Goal: Book appointment/travel/reservation

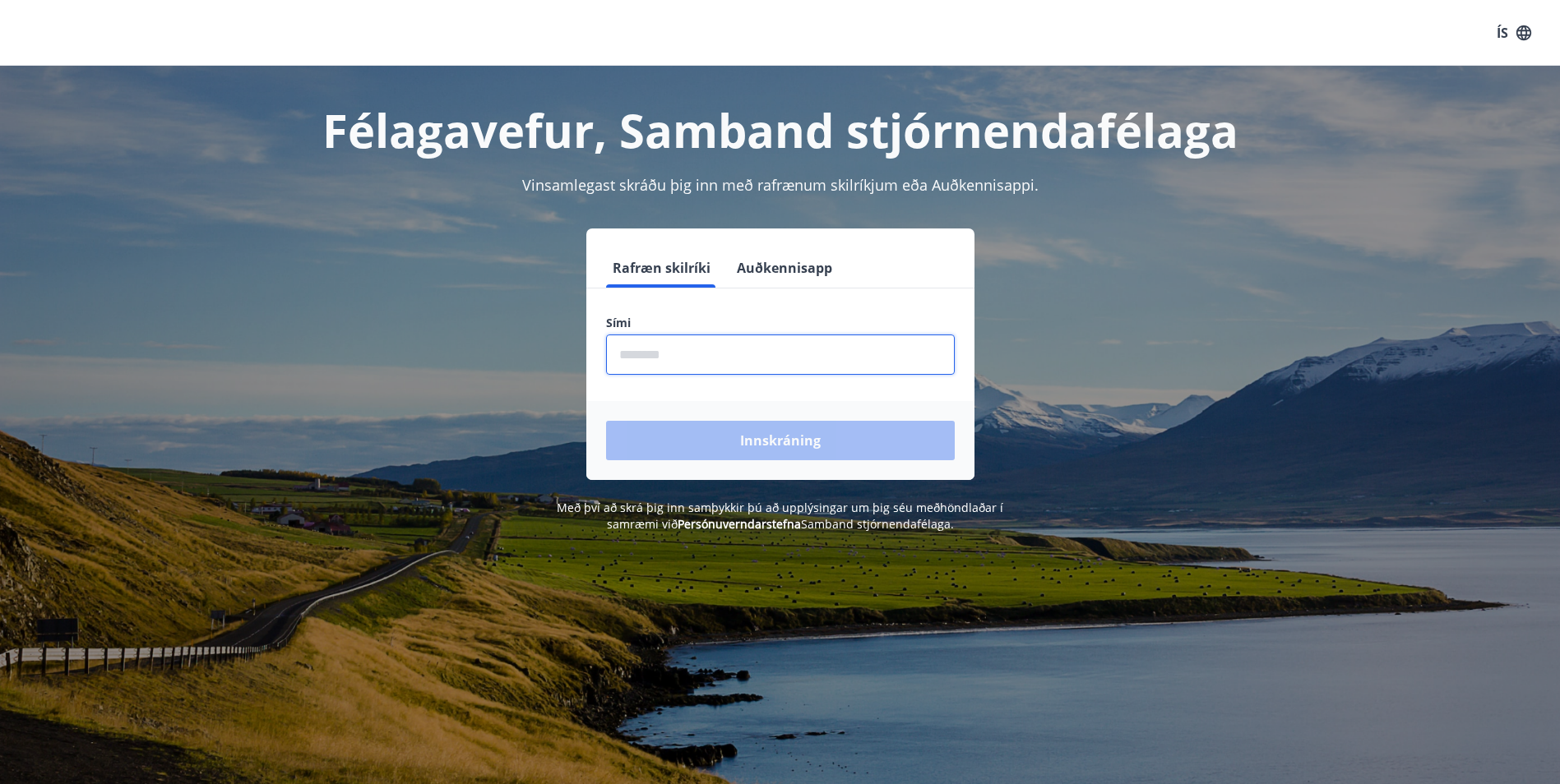
click at [732, 368] on input "phone" at bounding box center [780, 354] width 349 height 40
type input "********"
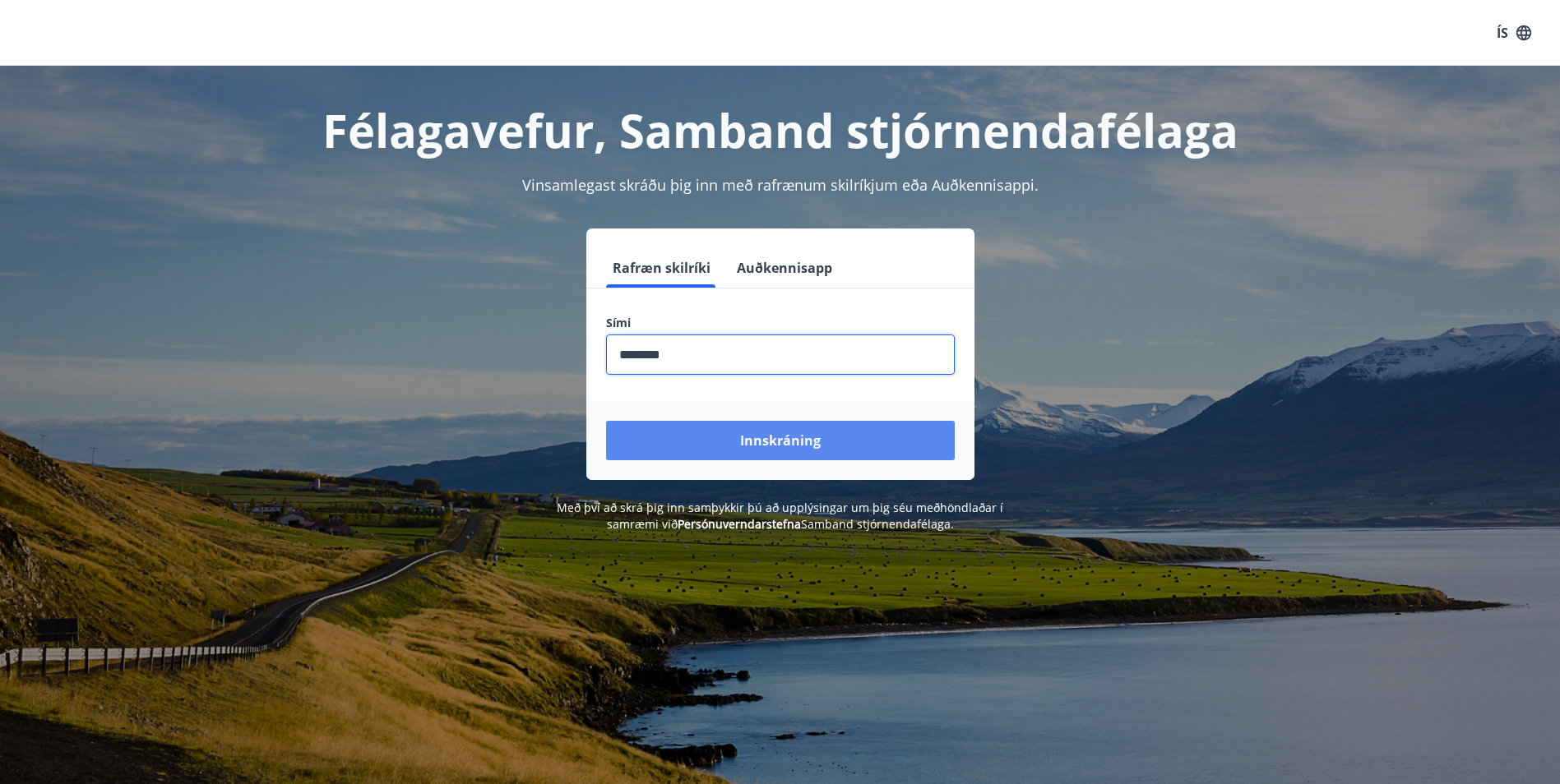
click at [772, 442] on button "Innskráning" at bounding box center [780, 440] width 349 height 39
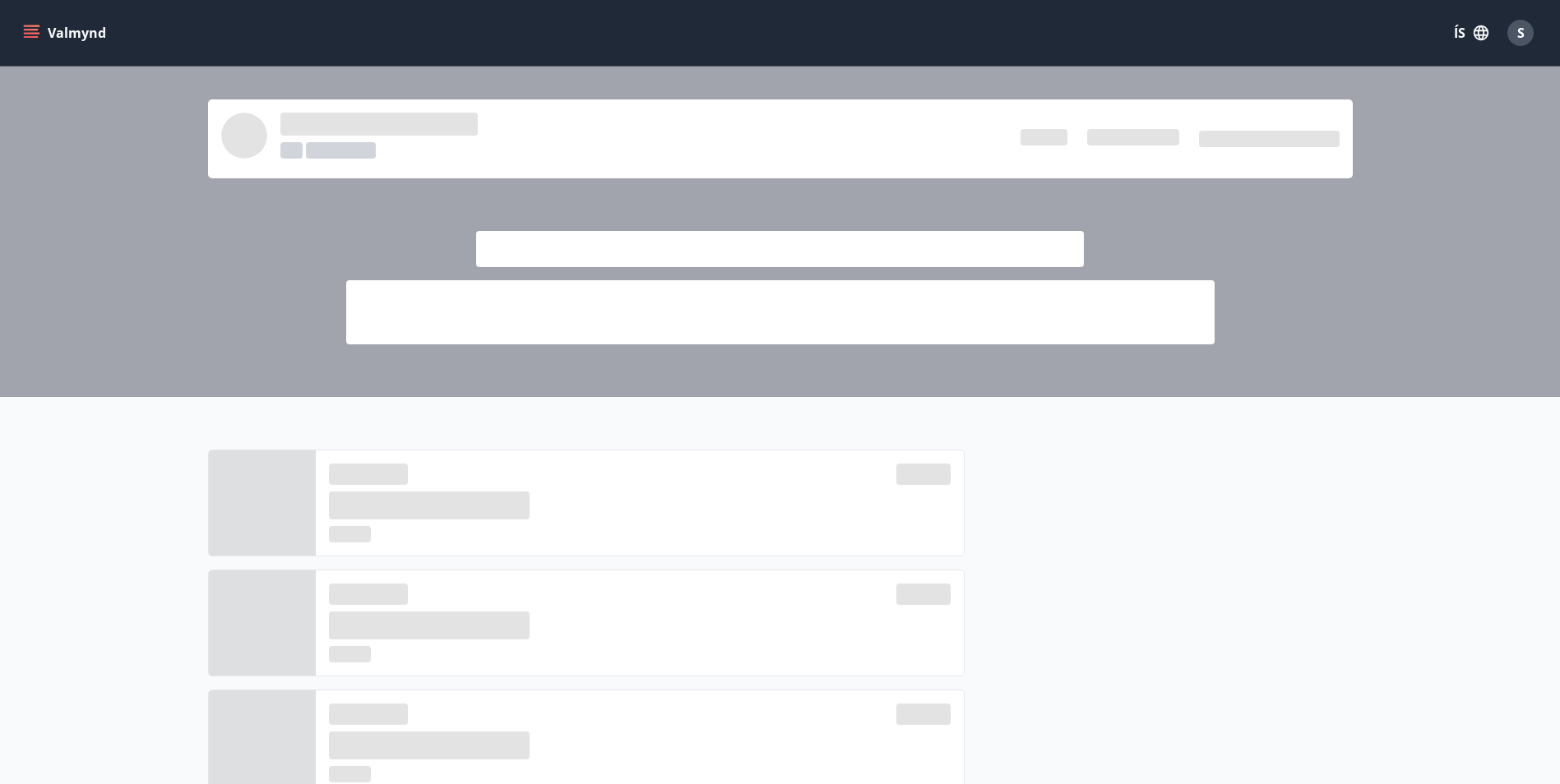
click at [29, 26] on icon "matseðill" at bounding box center [32, 26] width 18 height 2
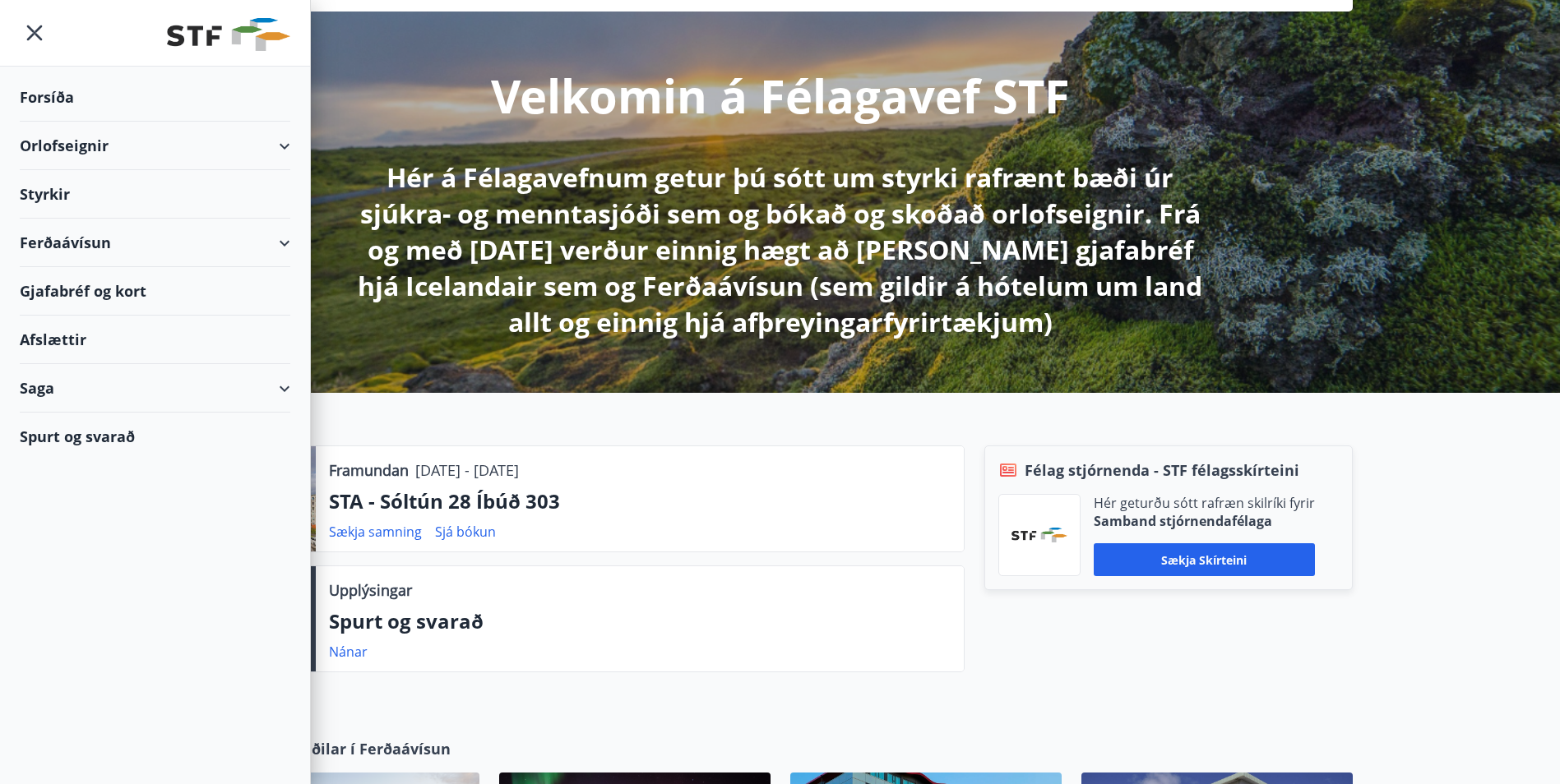
scroll to position [164, 0]
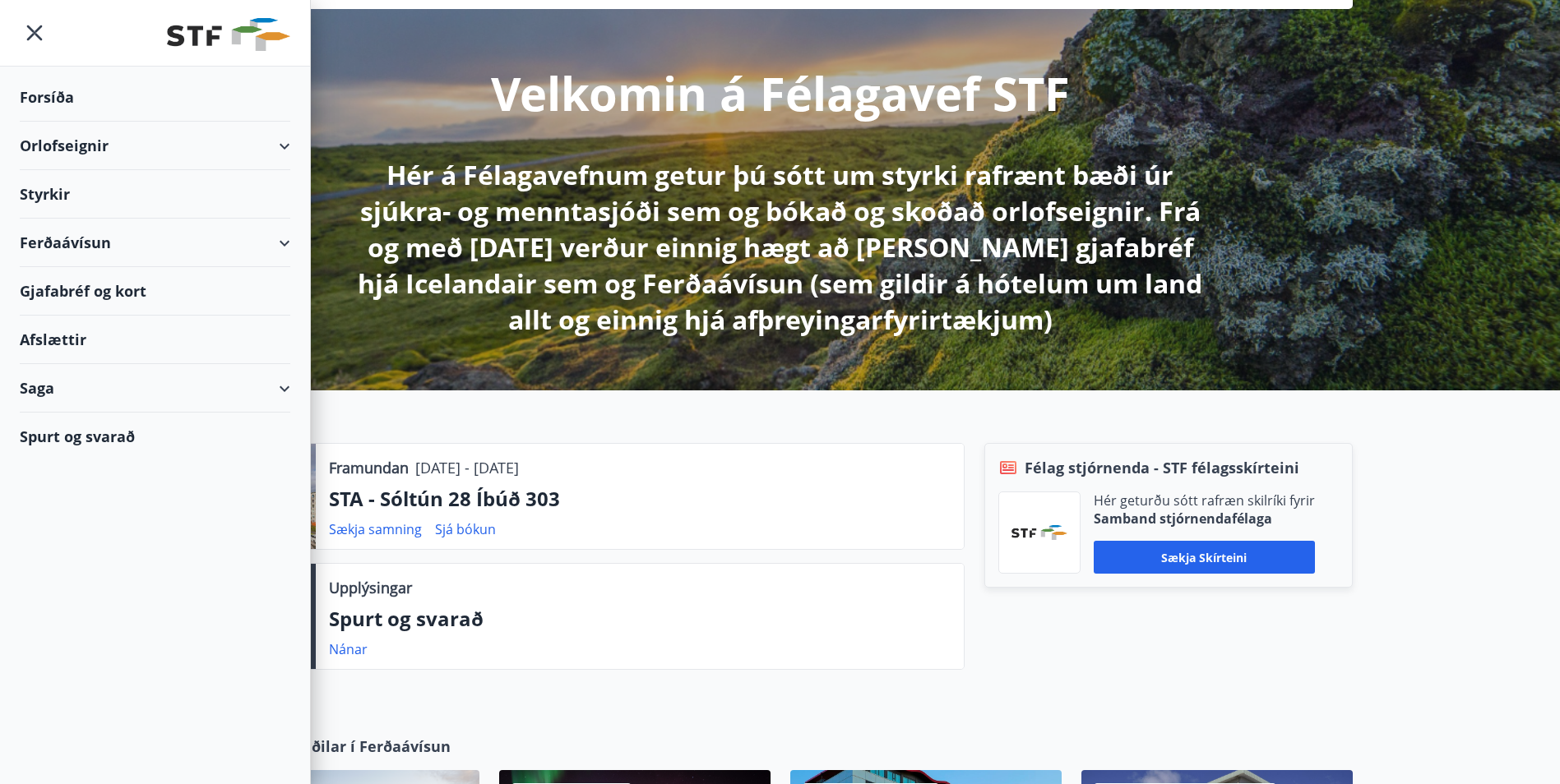
click at [287, 151] on div "Orlofseignir" at bounding box center [155, 146] width 271 height 49
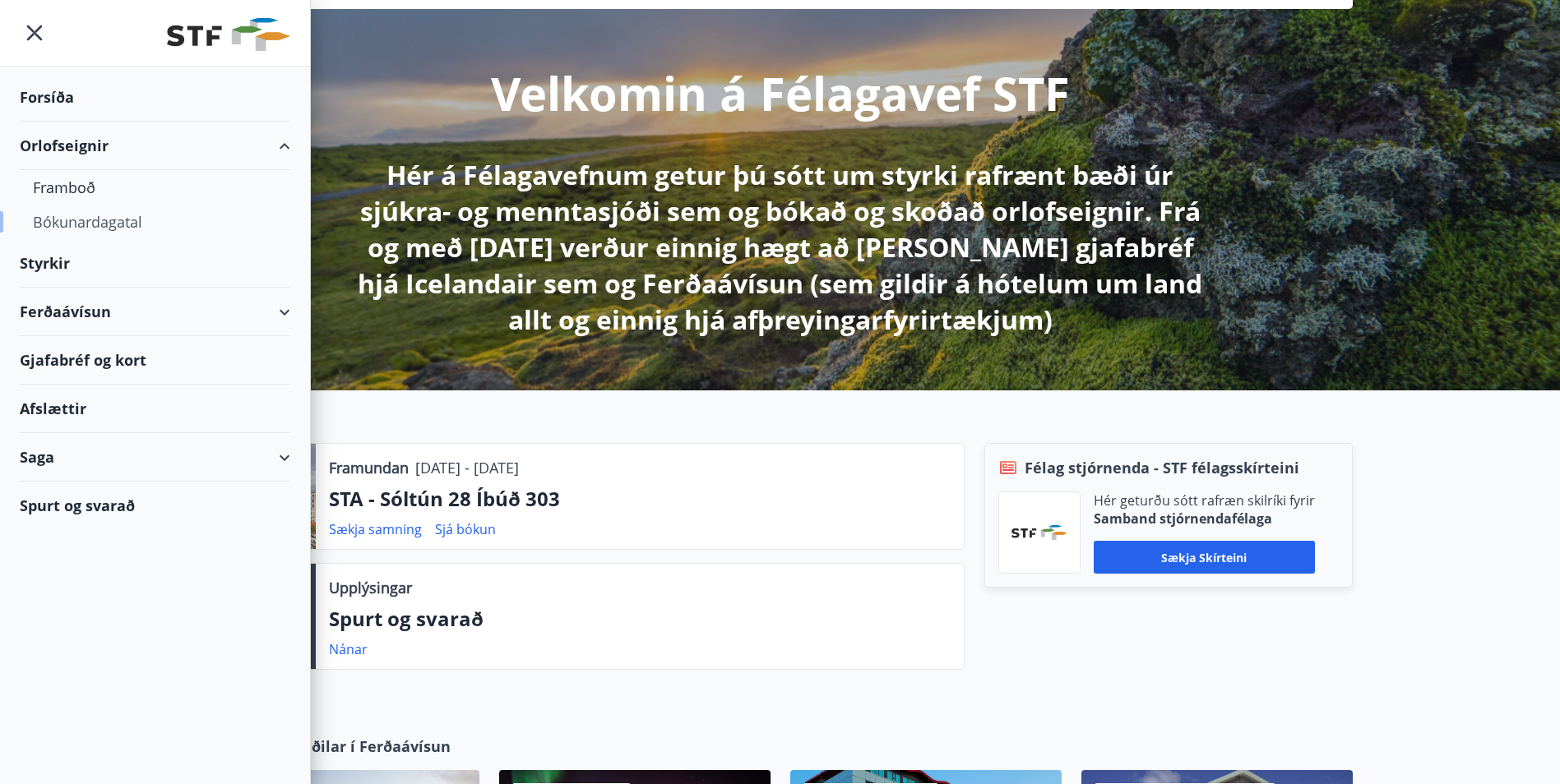
click at [137, 226] on div "Bókunardagatal" at bounding box center [155, 222] width 245 height 35
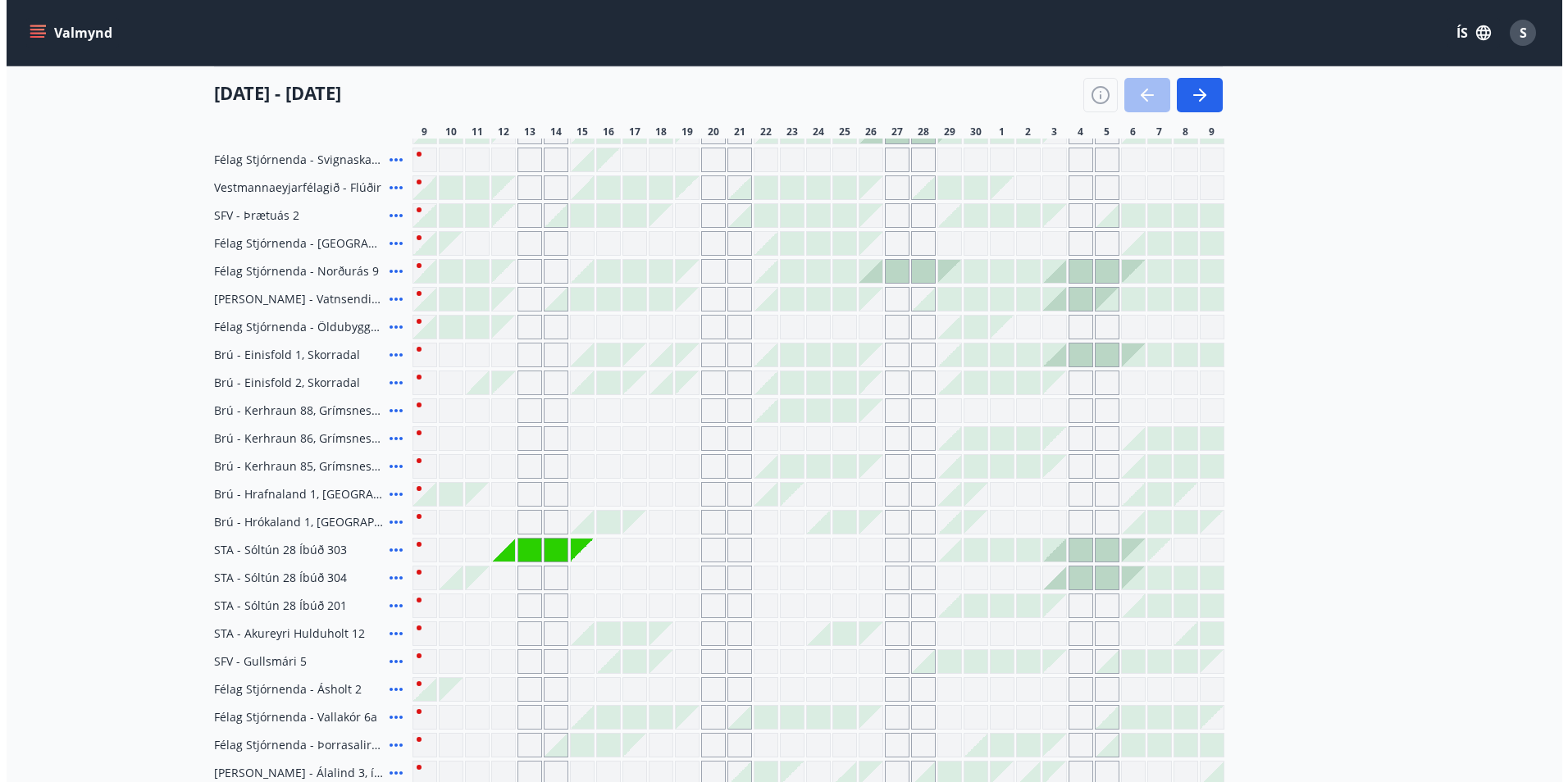
scroll to position [328, 0]
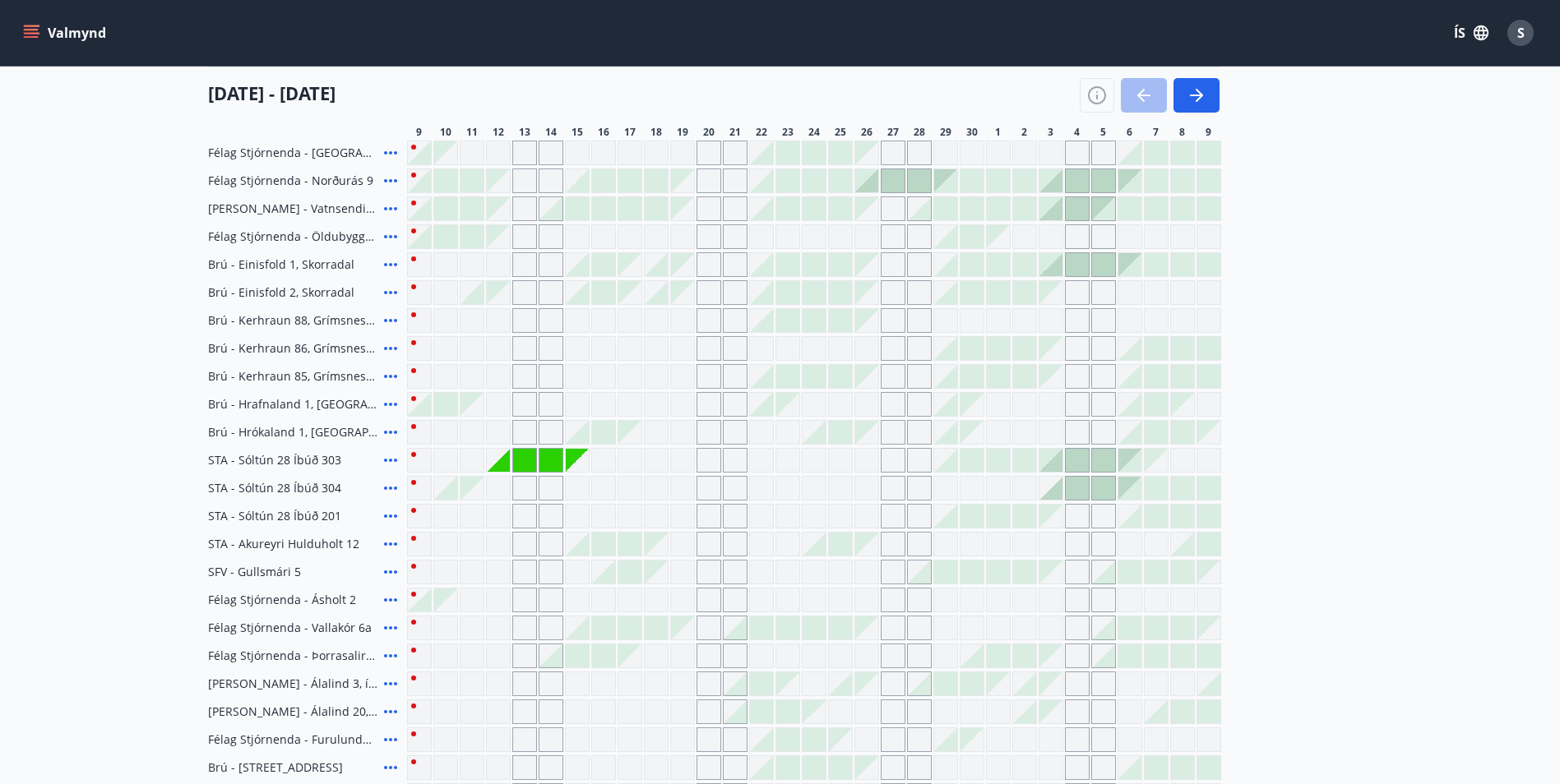
click at [508, 485] on div "Gráir dagar eru ekki bókanlegir" at bounding box center [498, 488] width 24 height 24
click at [390, 515] on icon at bounding box center [390, 516] width 13 height 3
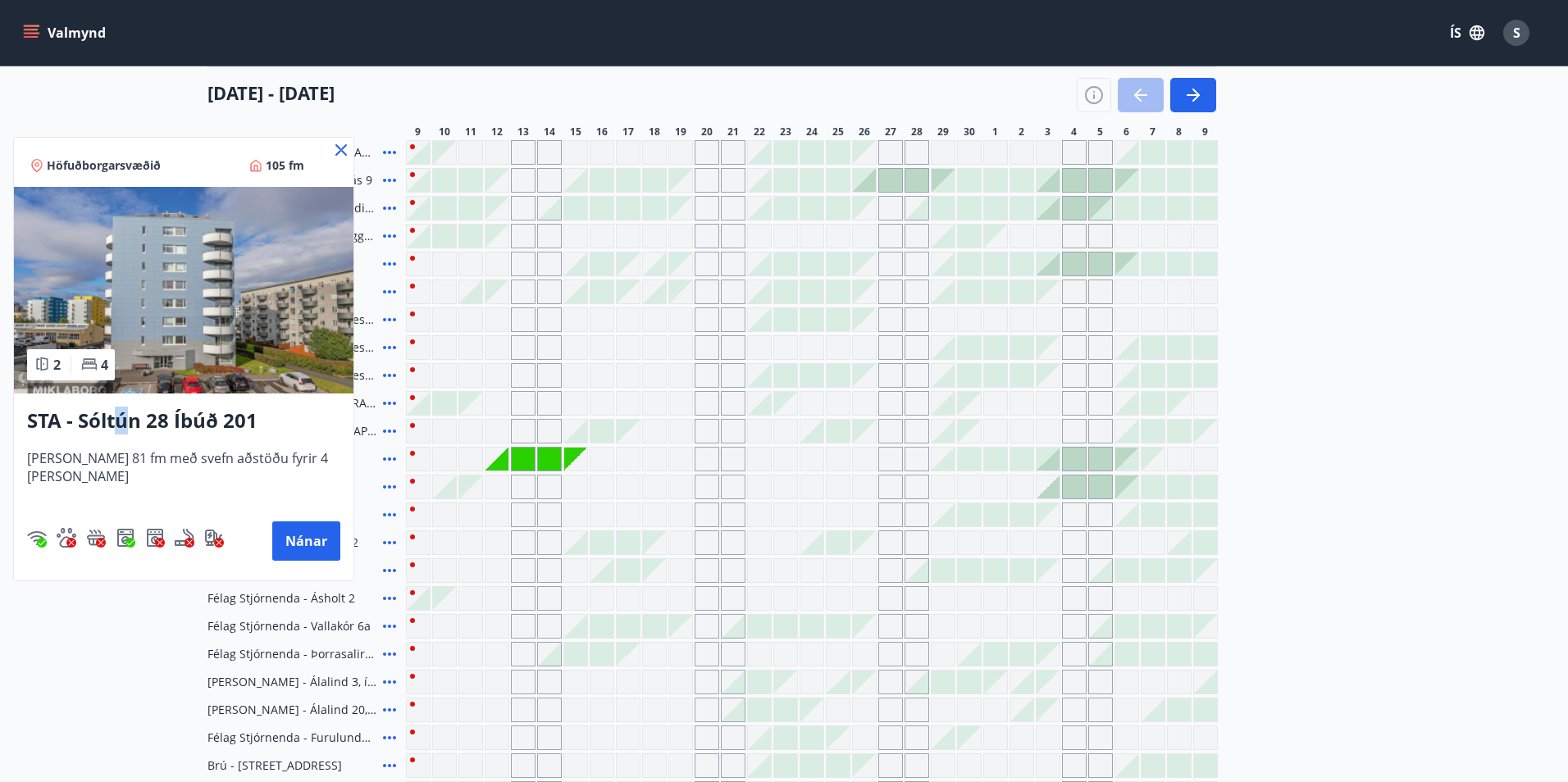
click at [122, 420] on h3 "STA - Sóltún 28 Íbúð 201" at bounding box center [184, 421] width 314 height 30
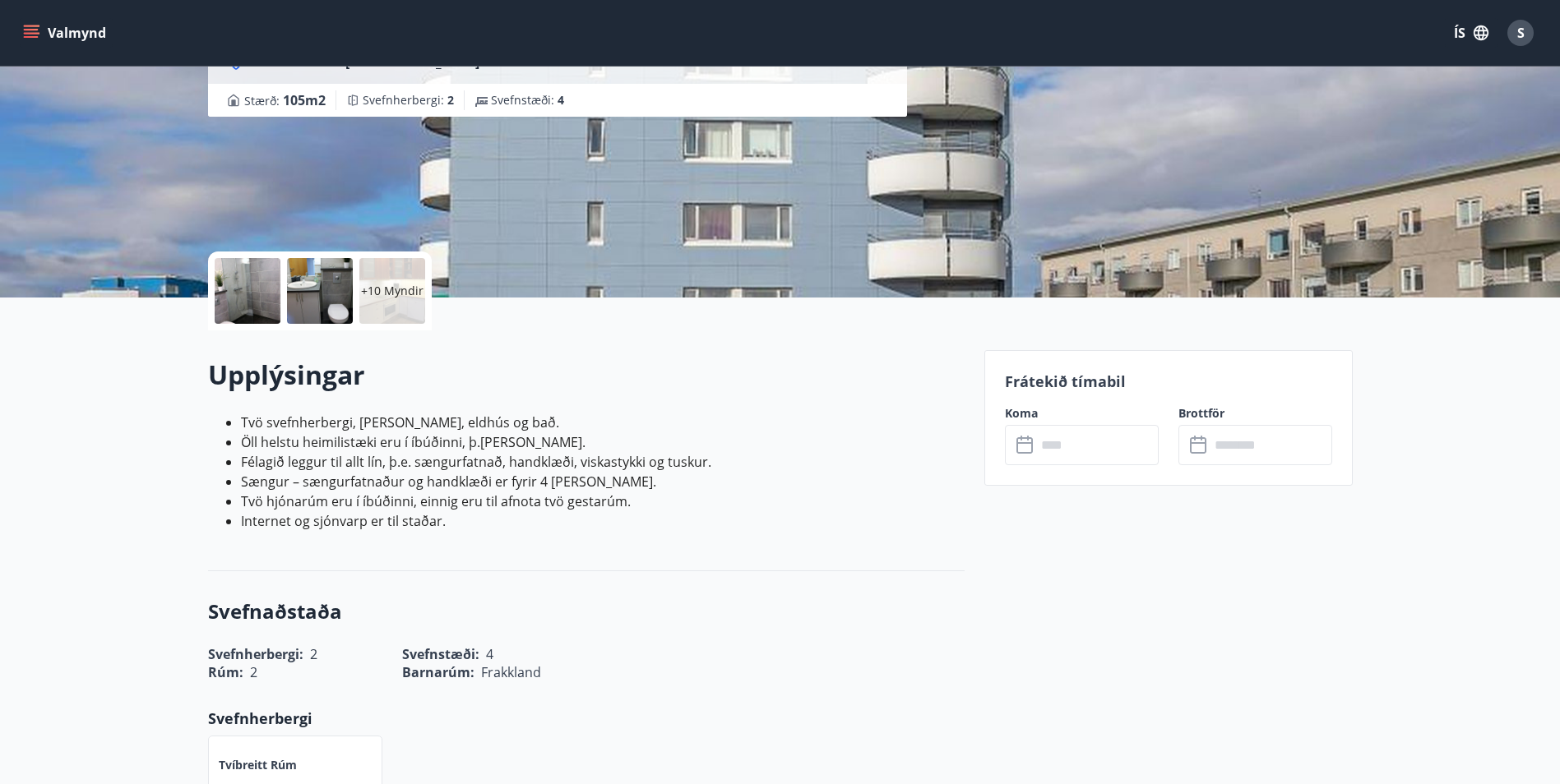
scroll to position [246, 0]
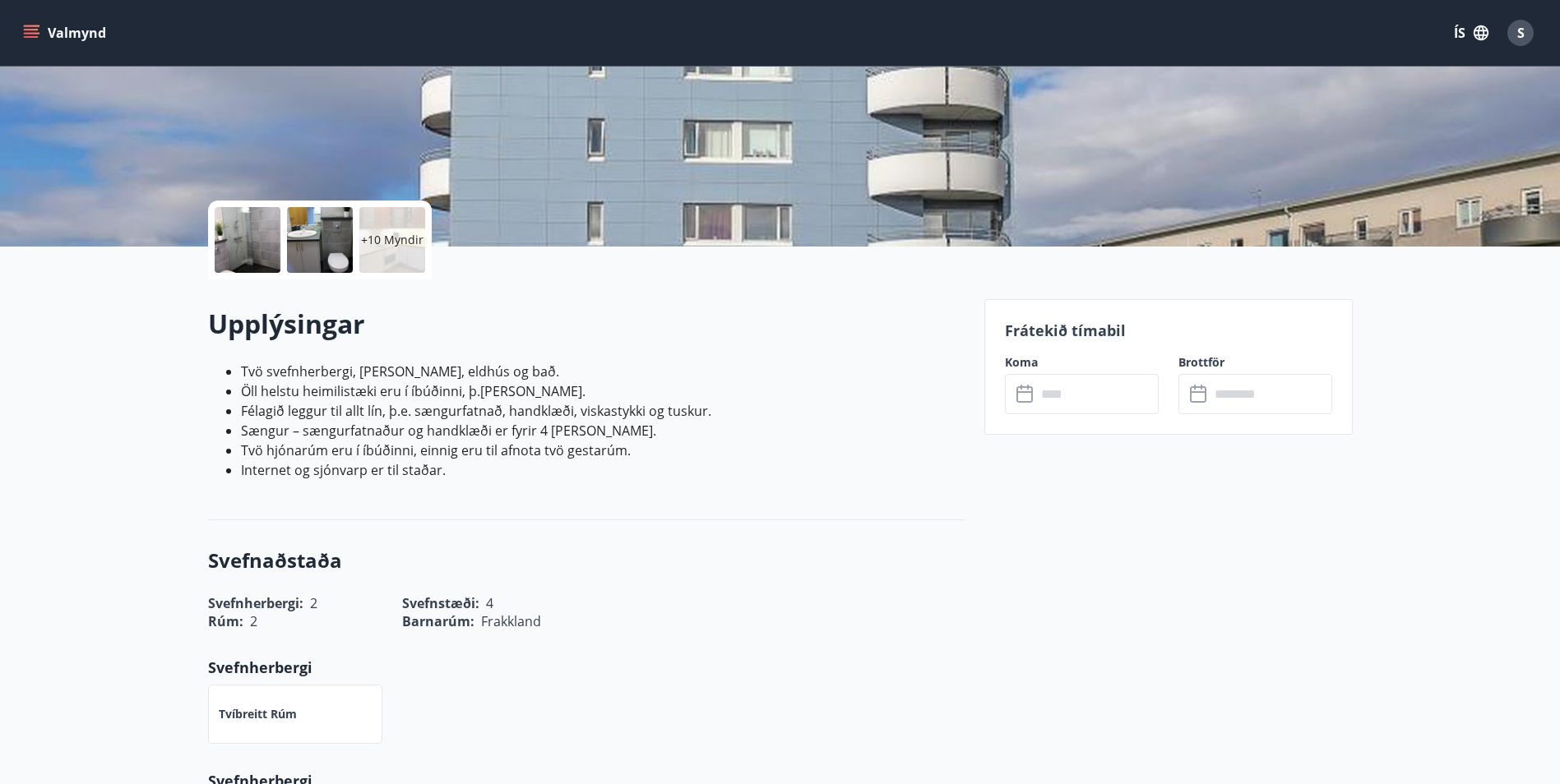
click at [1025, 394] on icon at bounding box center [1026, 395] width 20 height 20
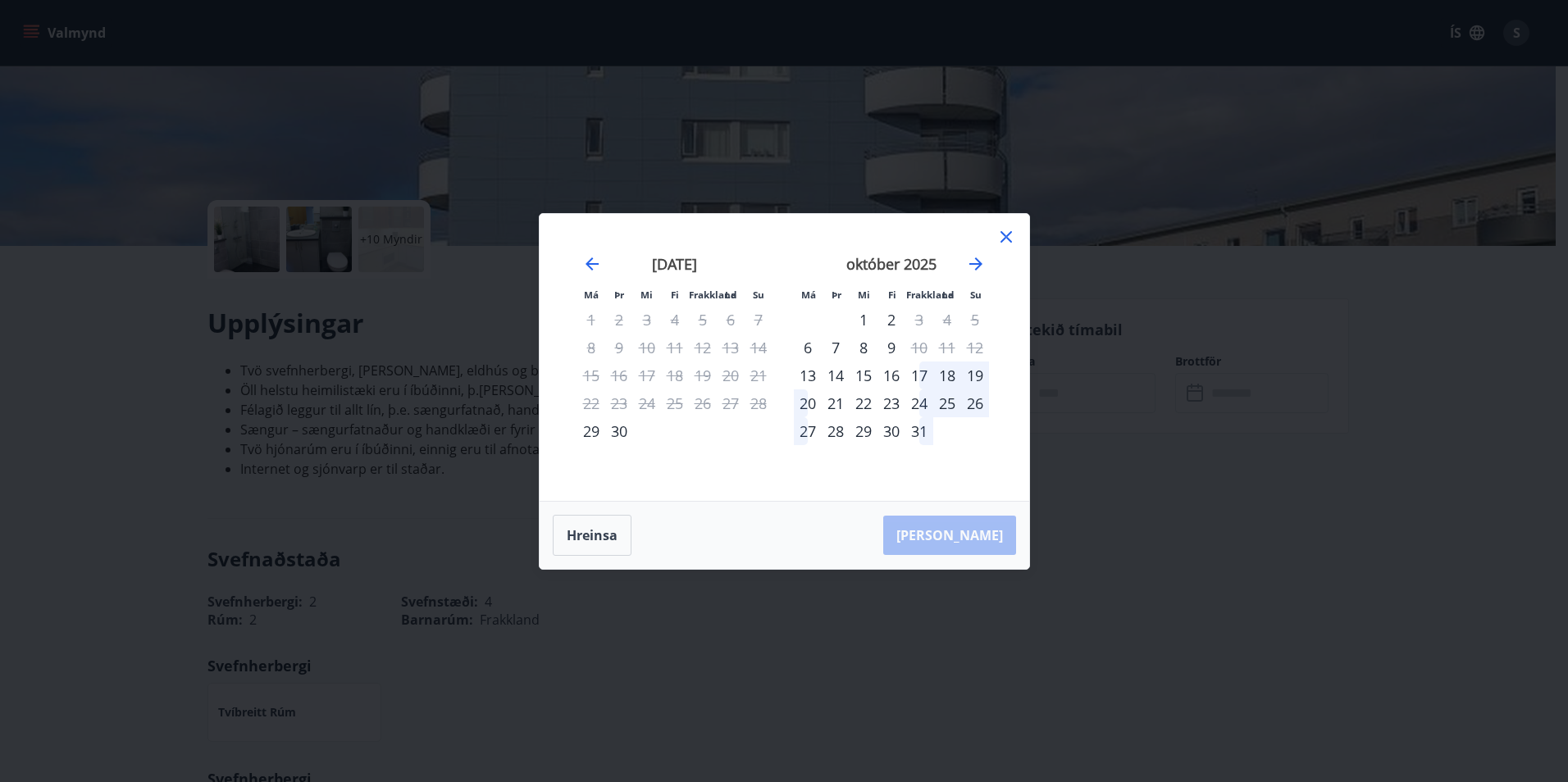
click at [1010, 238] on icon at bounding box center [1006, 237] width 20 height 20
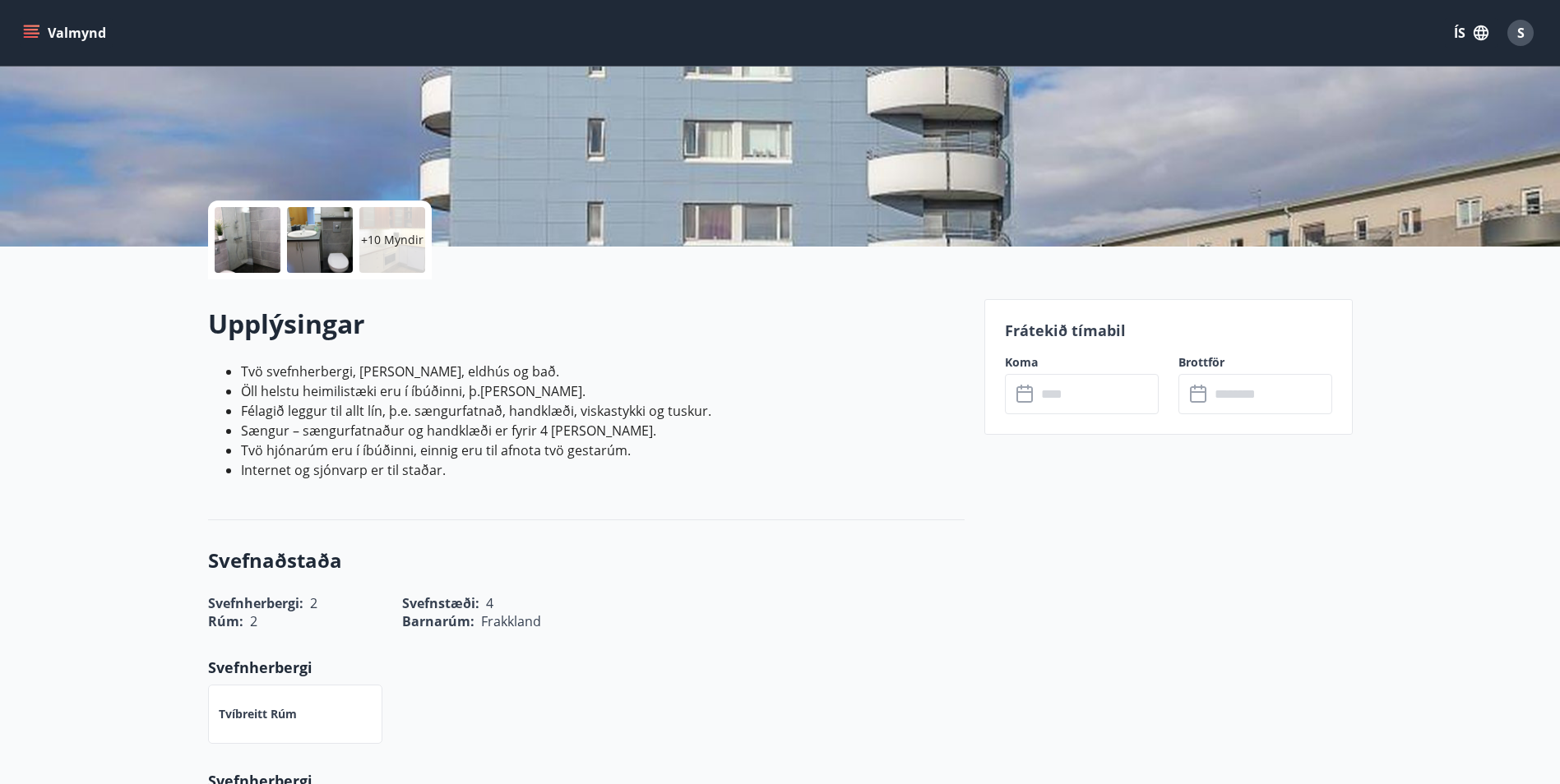
click at [37, 32] on icon "matseðill" at bounding box center [31, 32] width 17 height 17
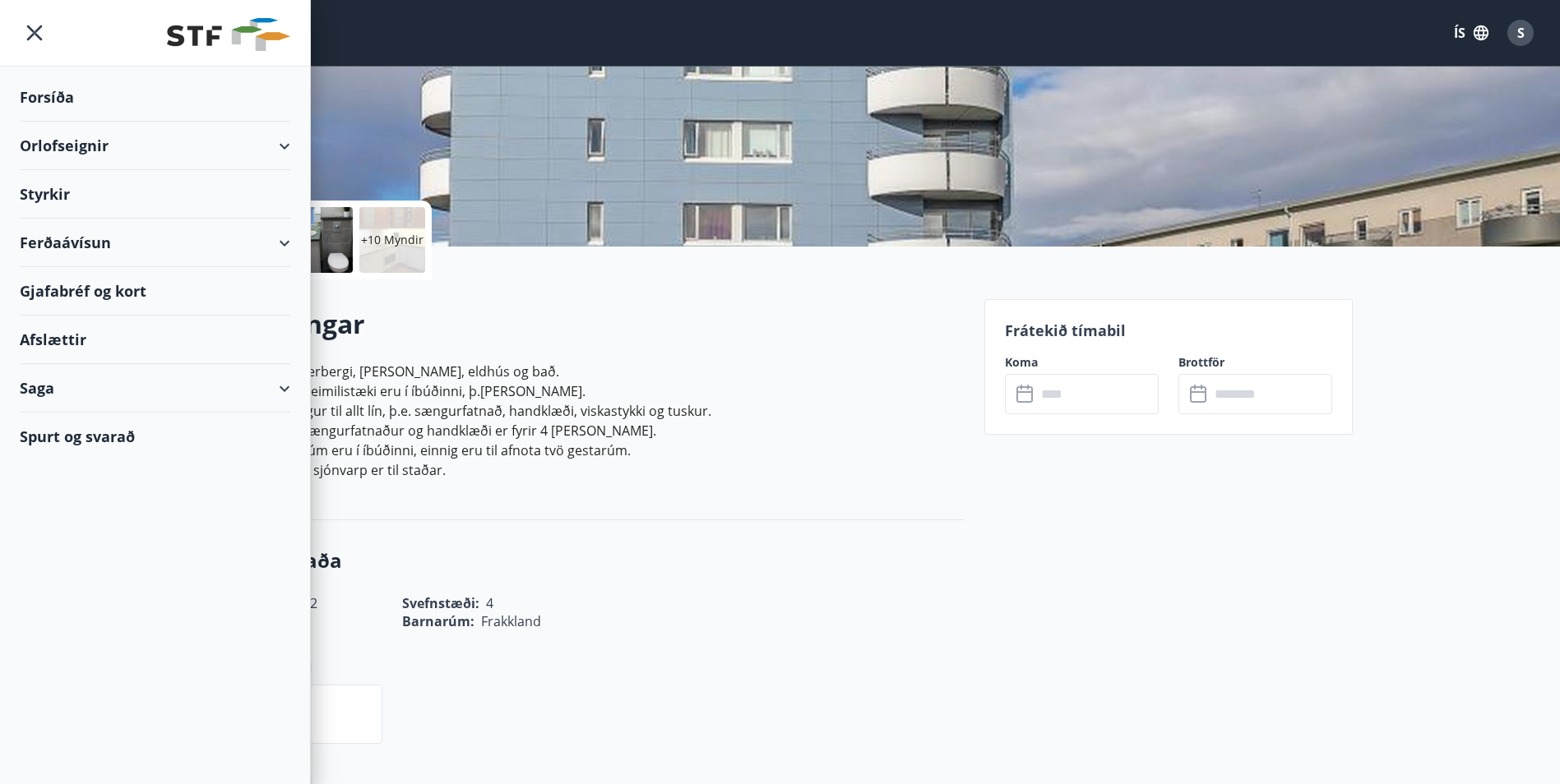
click at [62, 146] on div "Orlofseignir" at bounding box center [155, 146] width 271 height 49
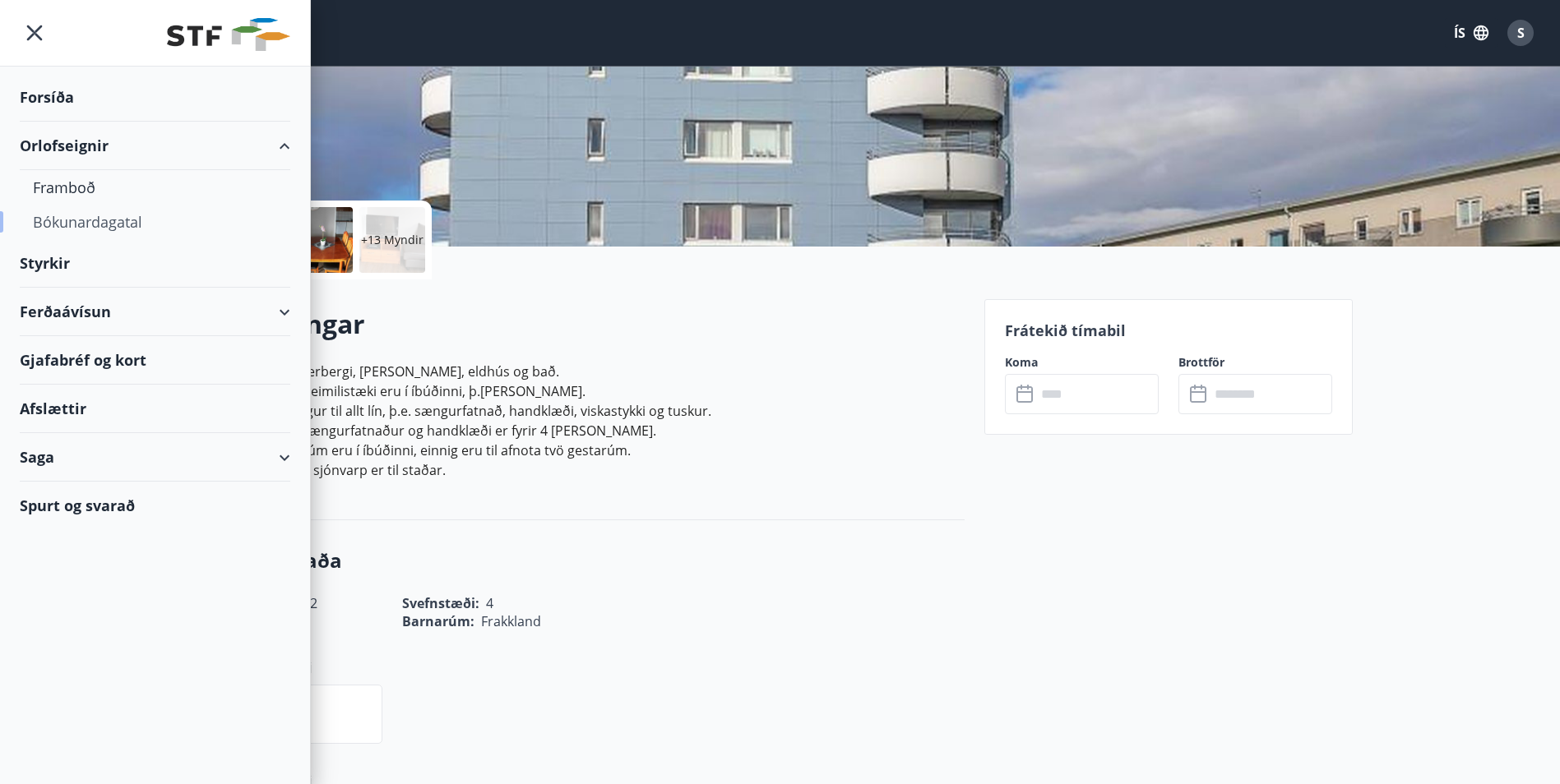
click at [89, 222] on div "Bókunardagatal" at bounding box center [155, 222] width 245 height 35
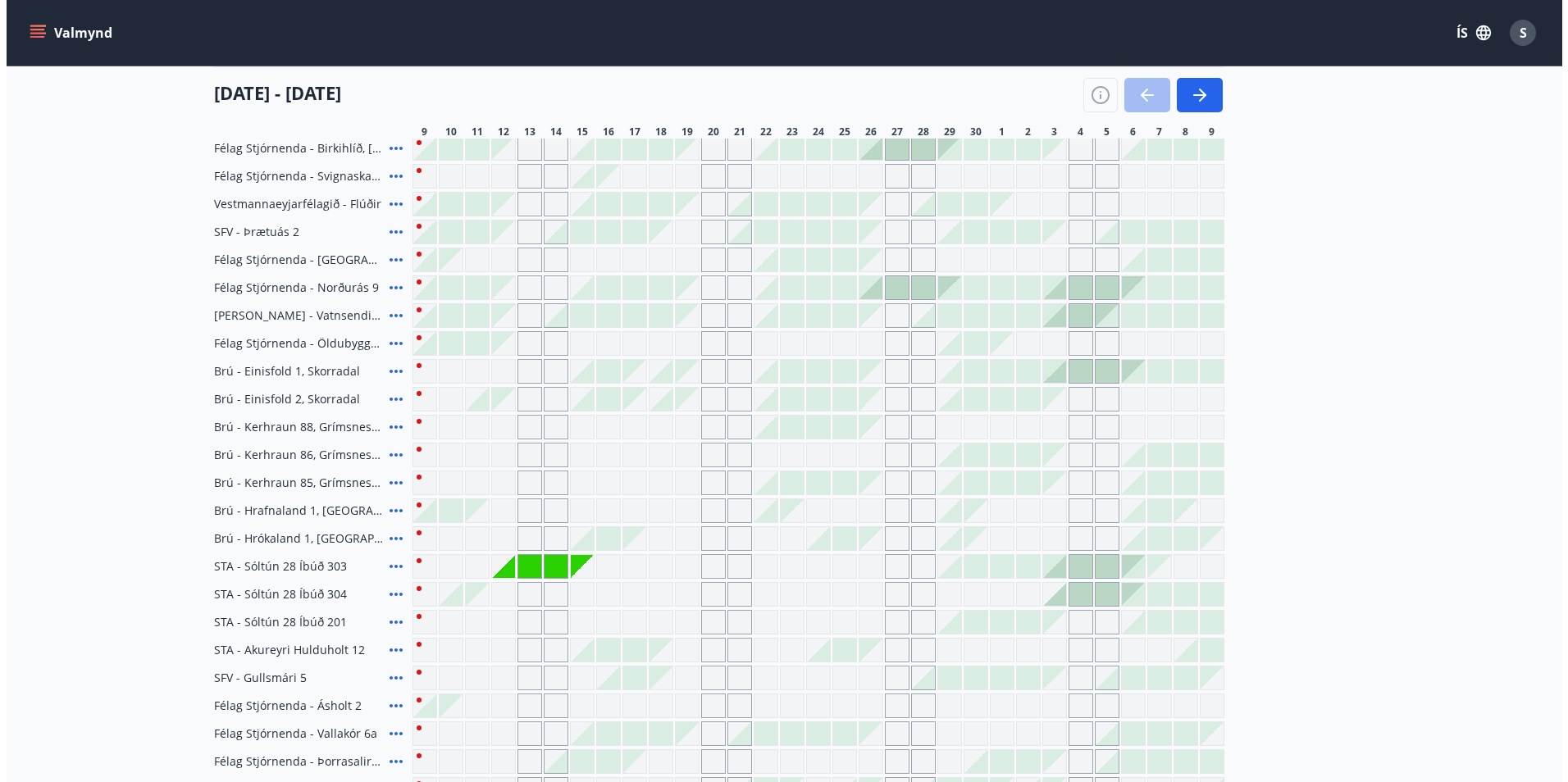
scroll to position [246, 0]
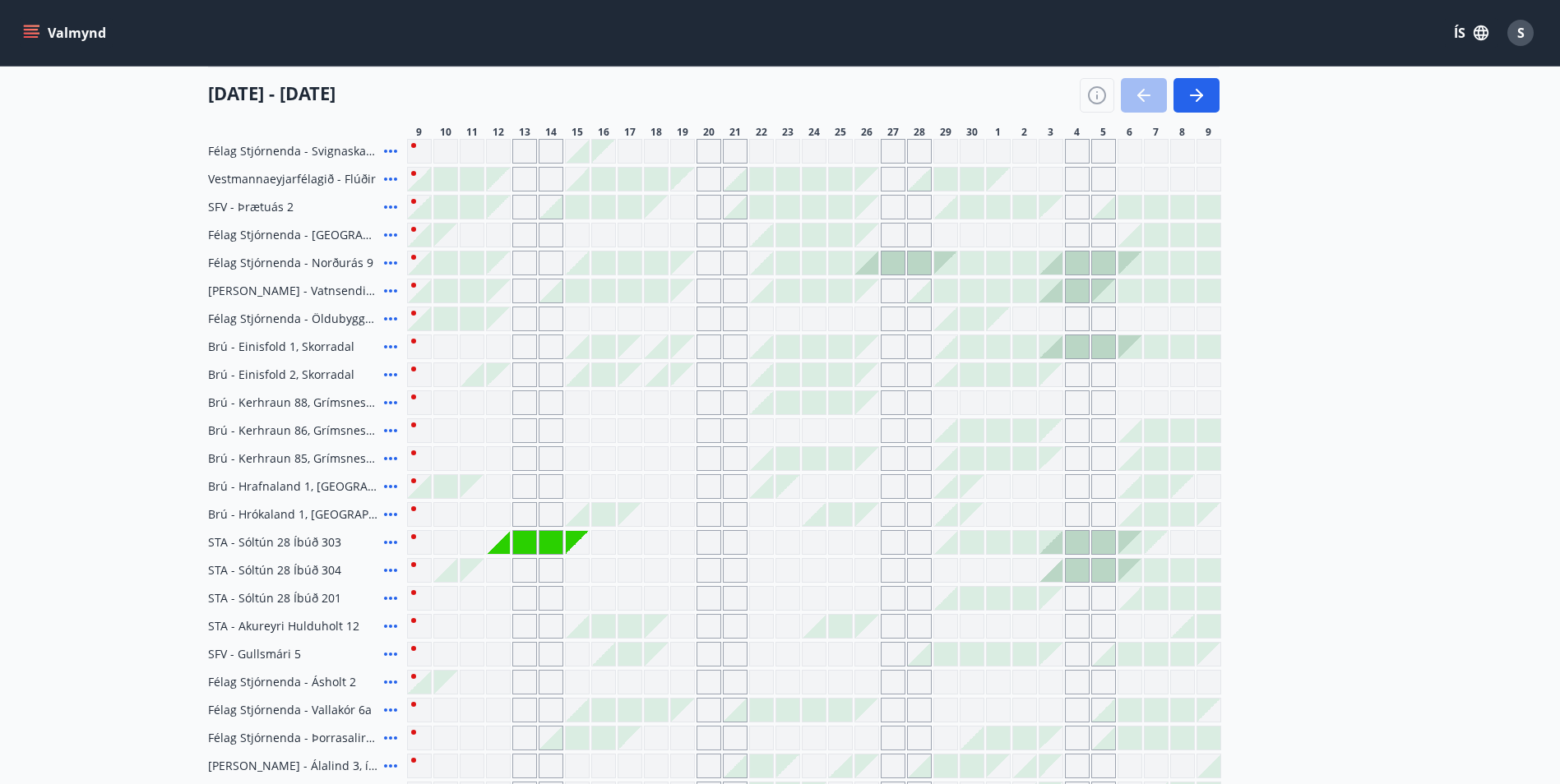
click at [388, 709] on icon at bounding box center [390, 710] width 20 height 20
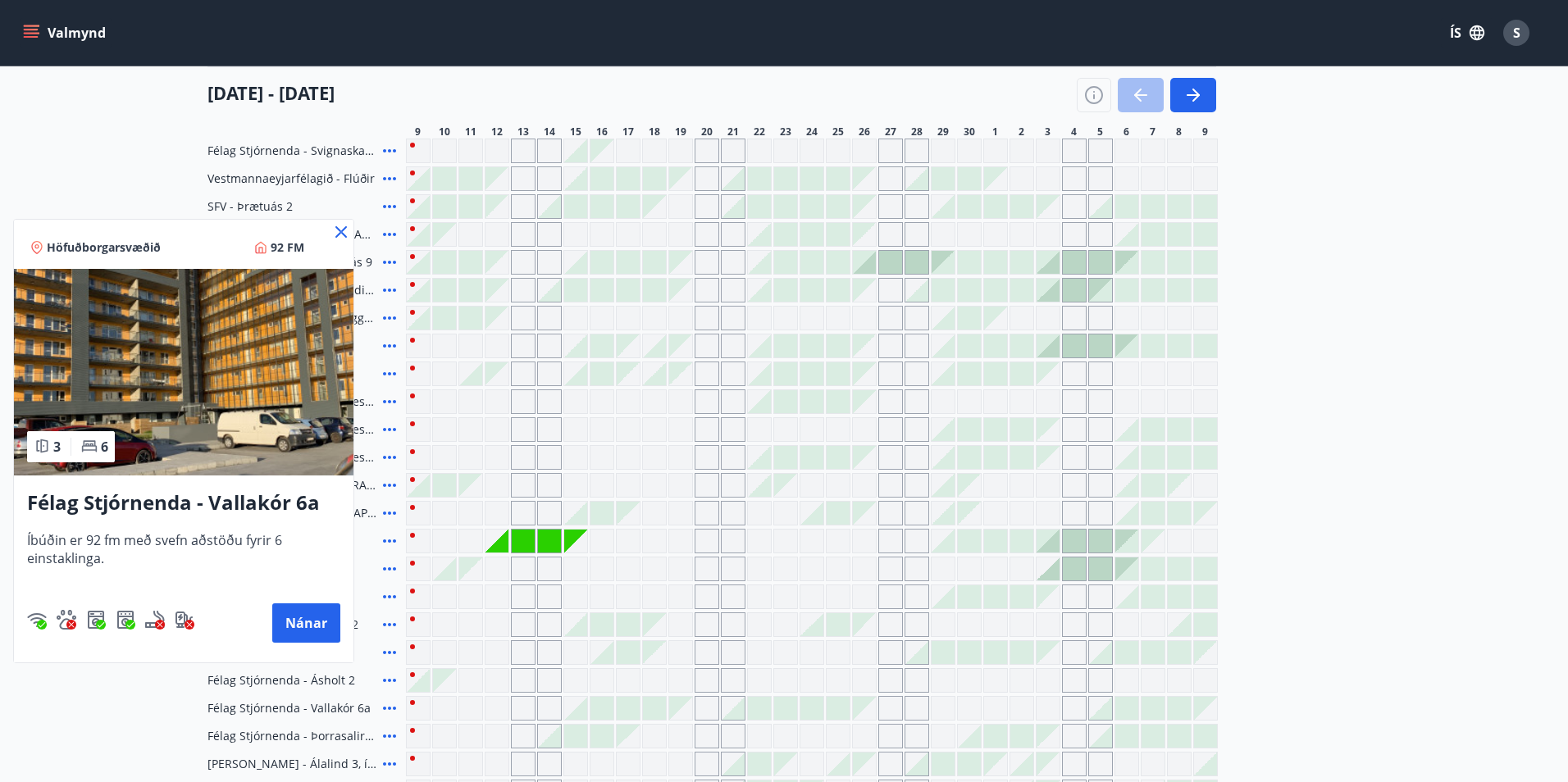
click at [155, 506] on h3 "Félag Stjórnenda - Vallakór 6a" at bounding box center [184, 503] width 314 height 30
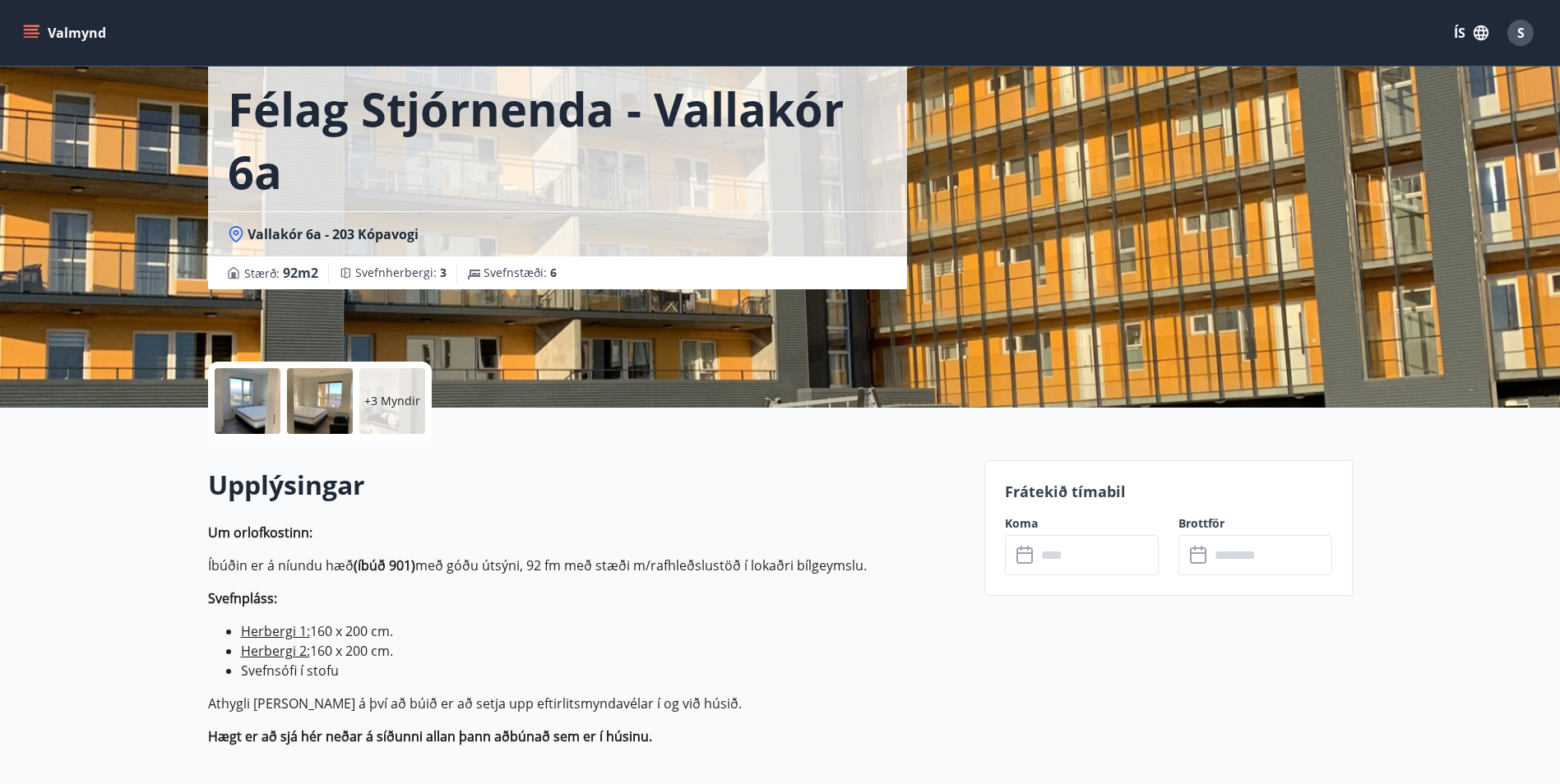
scroll to position [82, 0]
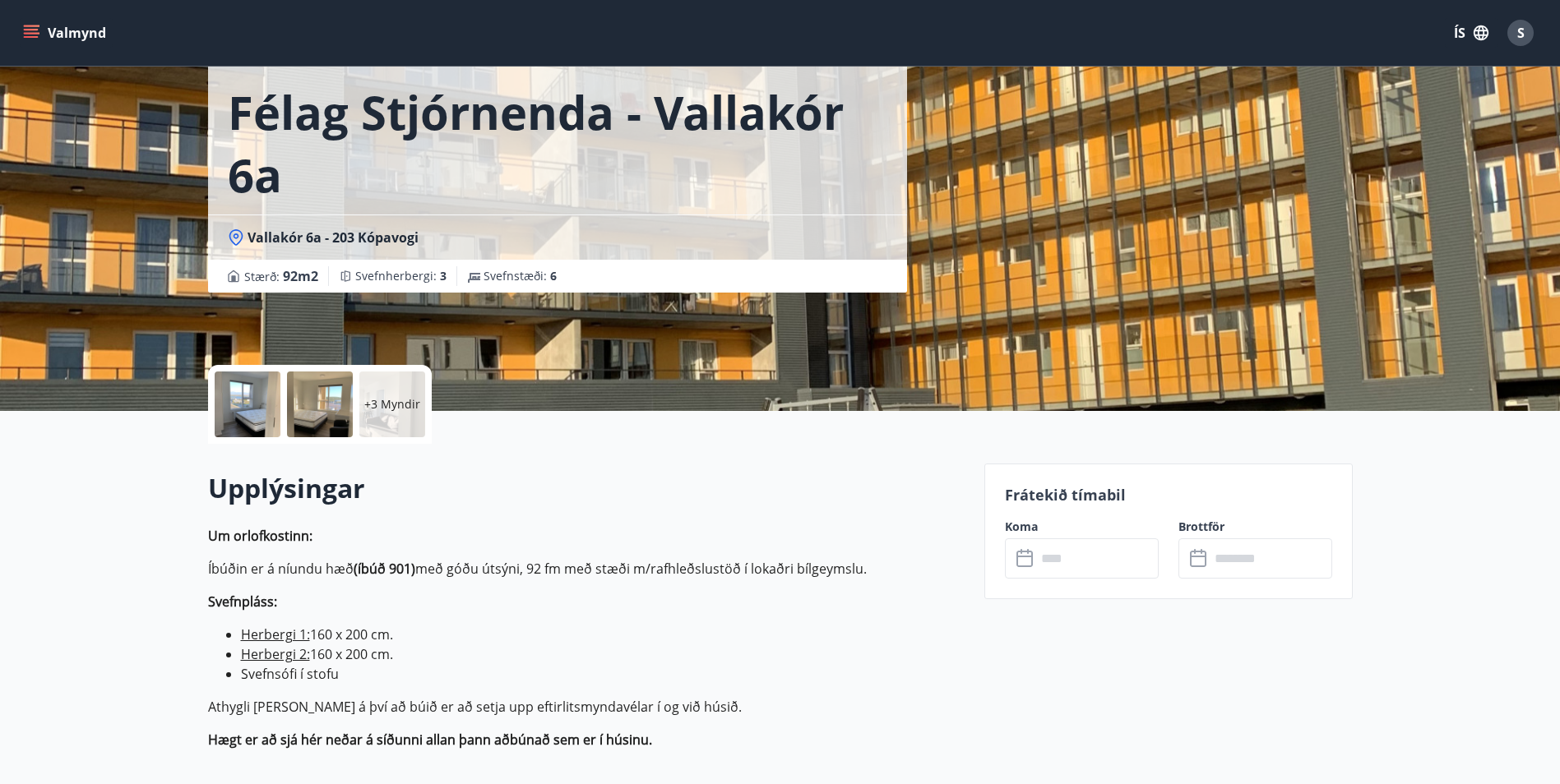
click at [1030, 558] on icon at bounding box center [1026, 559] width 20 height 20
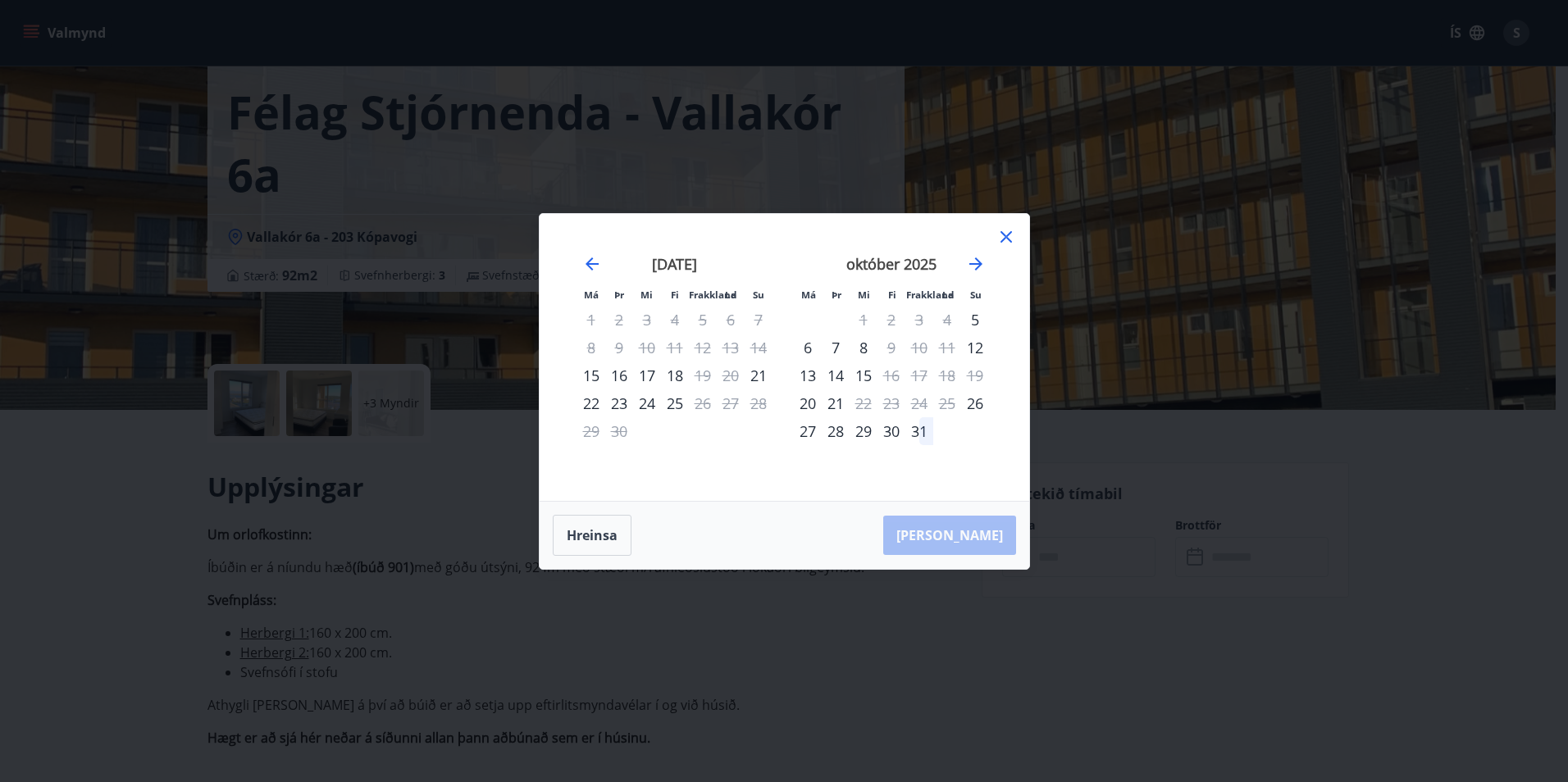
click at [1002, 233] on icon at bounding box center [1006, 237] width 20 height 20
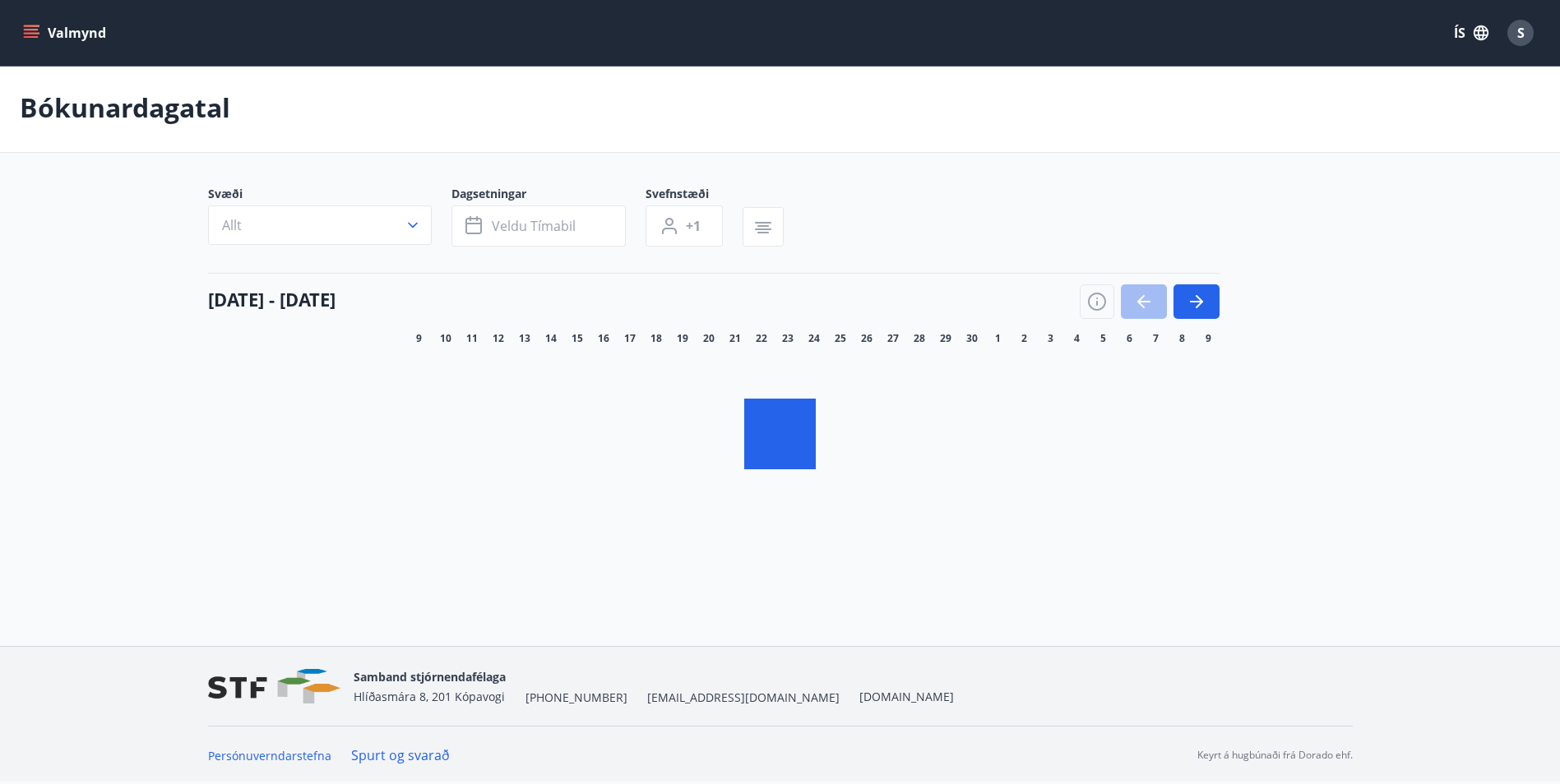
scroll to position [3, 0]
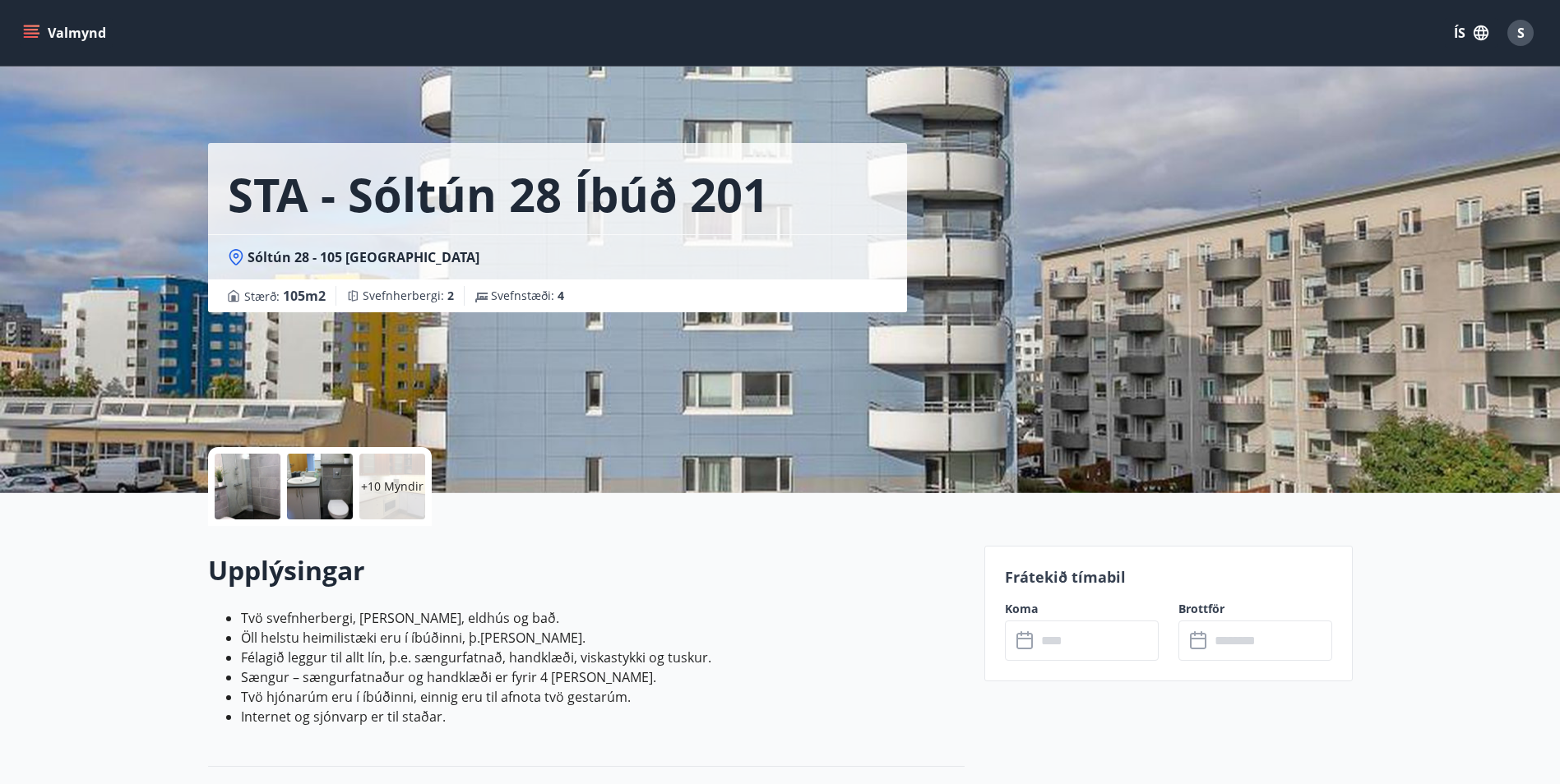
click at [27, 31] on icon "matseðill" at bounding box center [31, 32] width 17 height 17
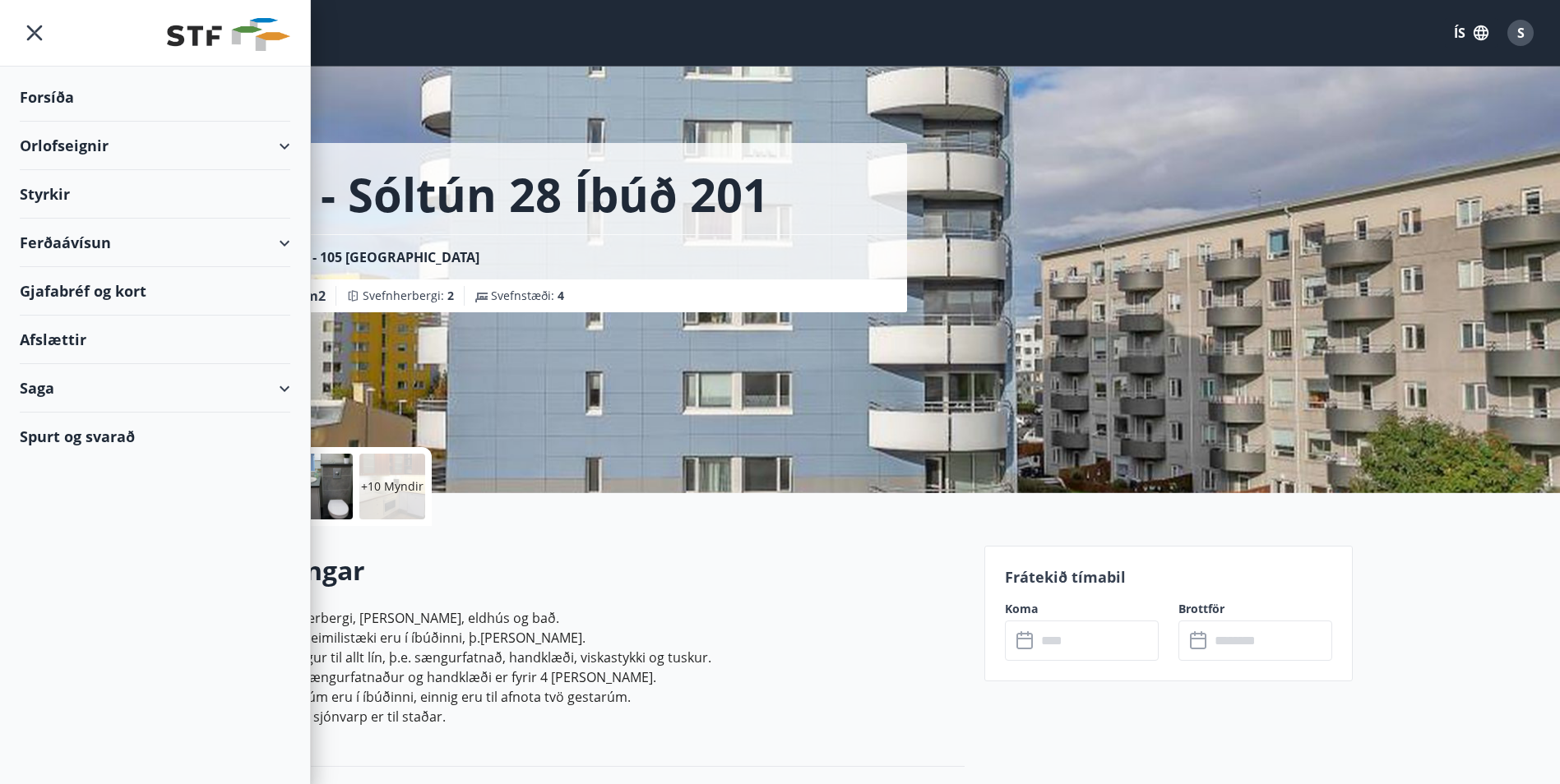
click at [59, 148] on div "Orlofseignir" at bounding box center [155, 146] width 271 height 49
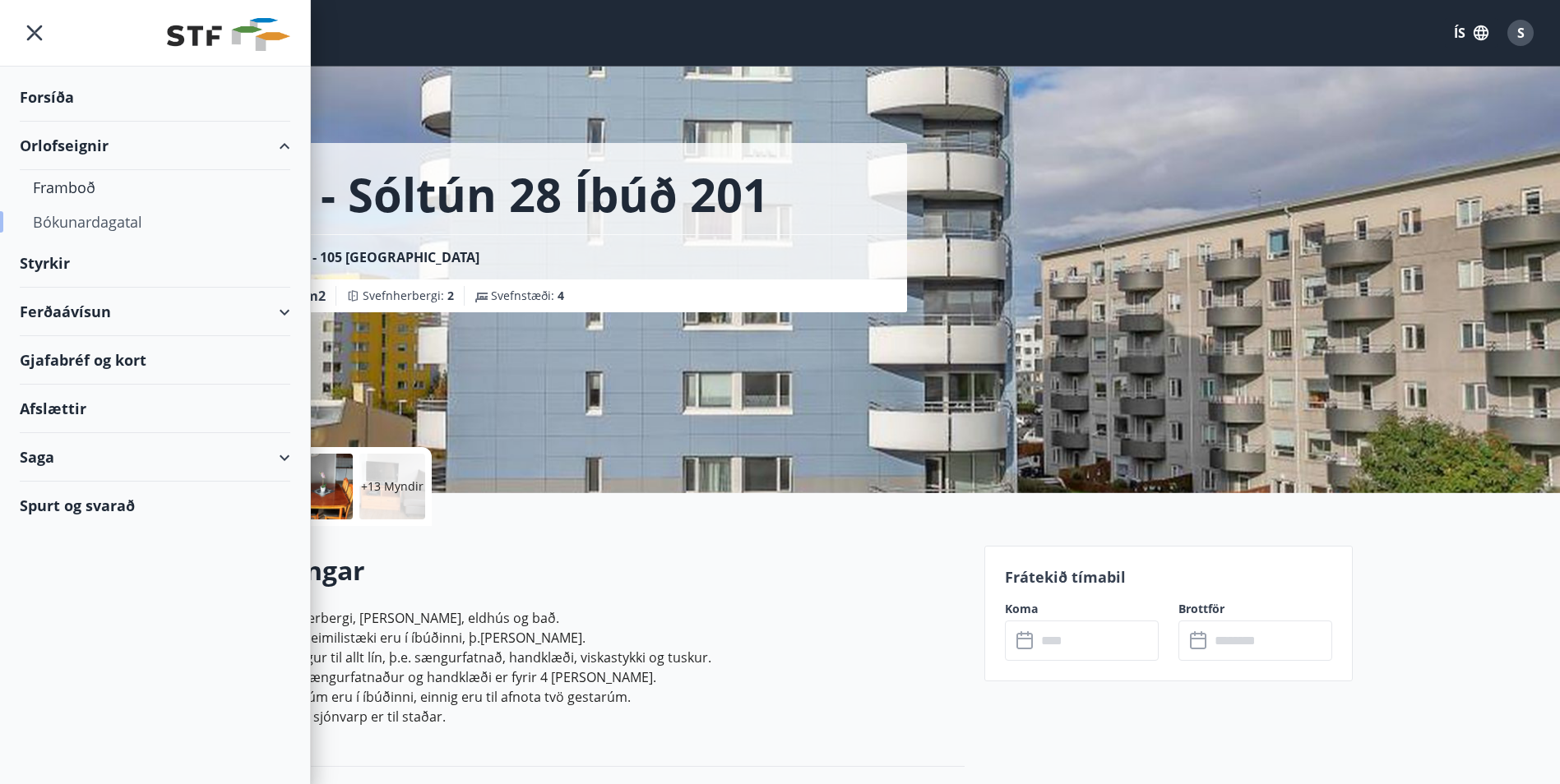
click at [72, 221] on div "Bókunardagatal" at bounding box center [155, 222] width 245 height 35
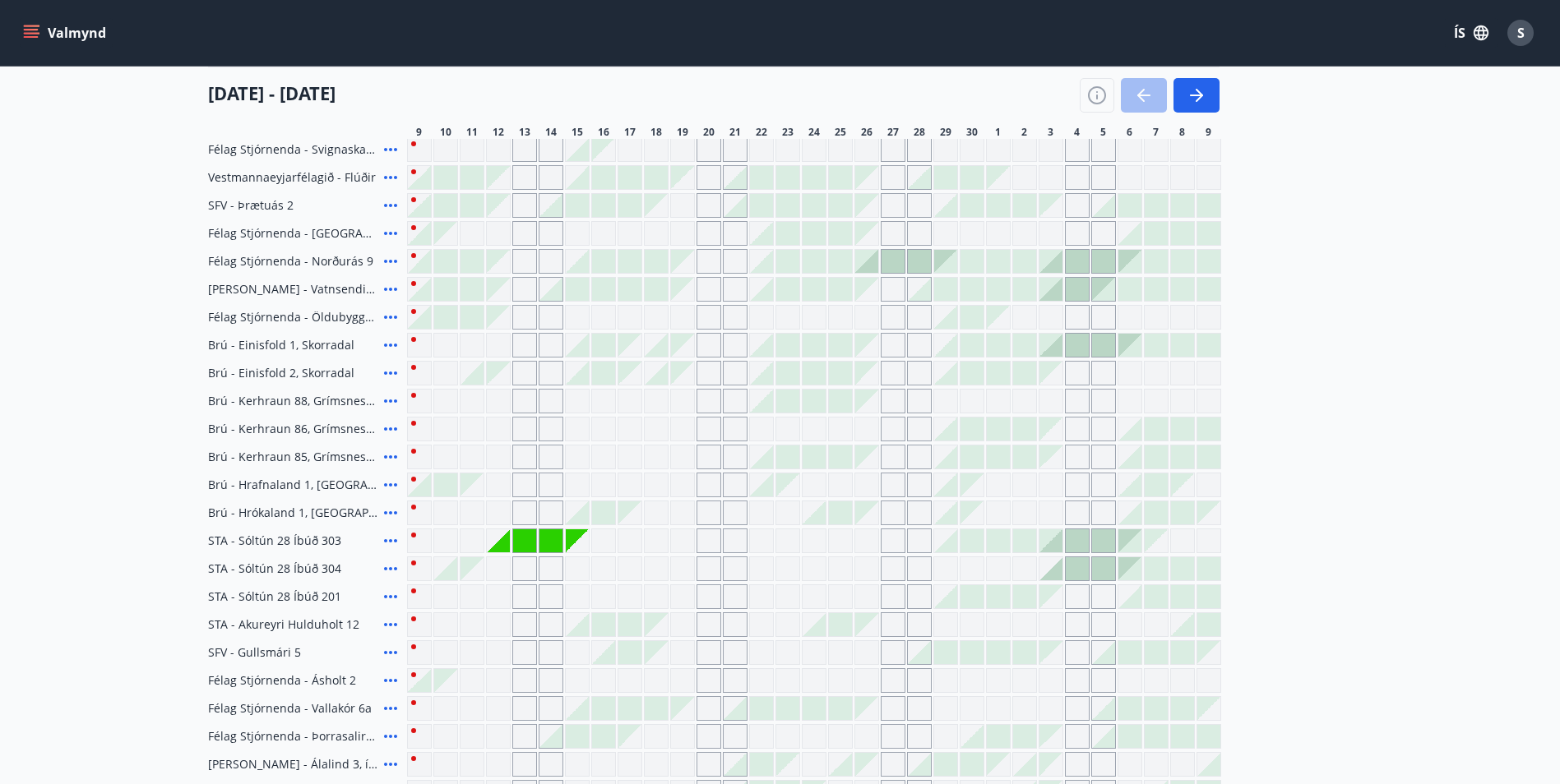
scroll to position [167, 0]
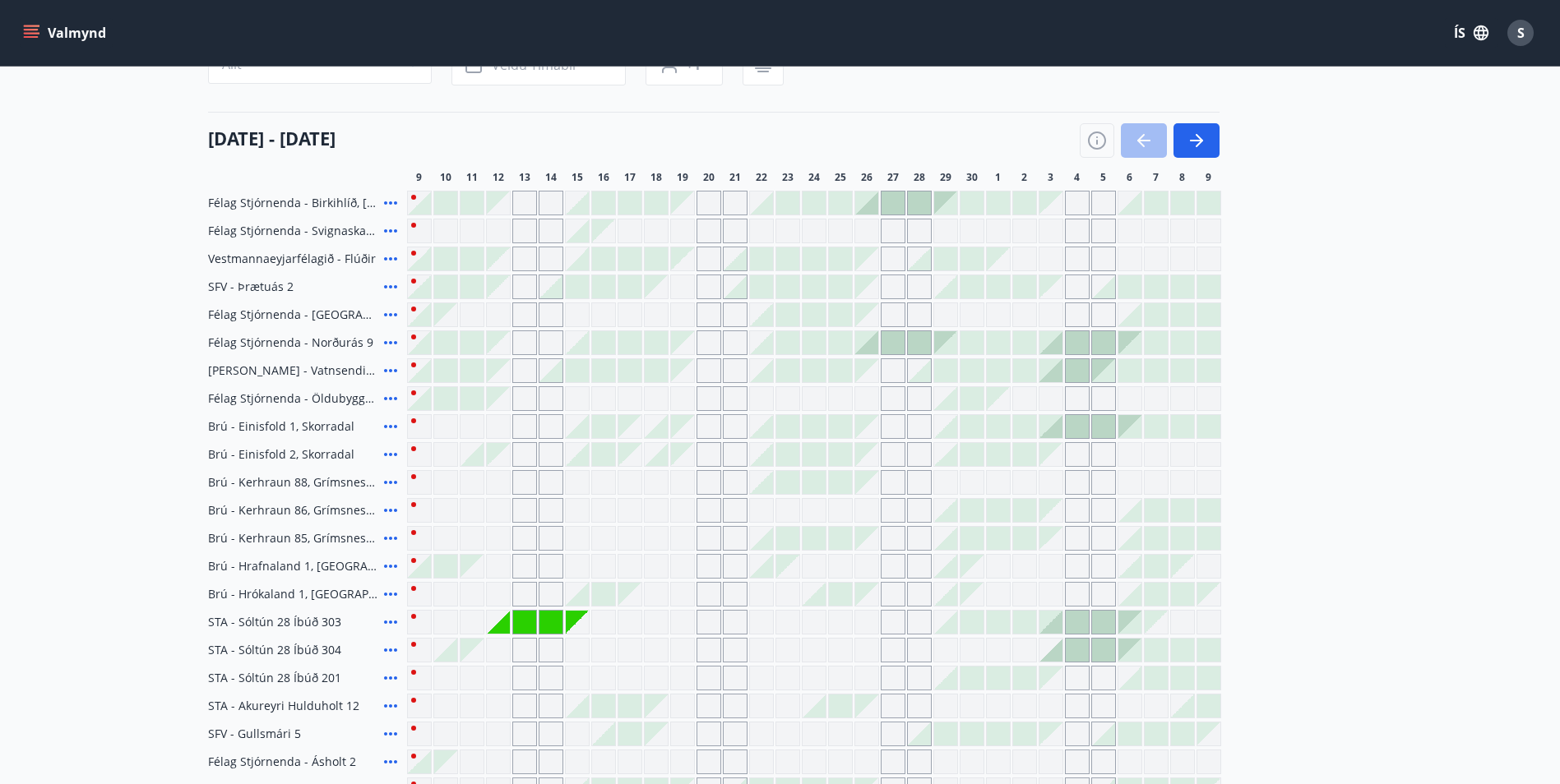
click at [386, 200] on icon at bounding box center [390, 203] width 20 height 20
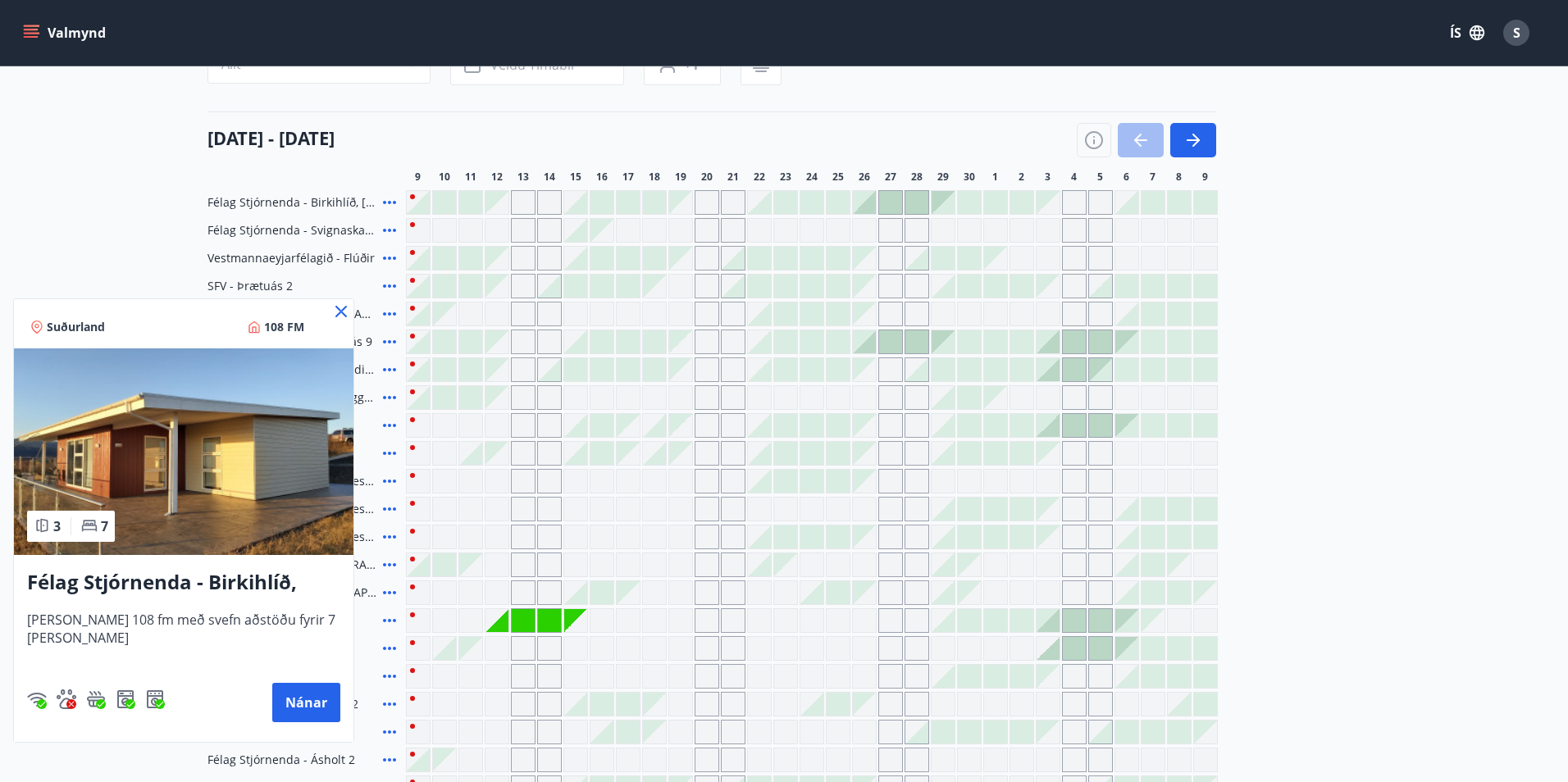
click at [338, 312] on icon at bounding box center [341, 311] width 20 height 20
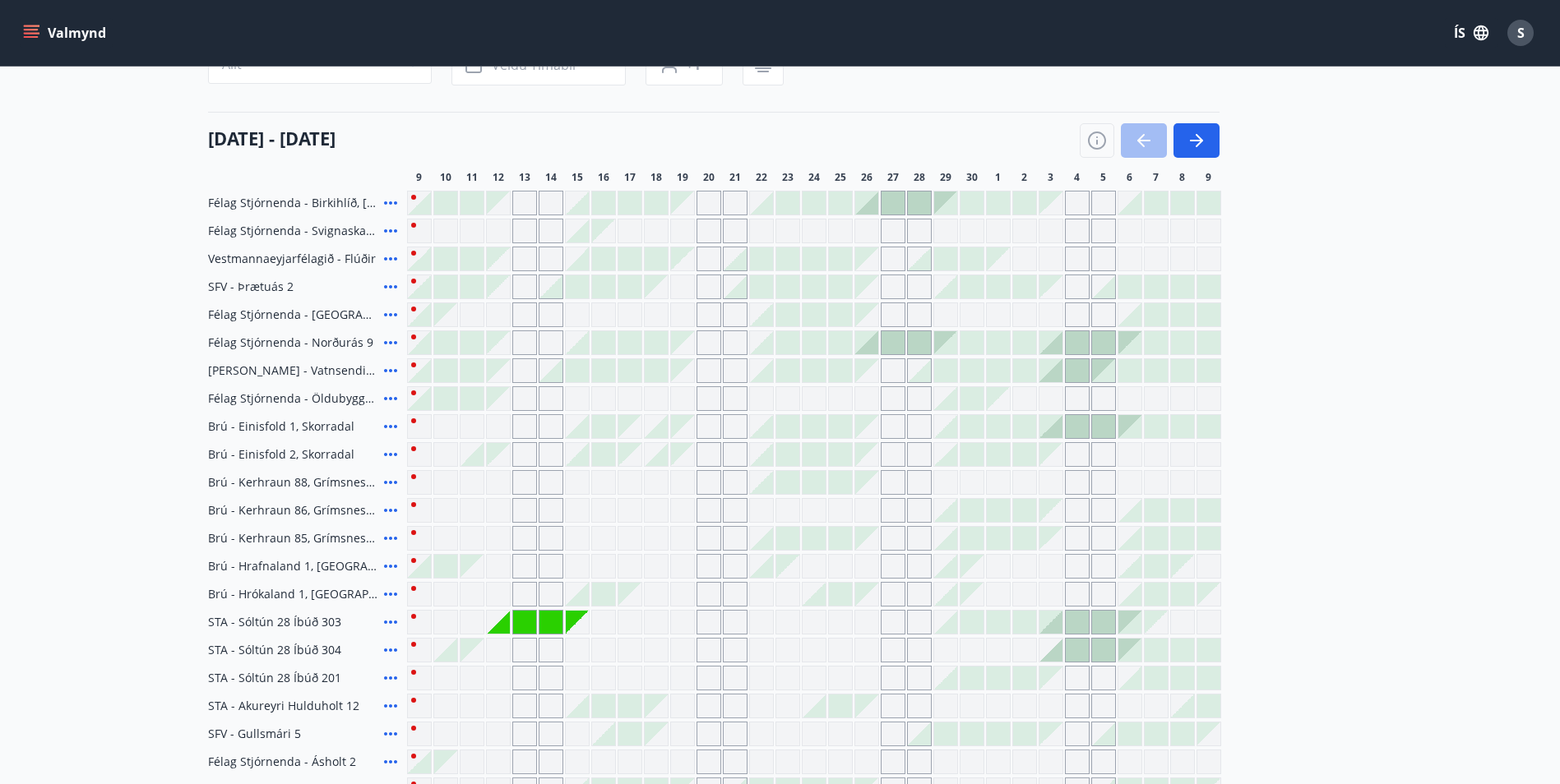
click at [344, 316] on span "Félag Stjórnenda - [GEOGRAPHIC_DATA] 7" at bounding box center [293, 314] width 169 height 17
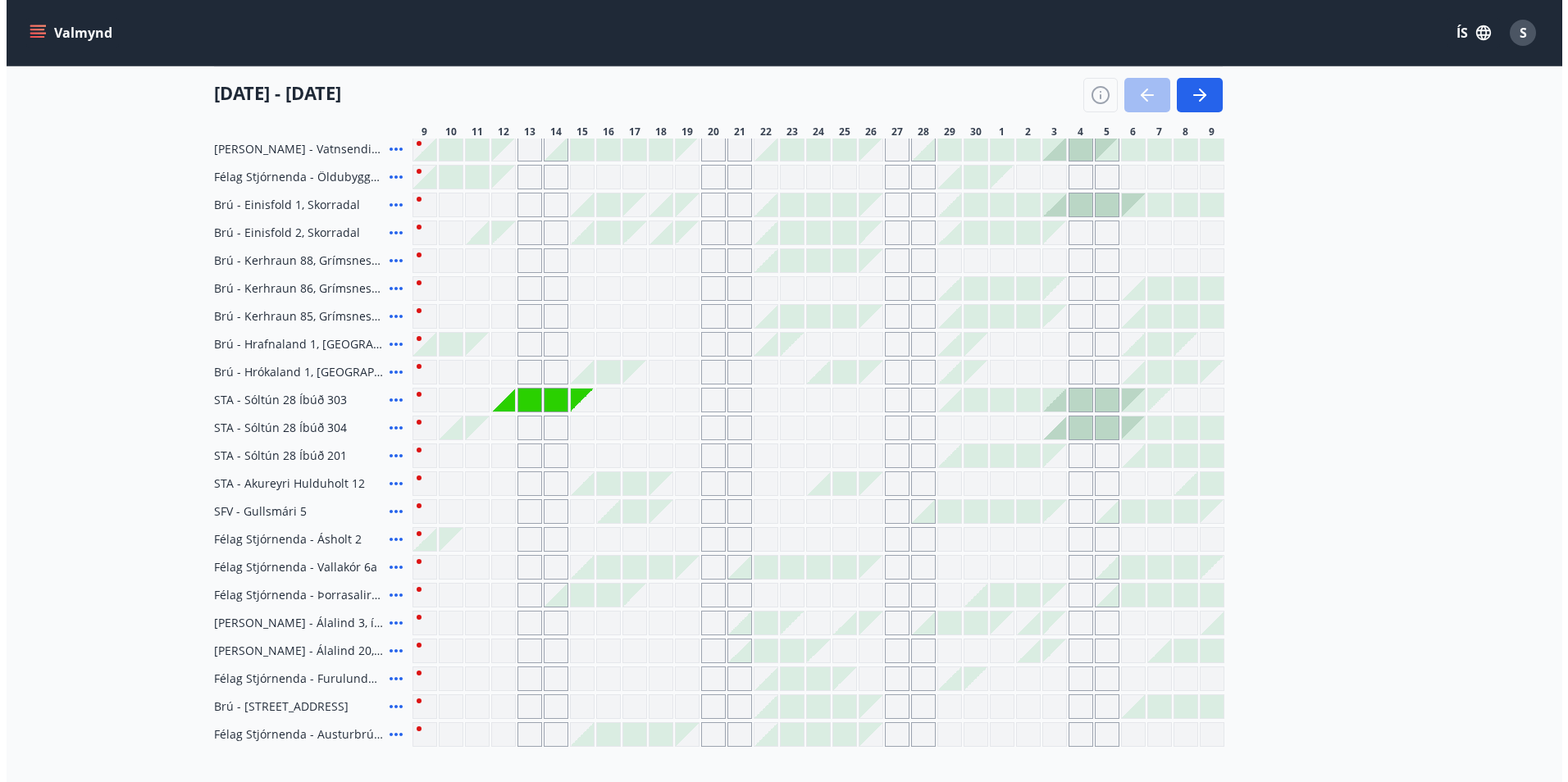
scroll to position [413, 0]
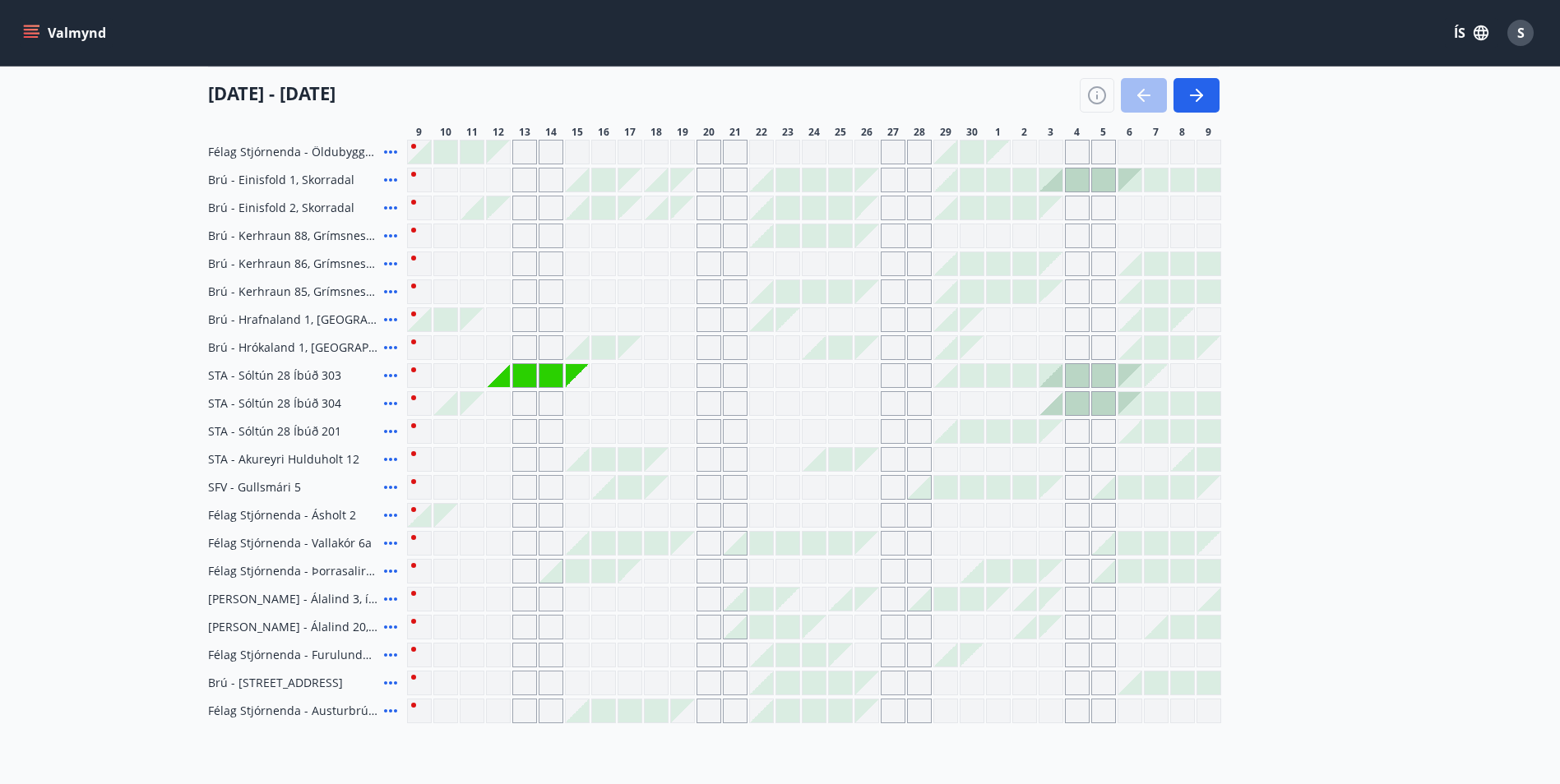
click at [397, 486] on icon at bounding box center [390, 487] width 13 height 3
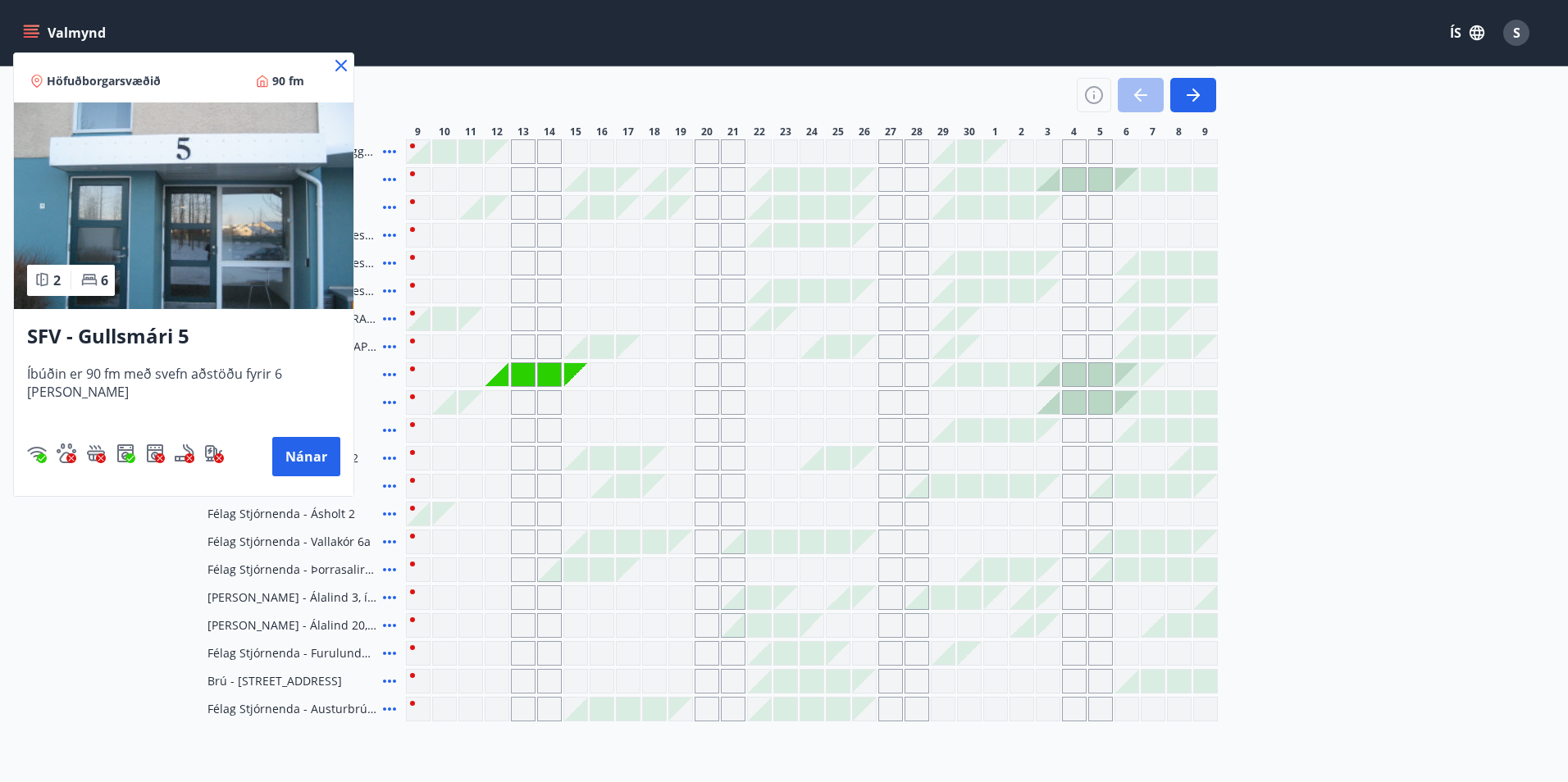
click at [137, 338] on h3 "SFV - Gullsmári 5" at bounding box center [184, 337] width 314 height 30
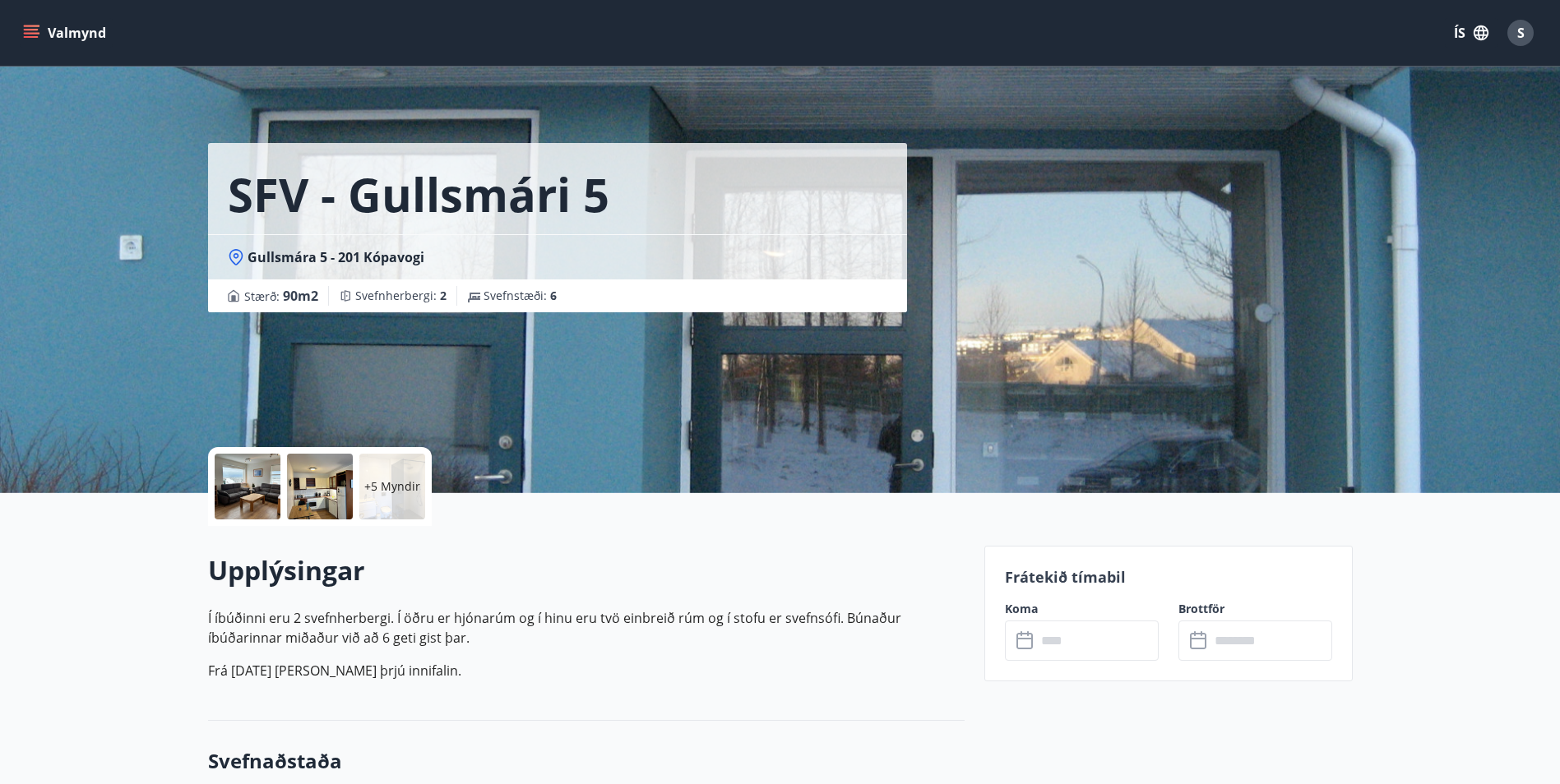
click at [1021, 640] on icon at bounding box center [1026, 641] width 20 height 20
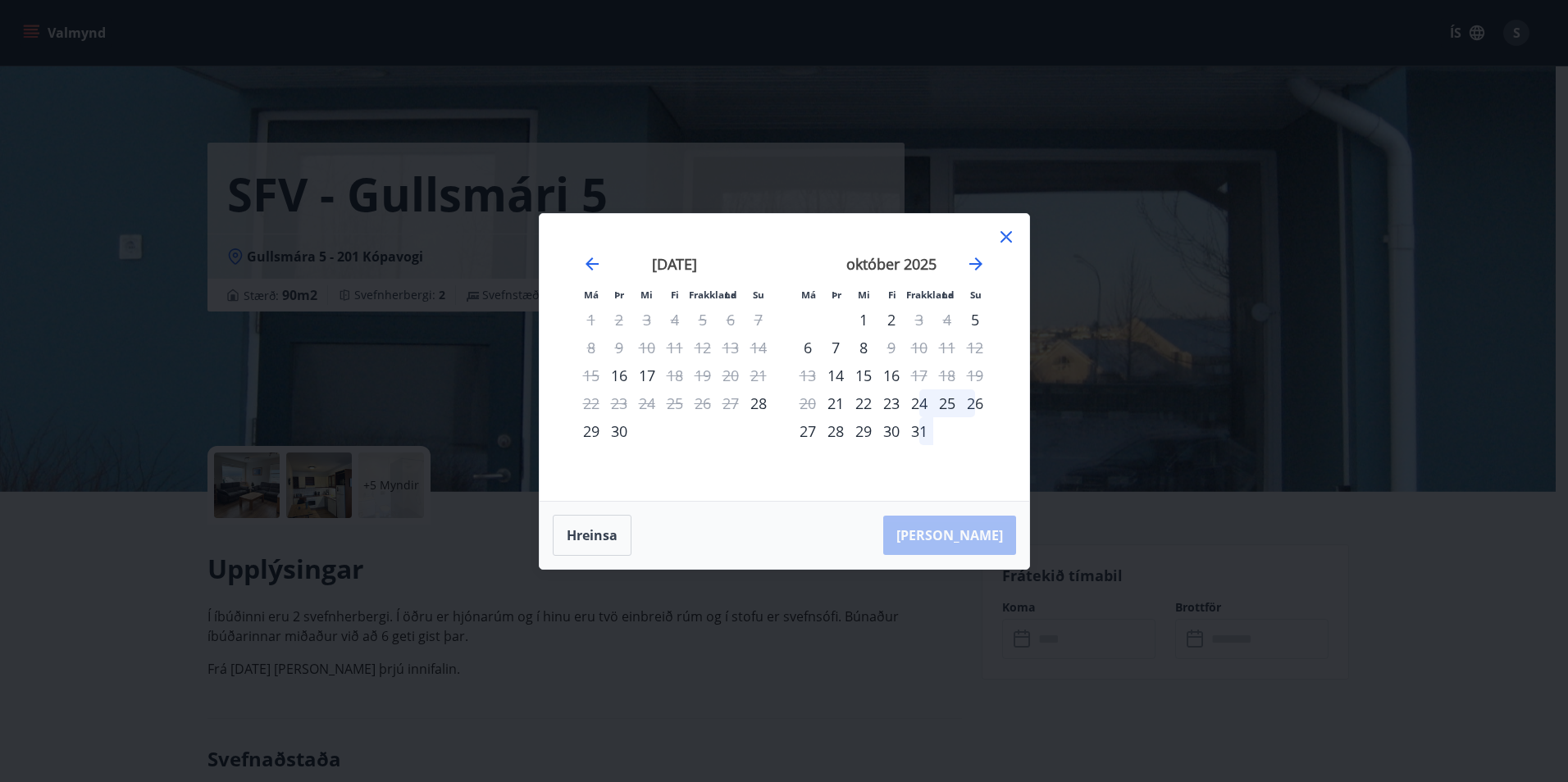
click at [1010, 235] on icon at bounding box center [1006, 237] width 20 height 20
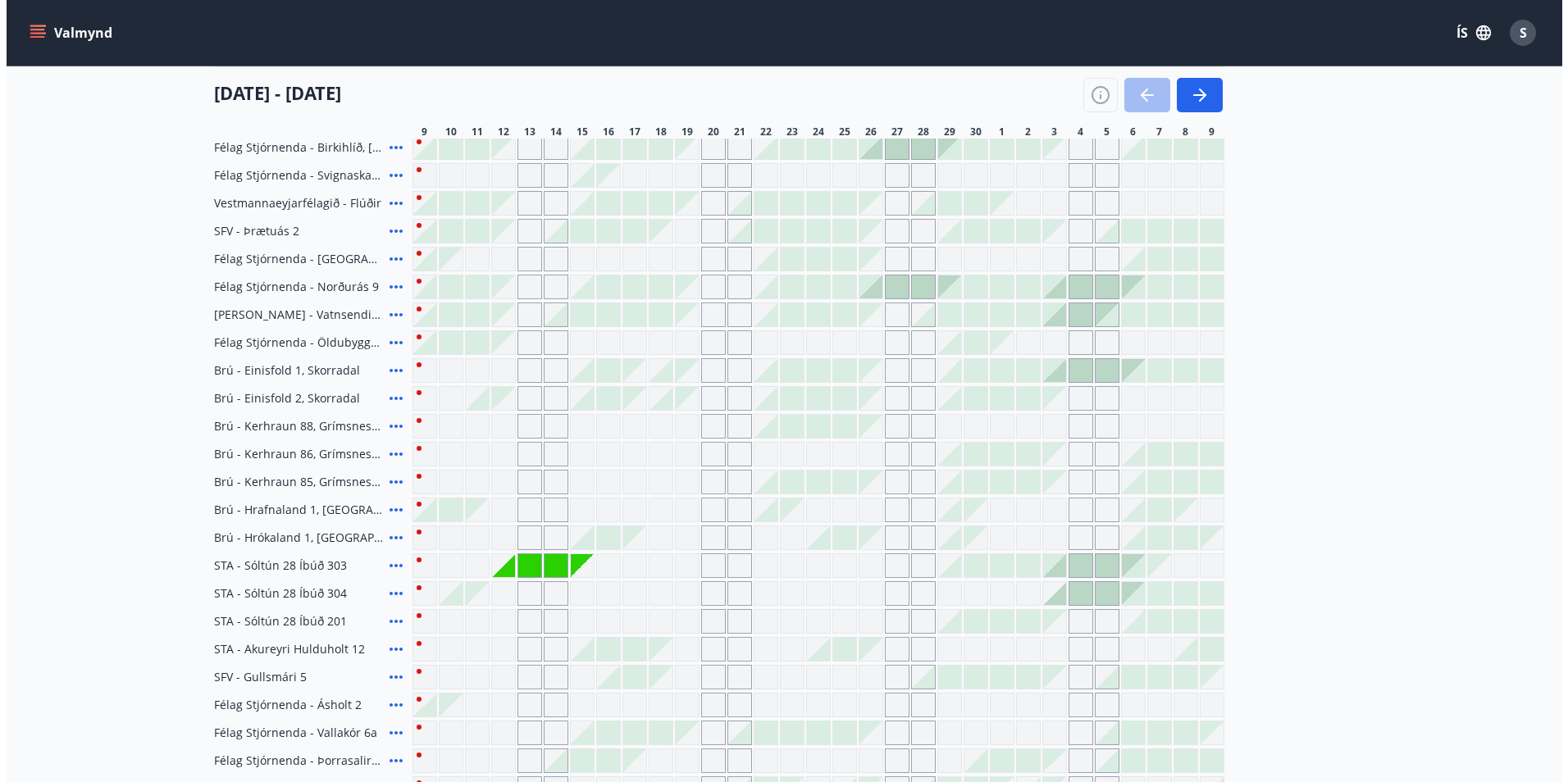
scroll to position [330, 0]
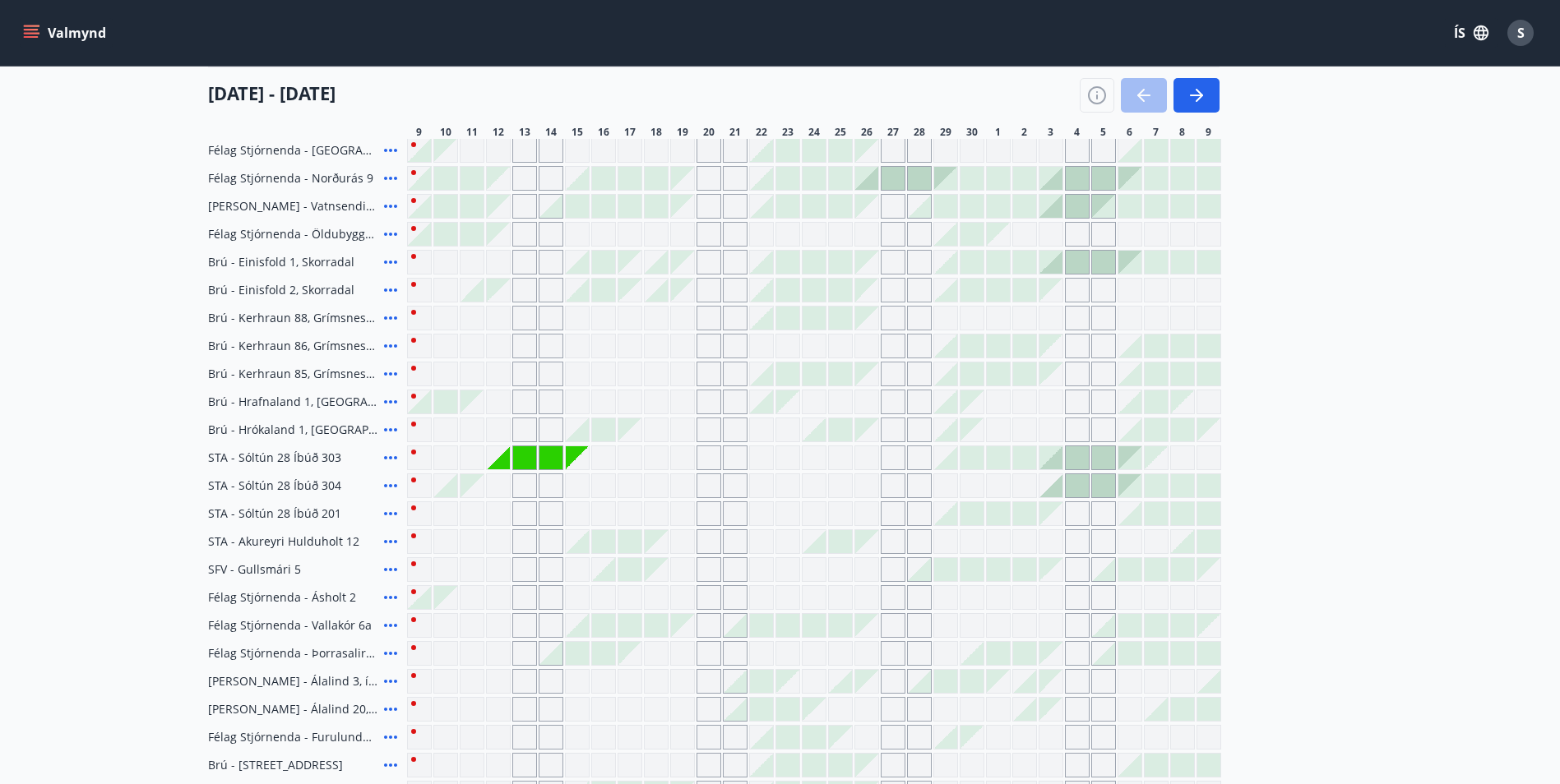
click at [390, 597] on icon at bounding box center [390, 598] width 13 height 3
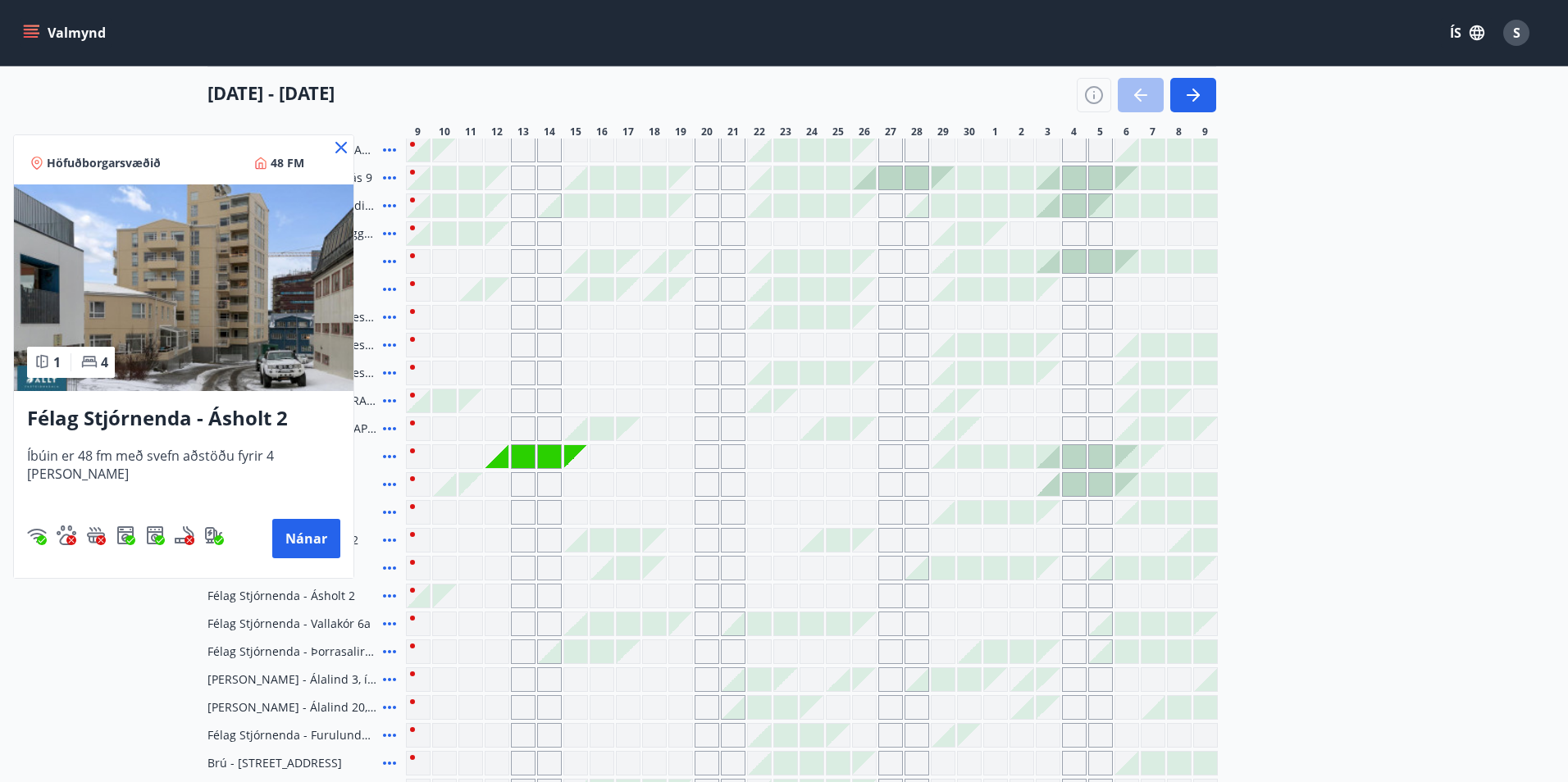
click at [180, 419] on h3 "Félag Stjórnenda - Ásholt 2" at bounding box center [184, 419] width 314 height 30
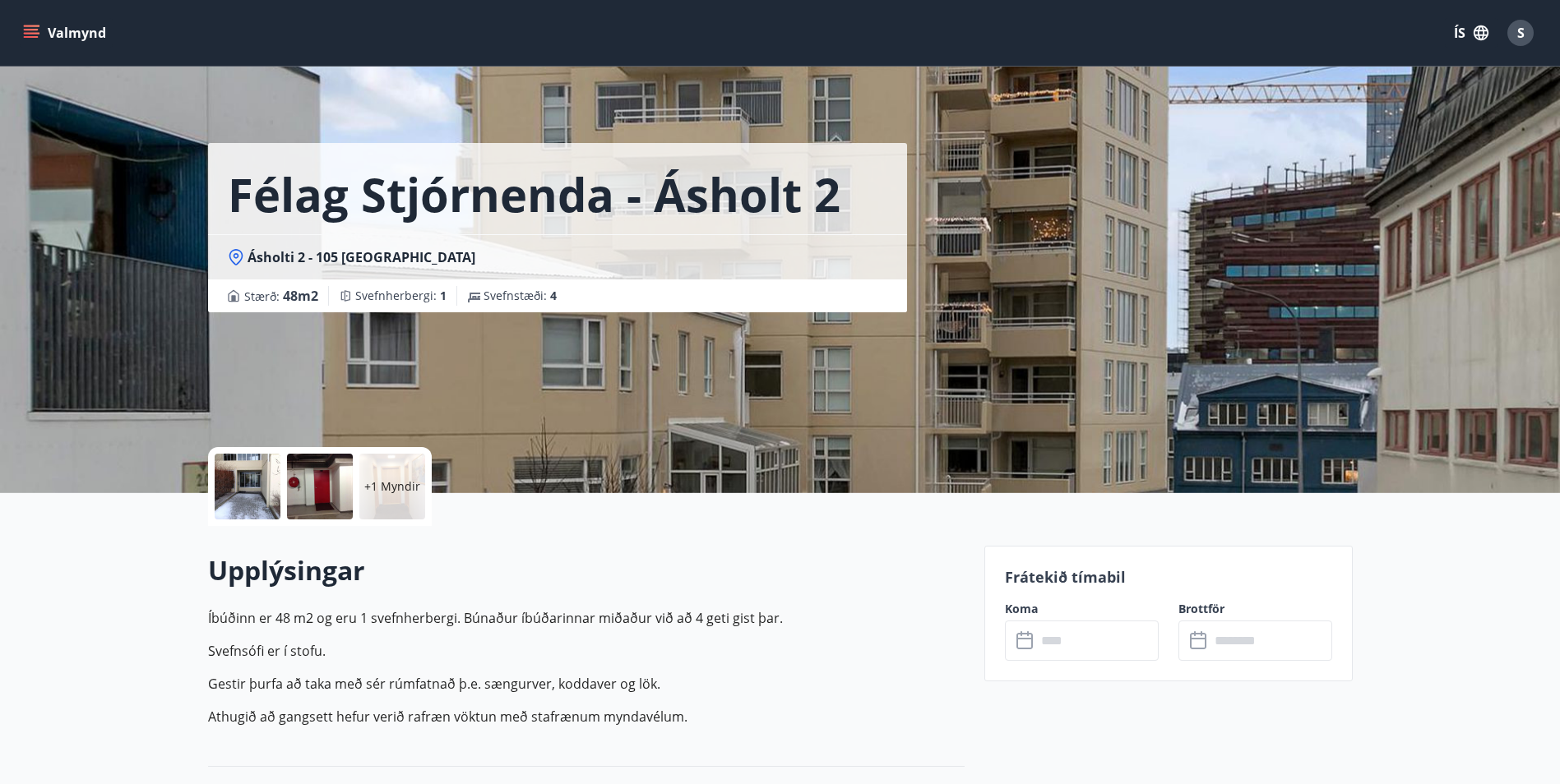
click at [1028, 641] on icon at bounding box center [1026, 641] width 20 height 20
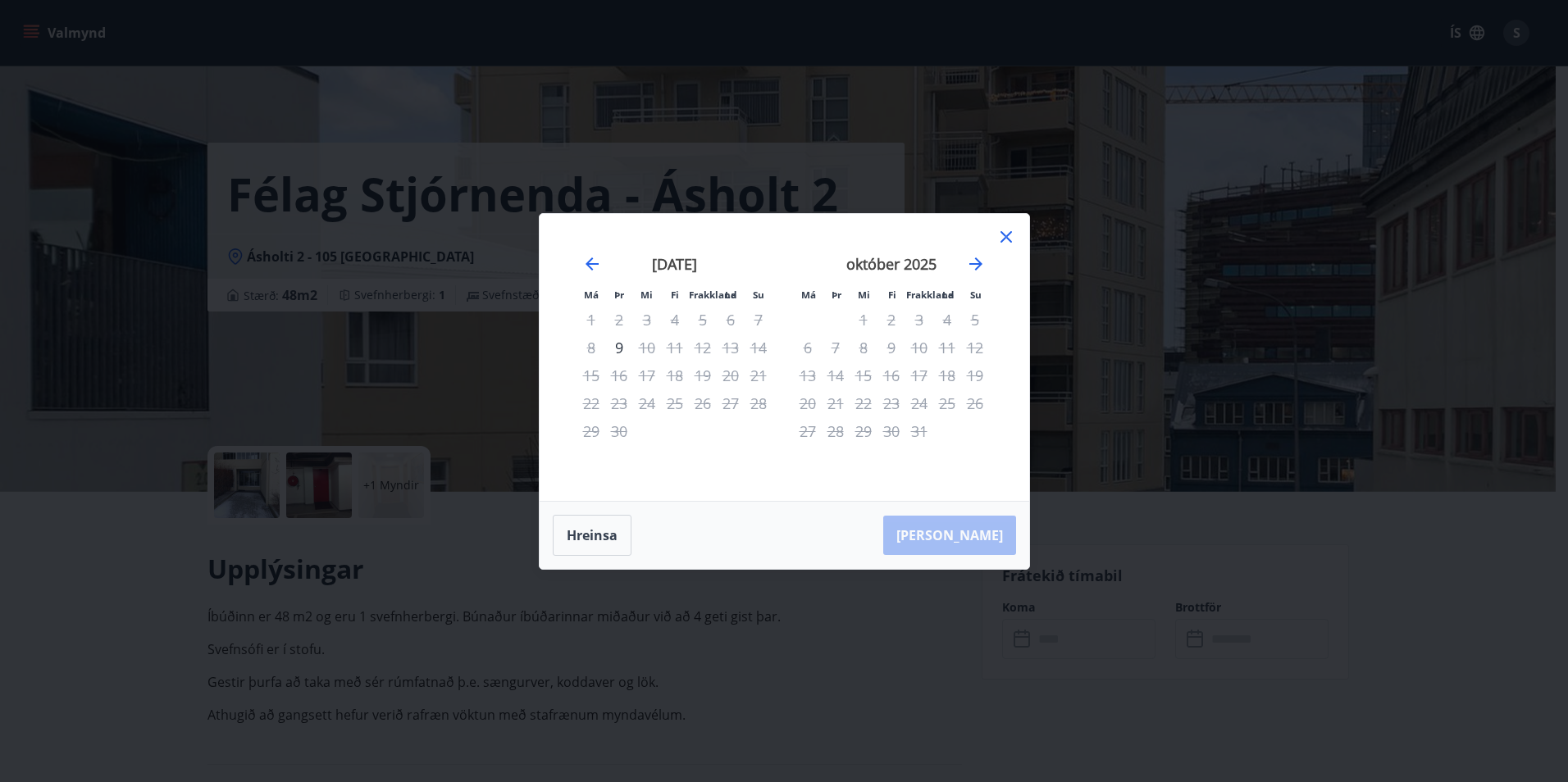
click at [1007, 241] on icon at bounding box center [1006, 237] width 20 height 20
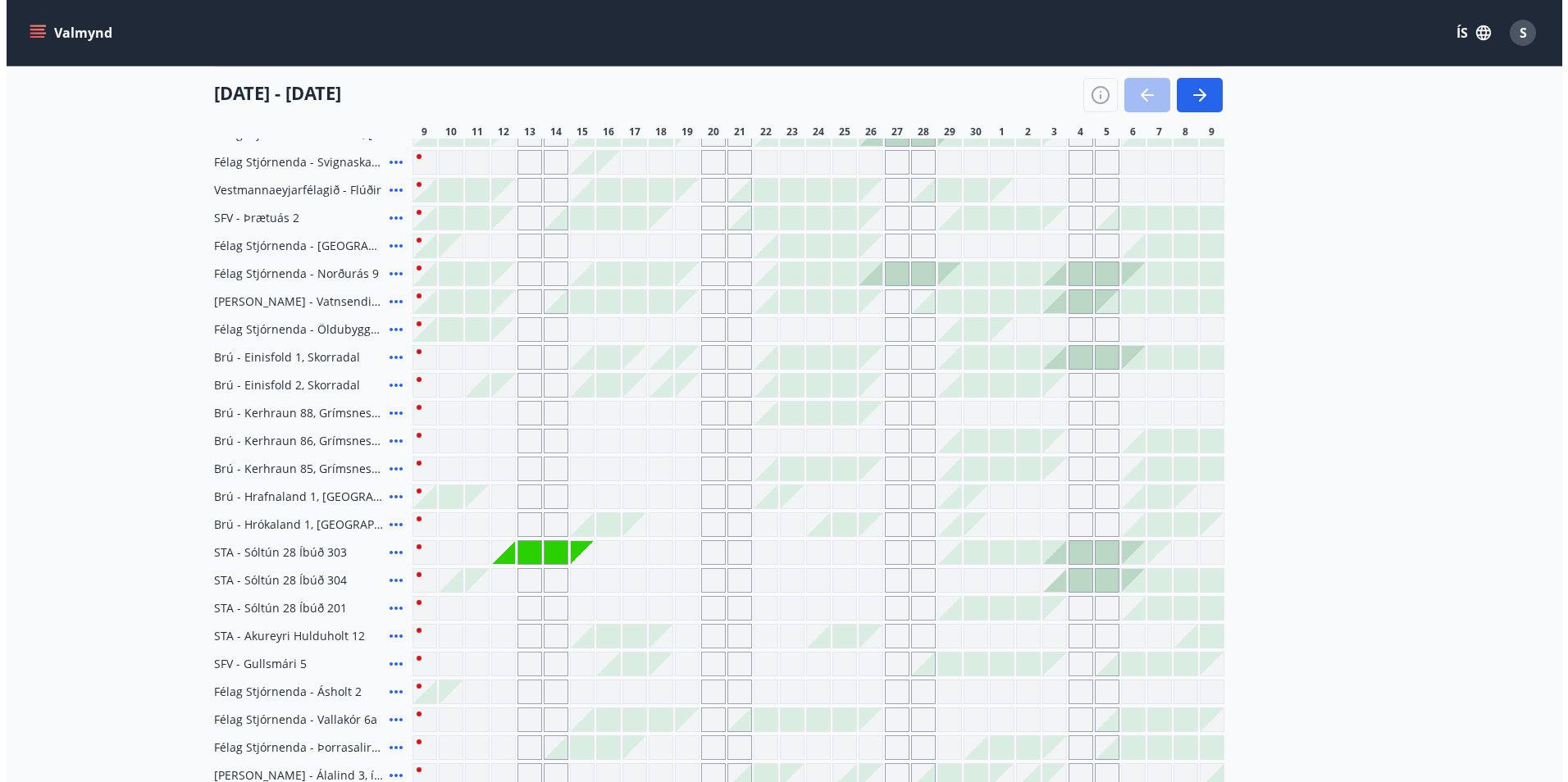
scroll to position [248, 0]
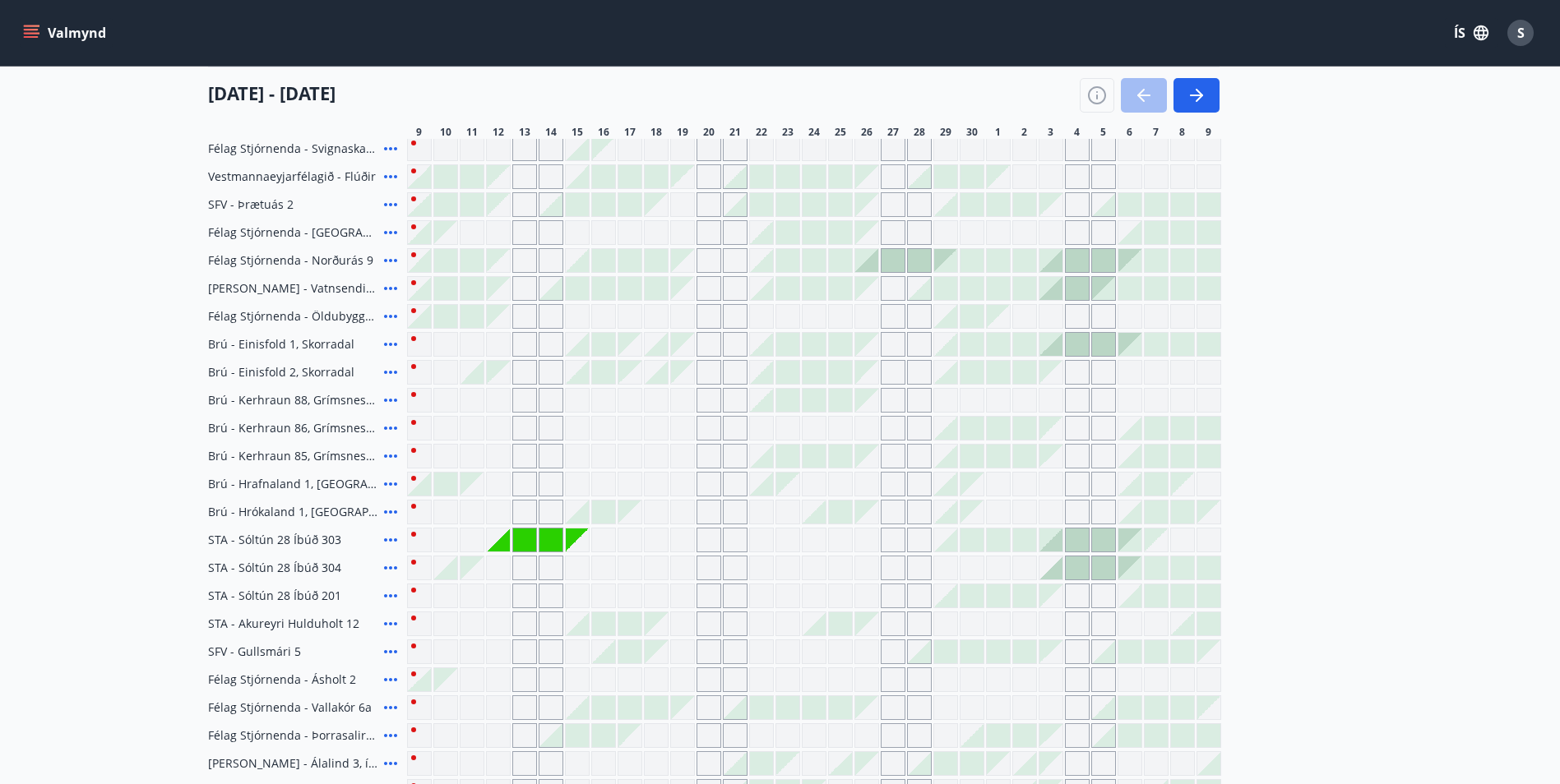
click at [245, 597] on span "STA - Sóltún 28 Íbúð 201" at bounding box center [274, 595] width 134 height 17
click at [390, 595] on icon at bounding box center [390, 596] width 13 height 3
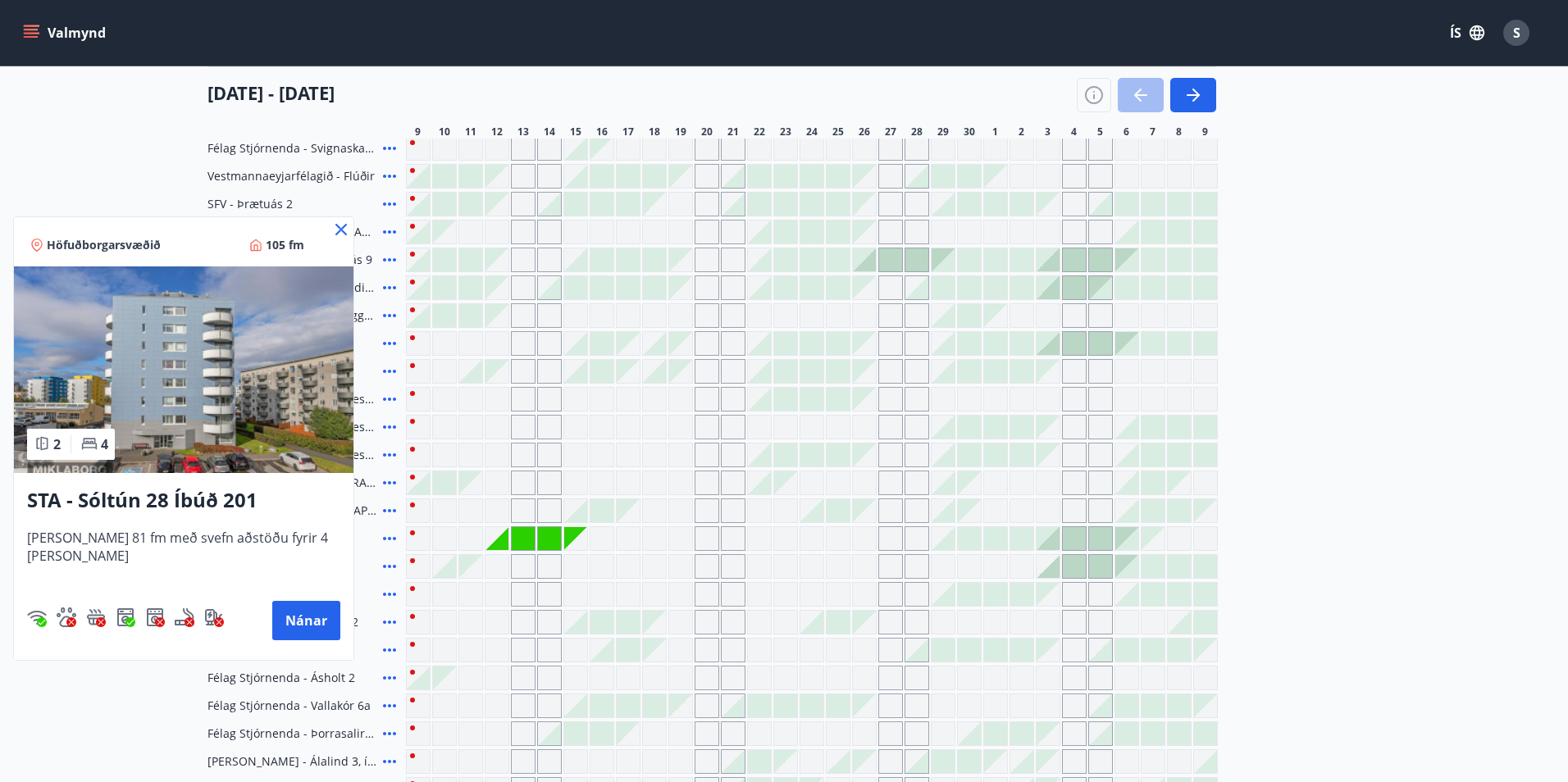
click at [199, 495] on h3 "STA - Sóltún 28 Íbúð 201" at bounding box center [184, 501] width 314 height 30
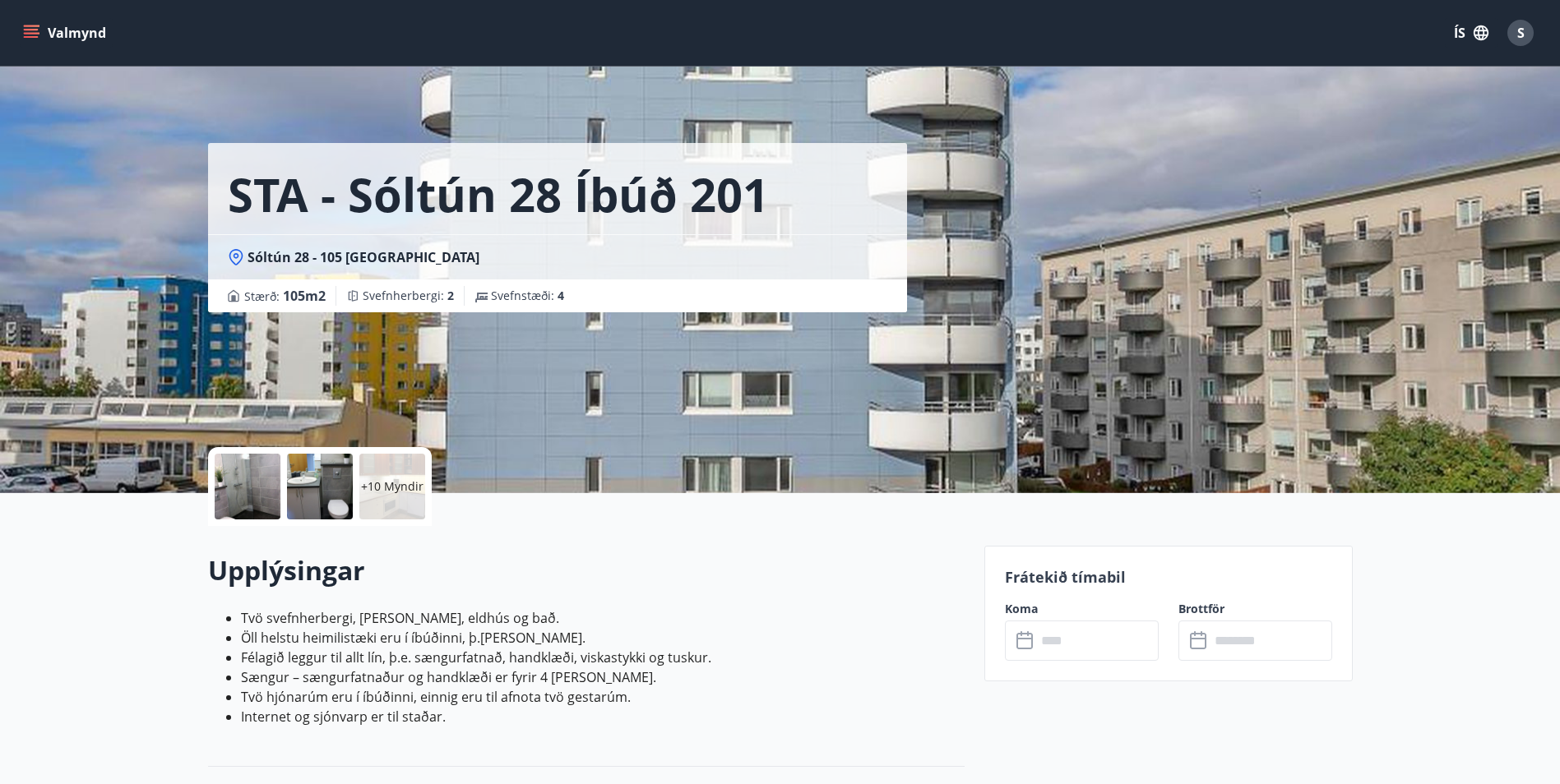
click at [1024, 636] on icon at bounding box center [1026, 641] width 20 height 20
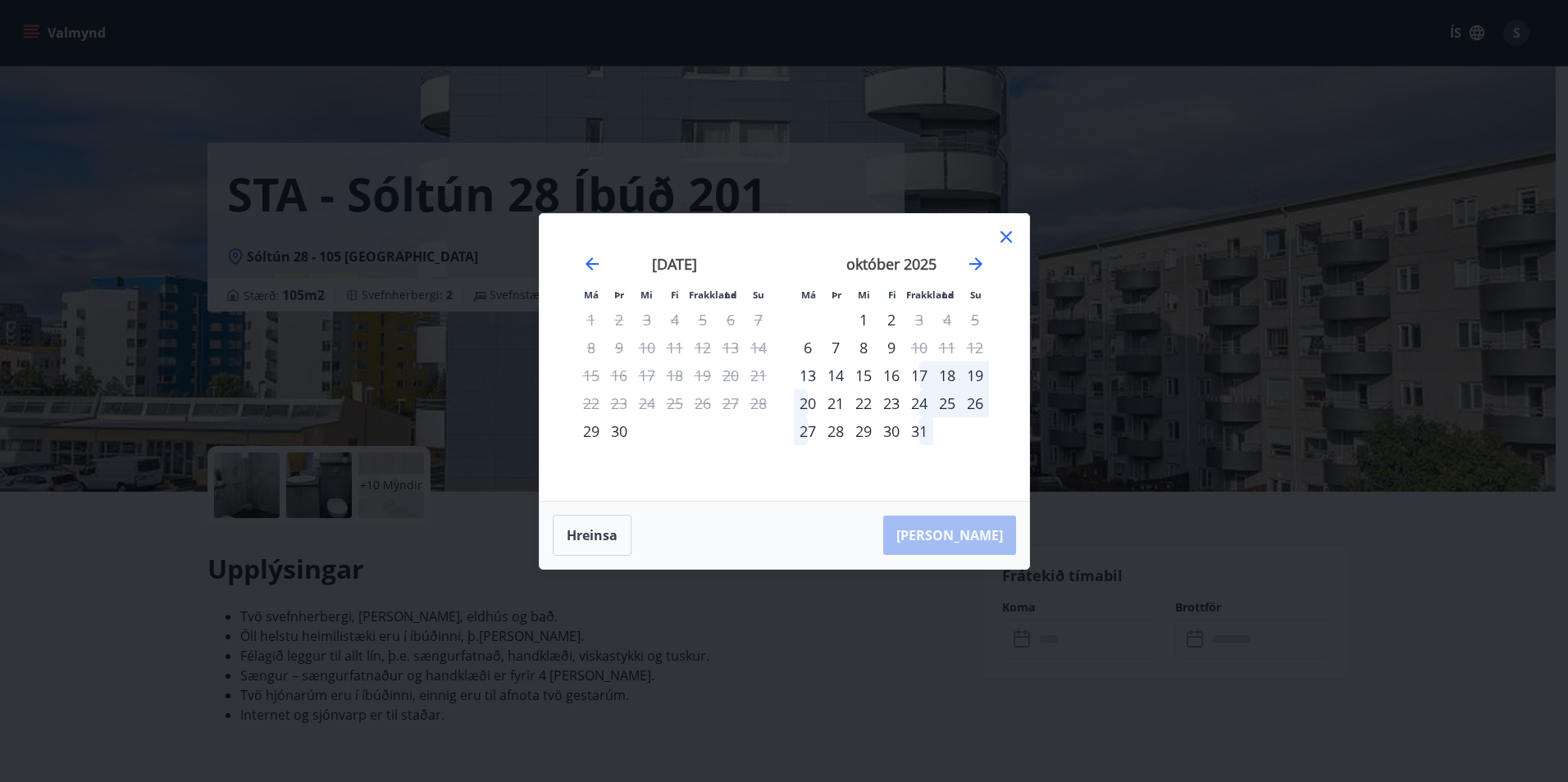
click at [1004, 235] on icon at bounding box center [1006, 236] width 11 height 11
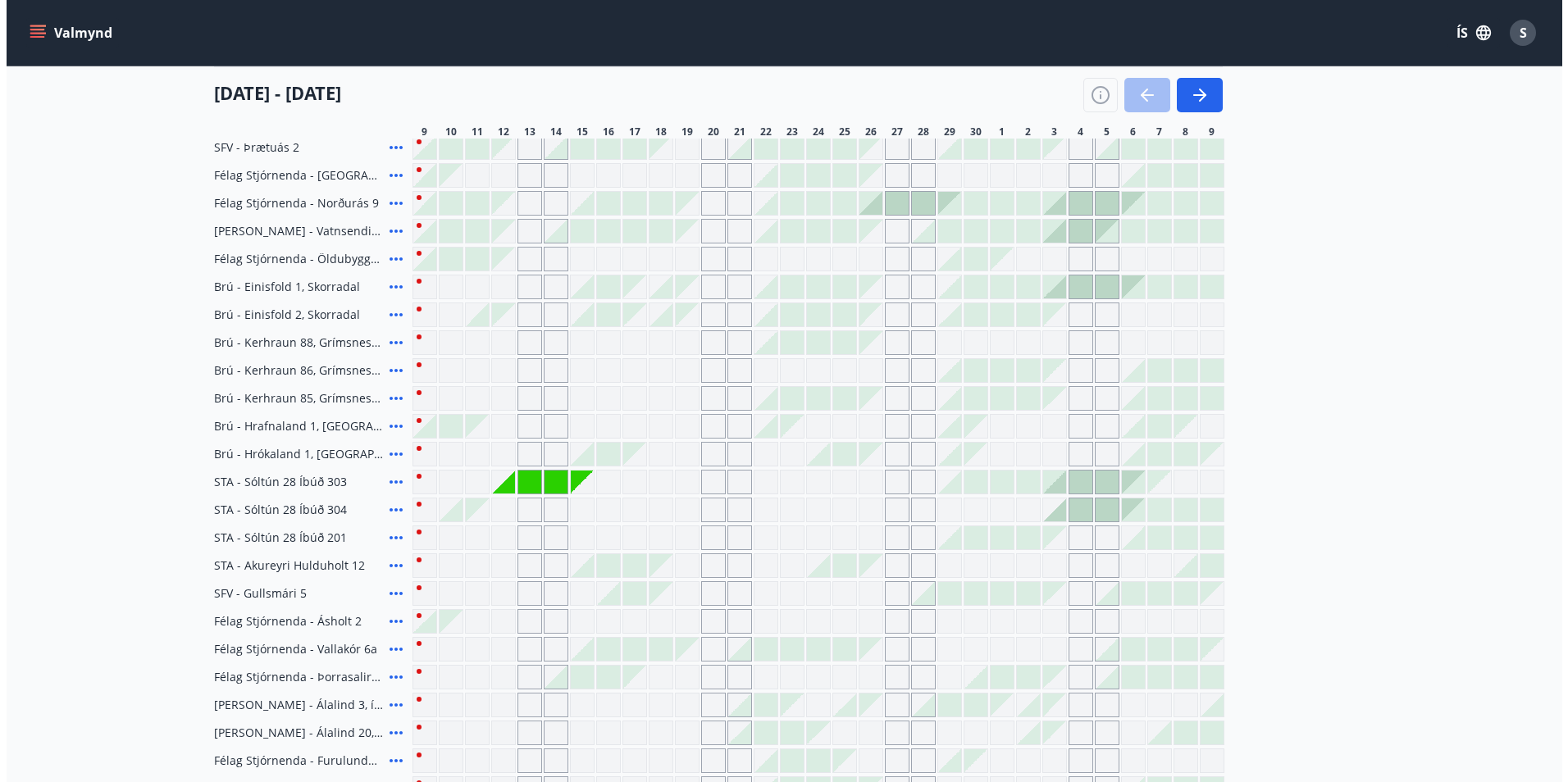
scroll to position [330, 0]
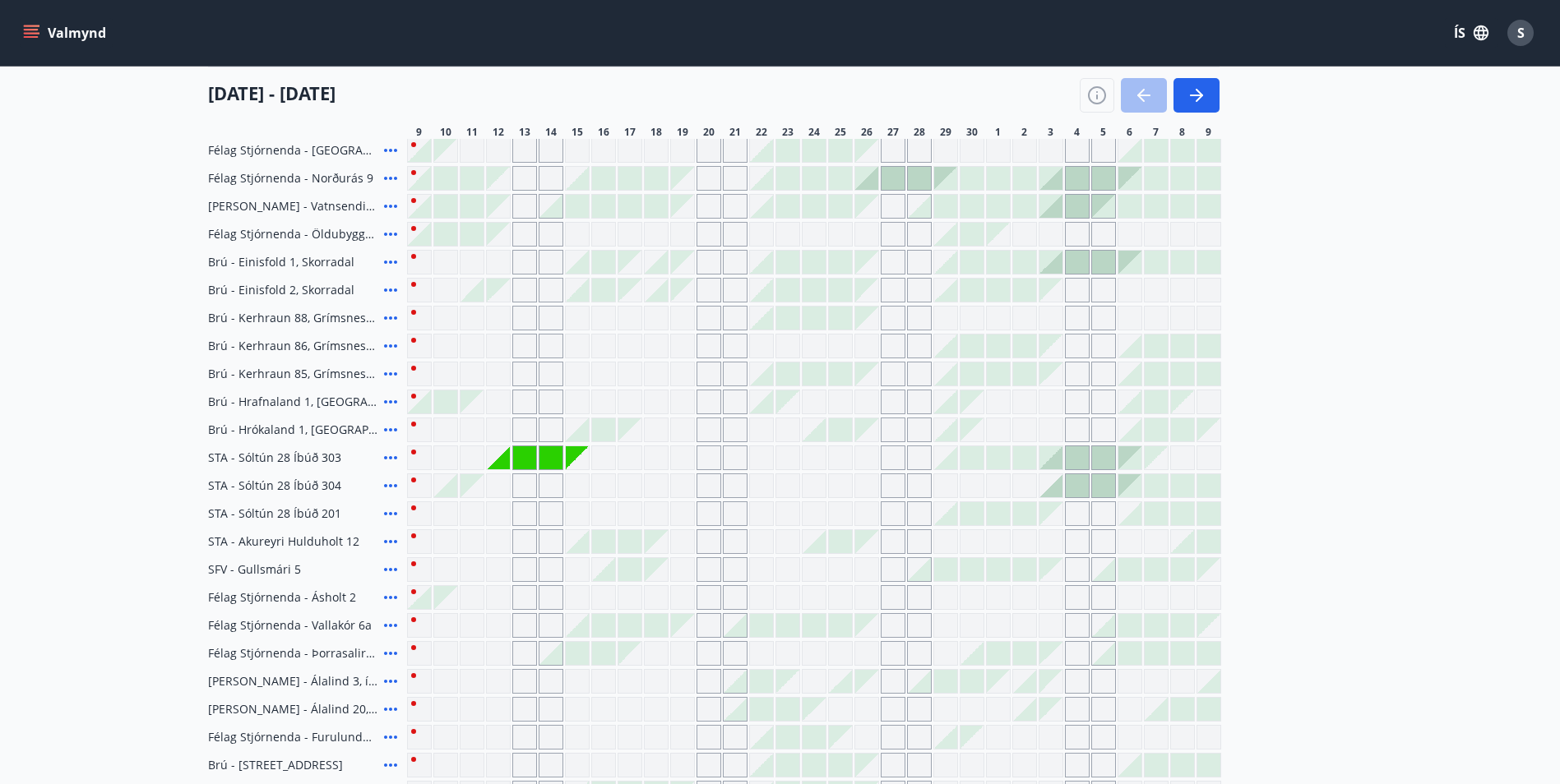
click at [392, 650] on icon at bounding box center [390, 653] width 20 height 20
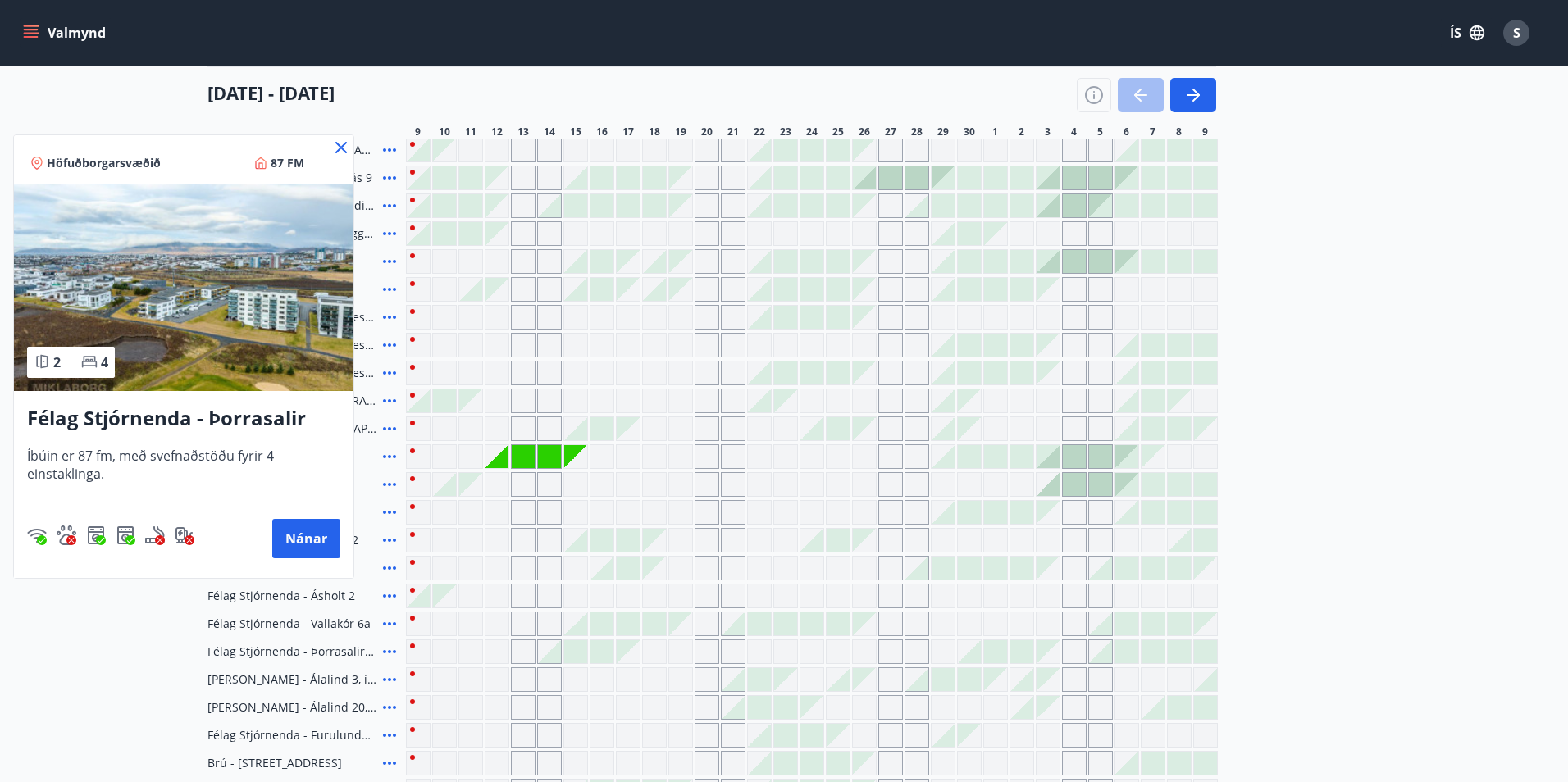
click at [133, 419] on h3 "Félag Stjórnenda - Þorrasalir 17a - 211" at bounding box center [184, 419] width 314 height 30
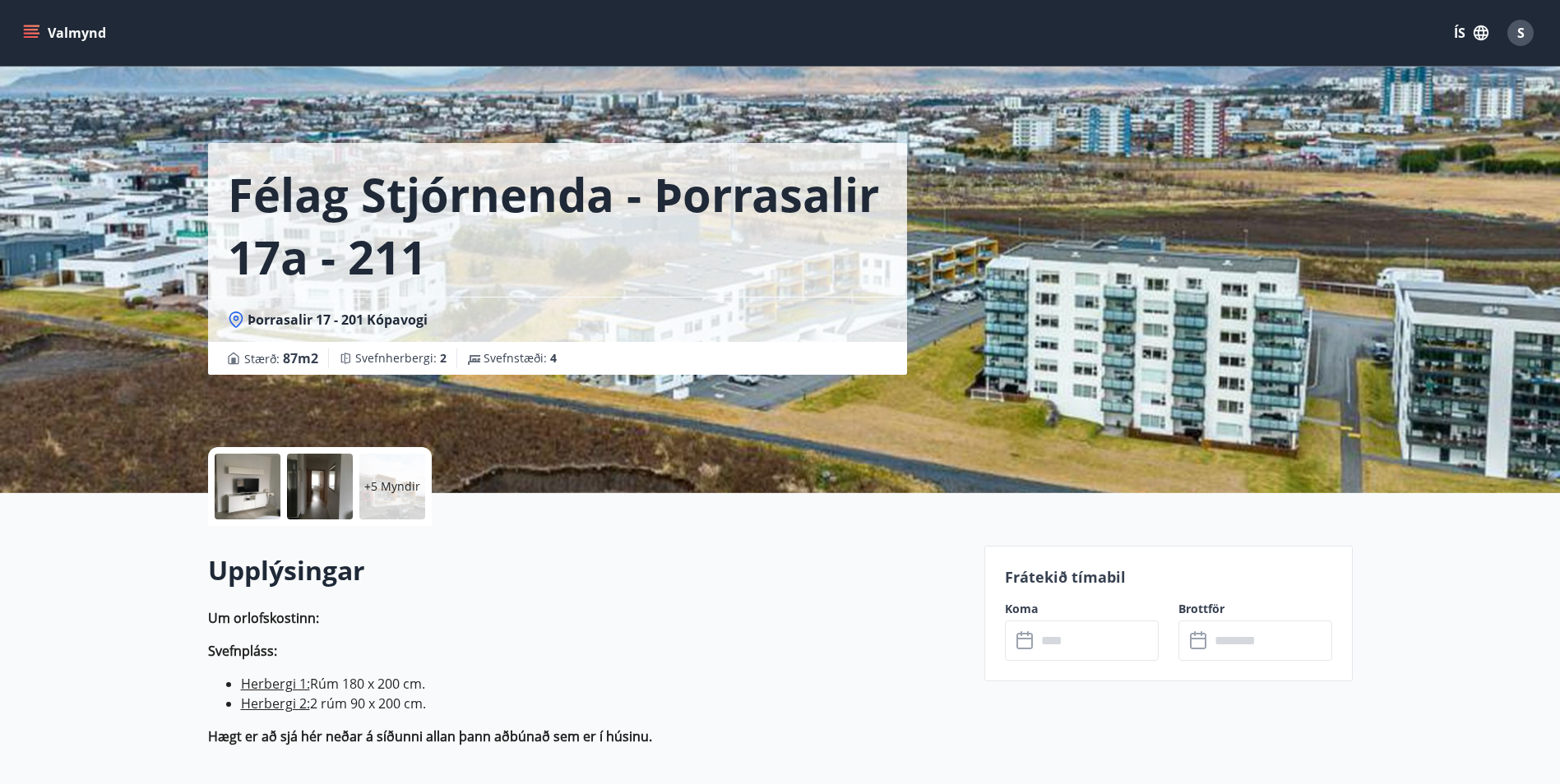
click at [1023, 641] on icon at bounding box center [1026, 641] width 20 height 20
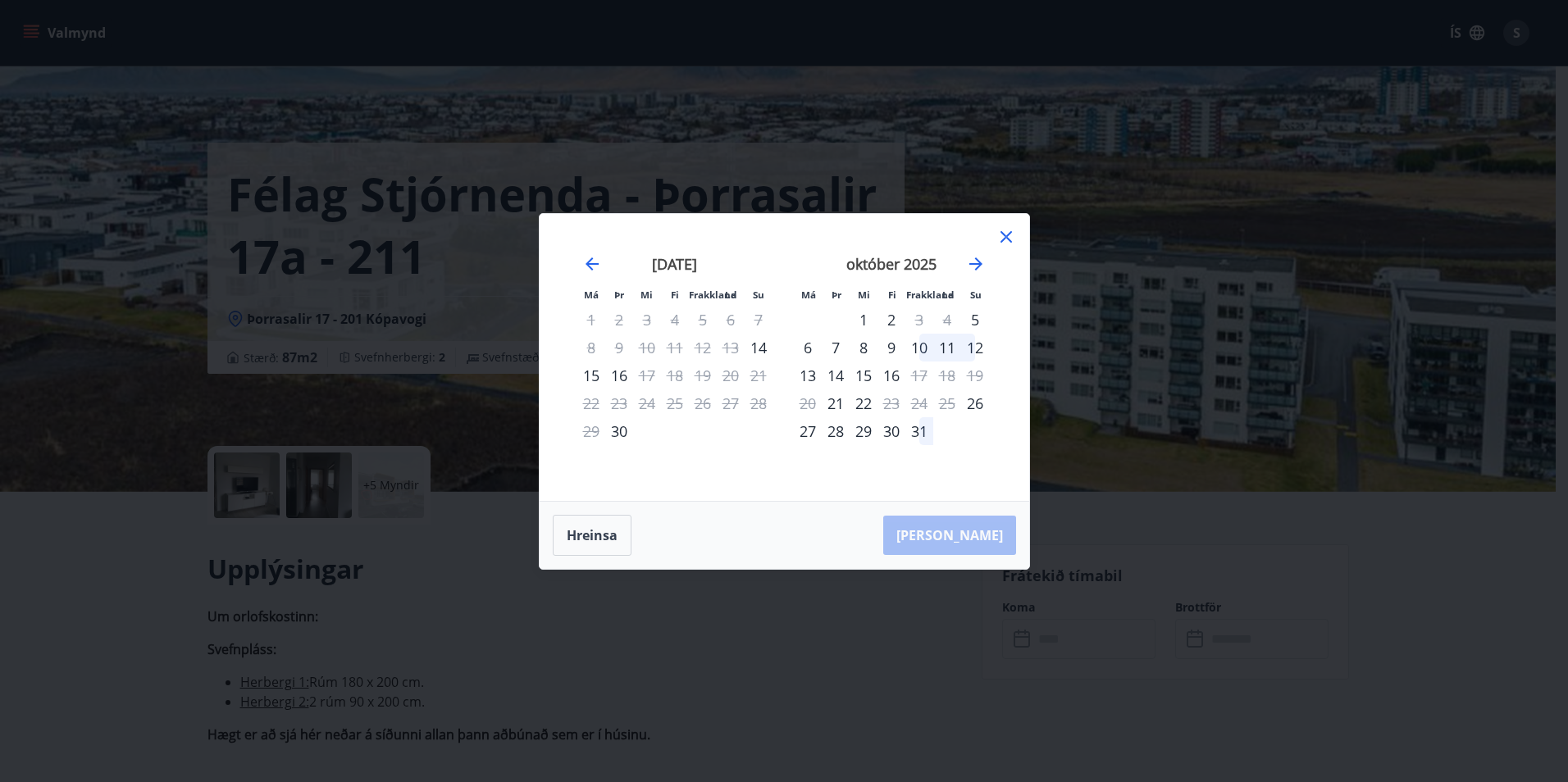
click at [1005, 240] on icon at bounding box center [1006, 237] width 20 height 20
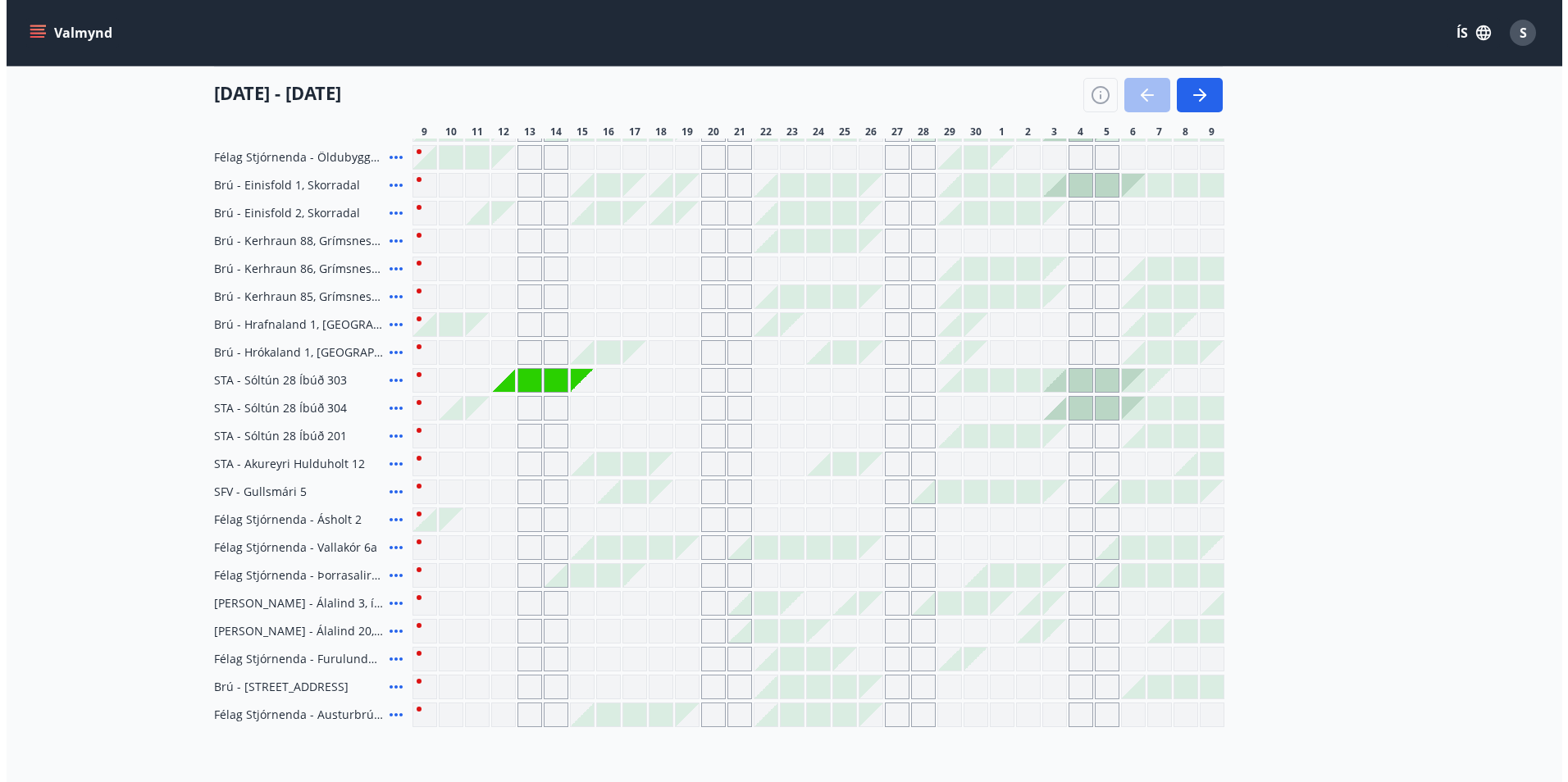
scroll to position [495, 0]
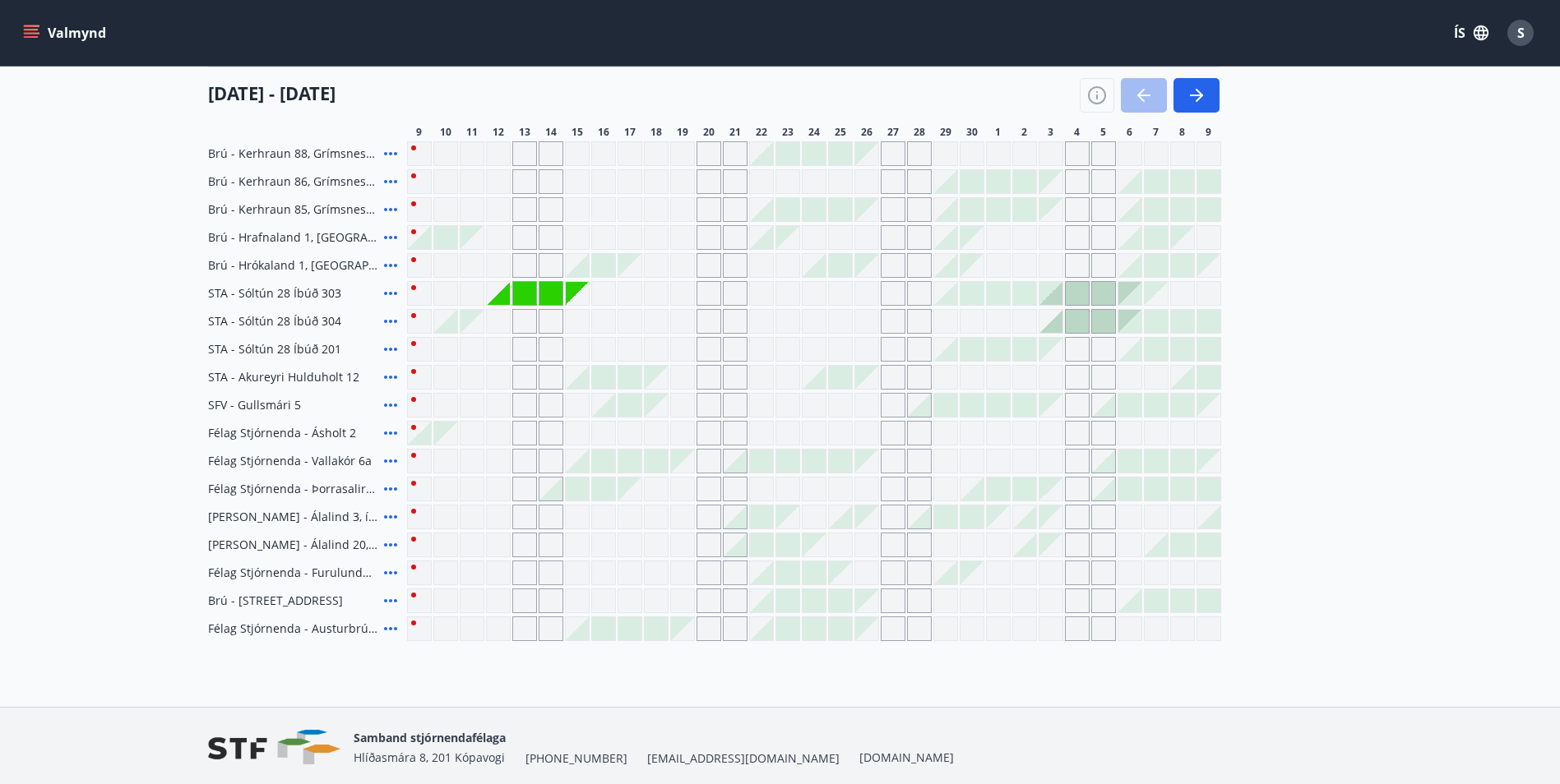
click at [387, 517] on icon at bounding box center [390, 517] width 20 height 20
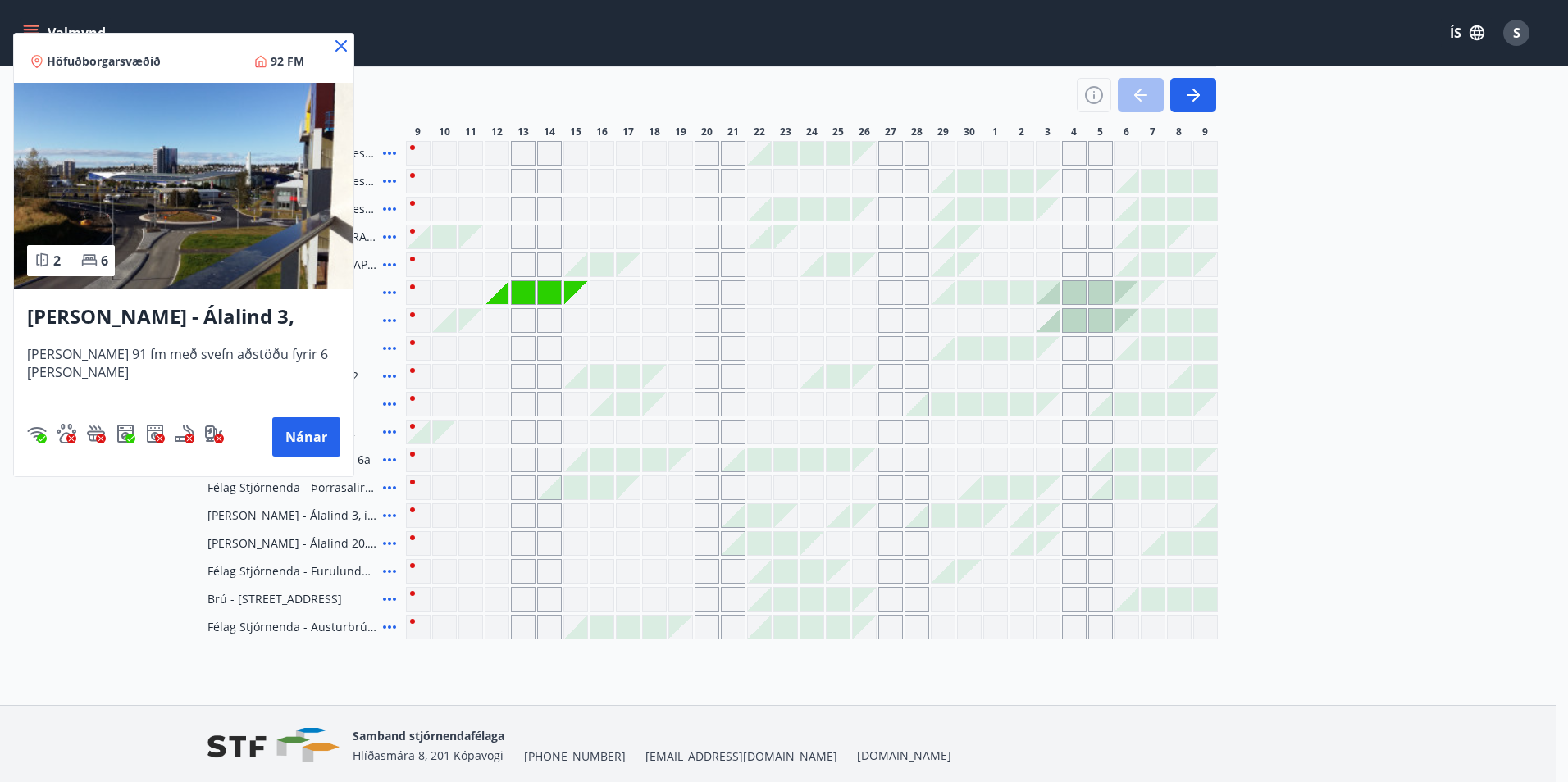
click at [209, 315] on h3 "[PERSON_NAME] - Álalind 3, íbúð 307" at bounding box center [184, 317] width 314 height 30
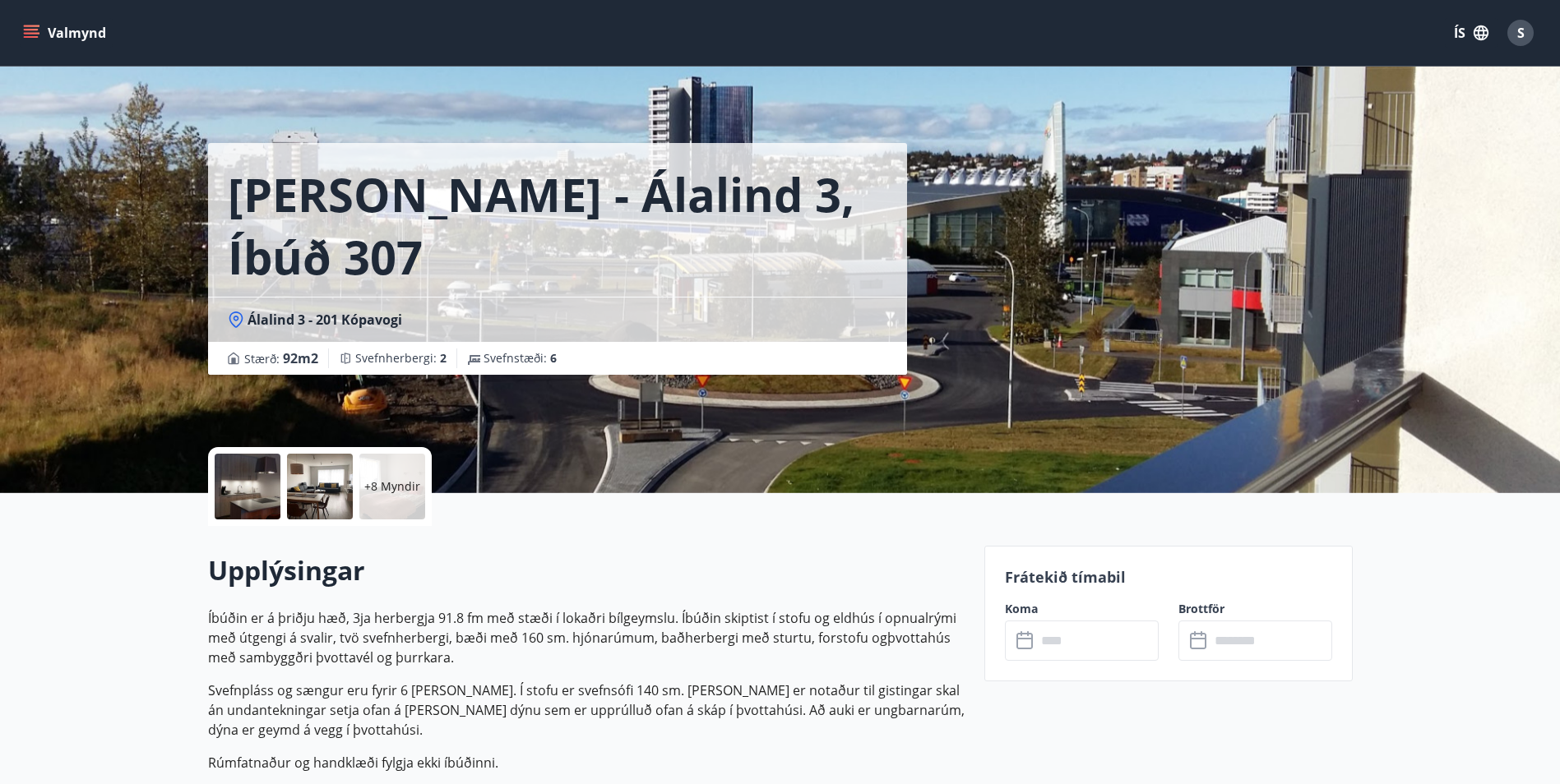
click at [1024, 639] on icon at bounding box center [1025, 639] width 17 height 2
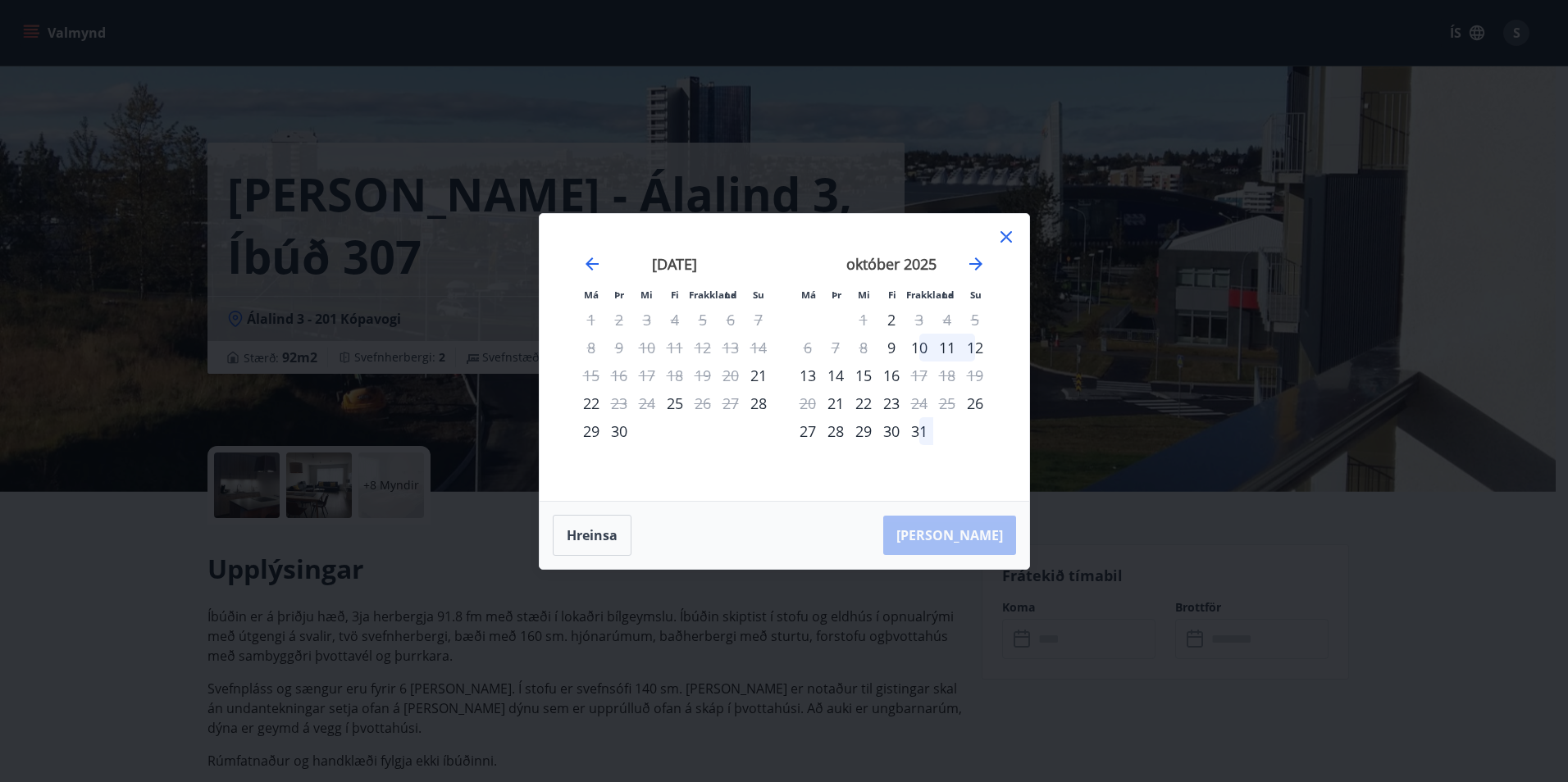
click at [1003, 235] on icon at bounding box center [1006, 237] width 20 height 20
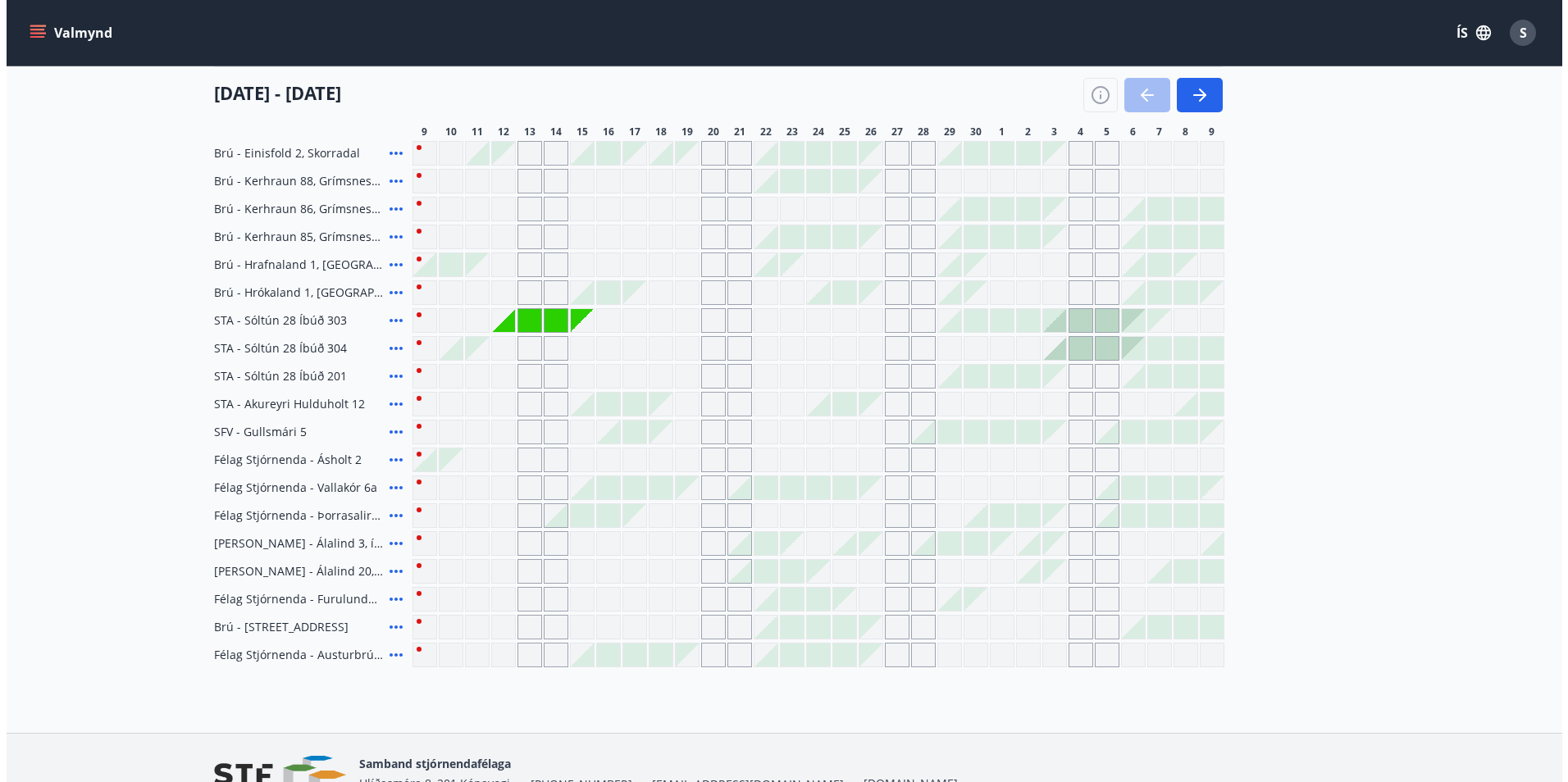
scroll to position [495, 0]
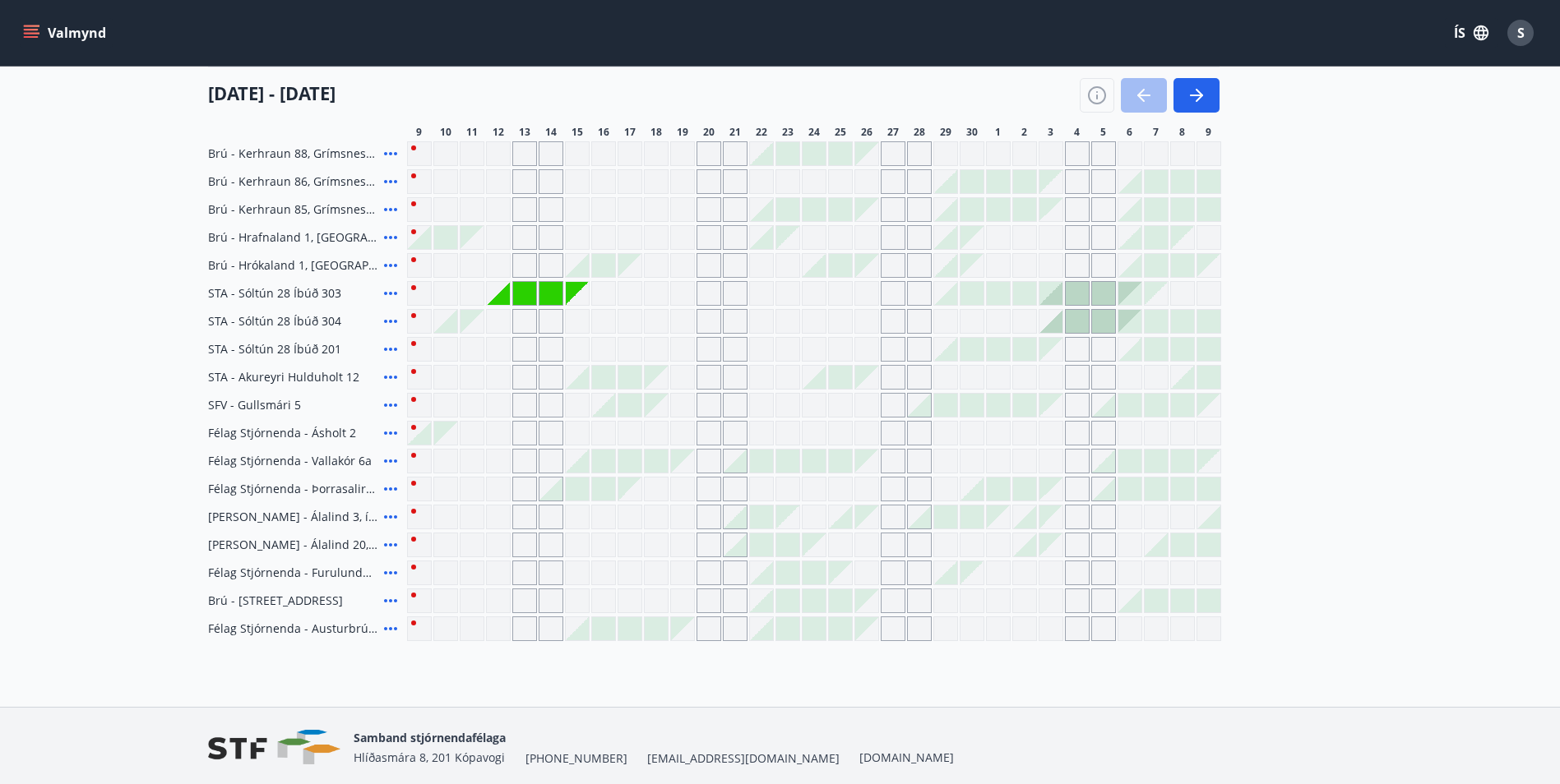
click at [391, 543] on icon at bounding box center [390, 545] width 20 height 20
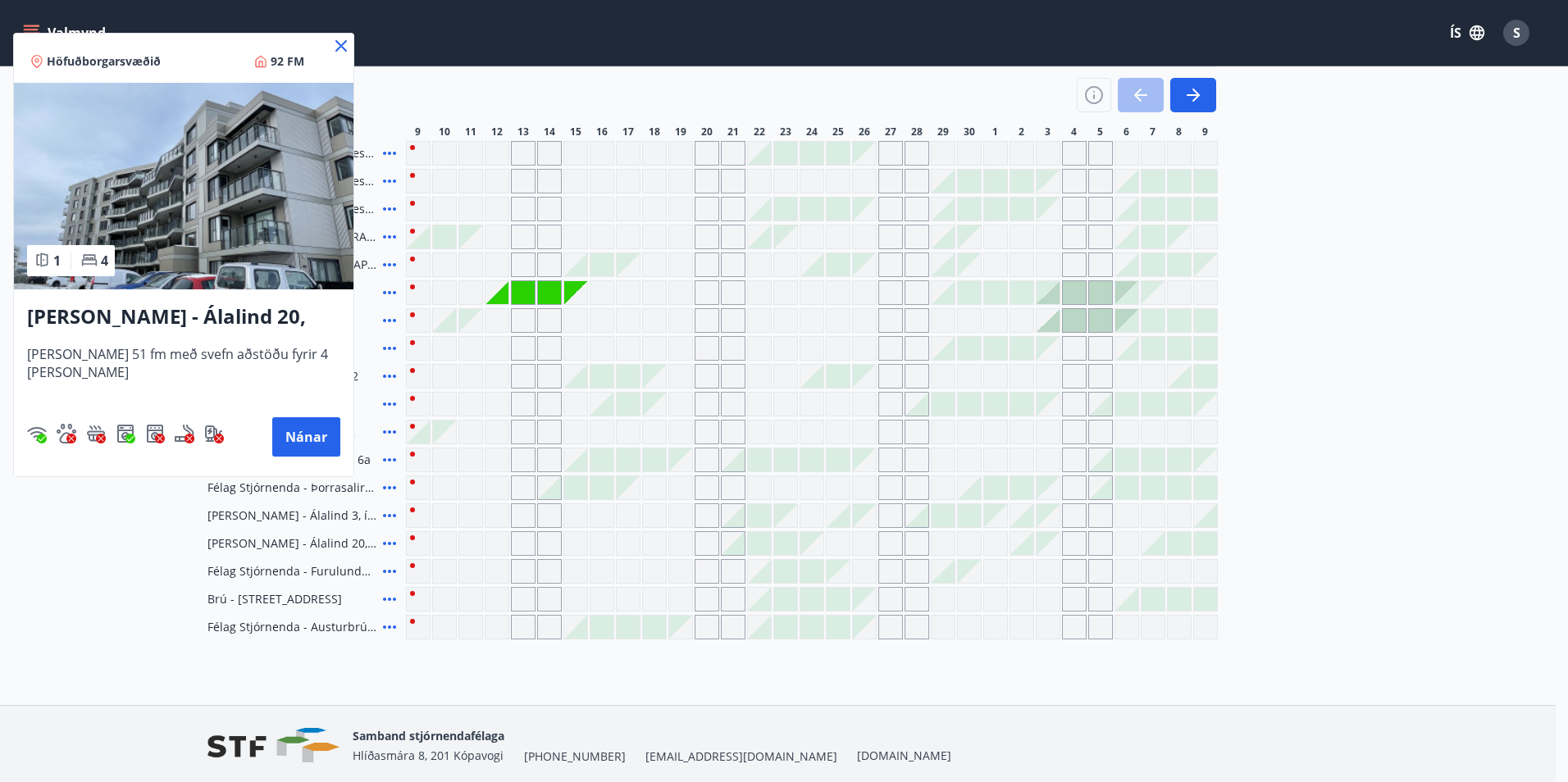
click at [144, 317] on h3 "[PERSON_NAME] - Álalind 20, íbúð 406" at bounding box center [184, 317] width 314 height 30
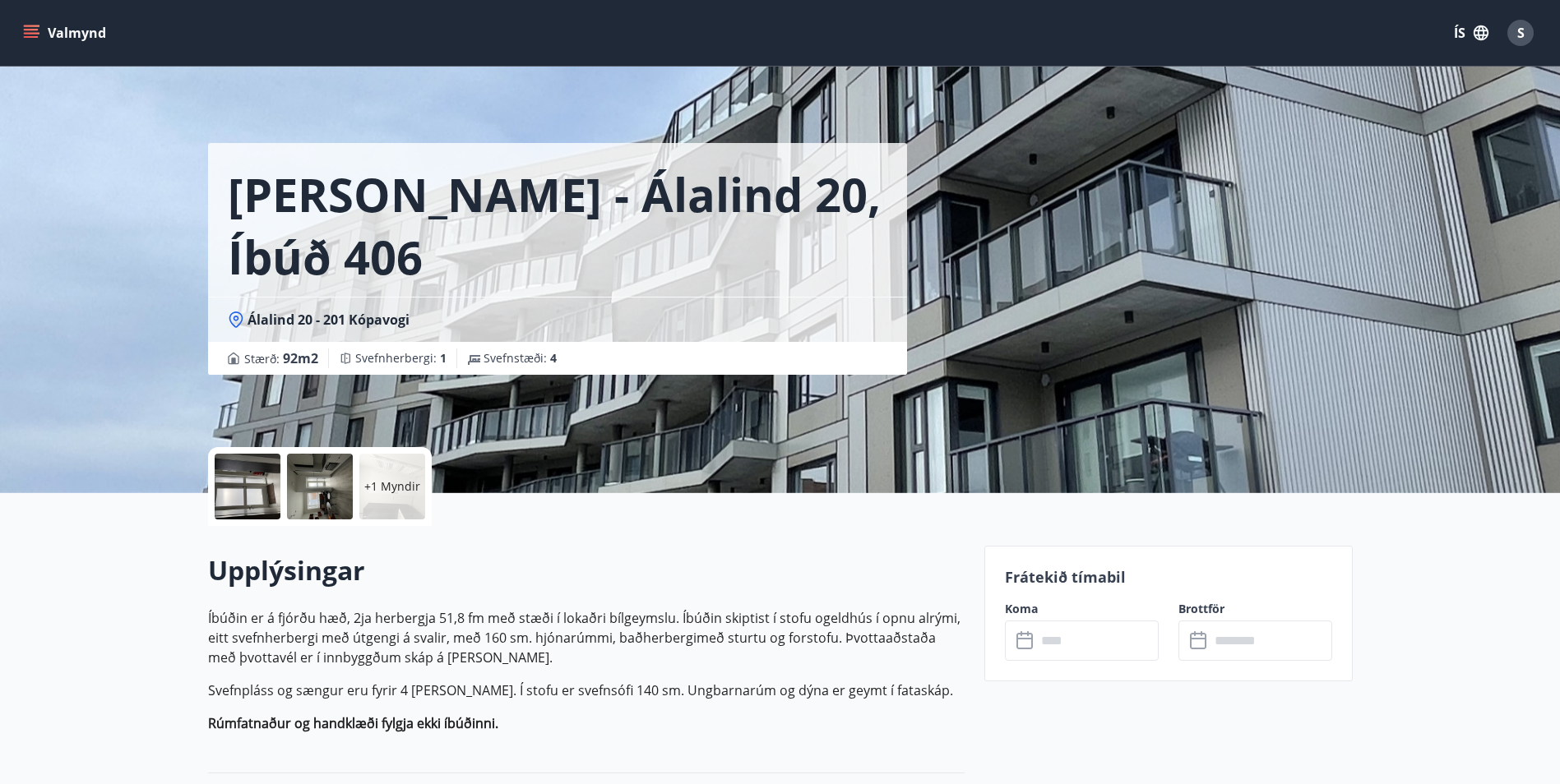
click at [1023, 641] on icon at bounding box center [1026, 641] width 20 height 20
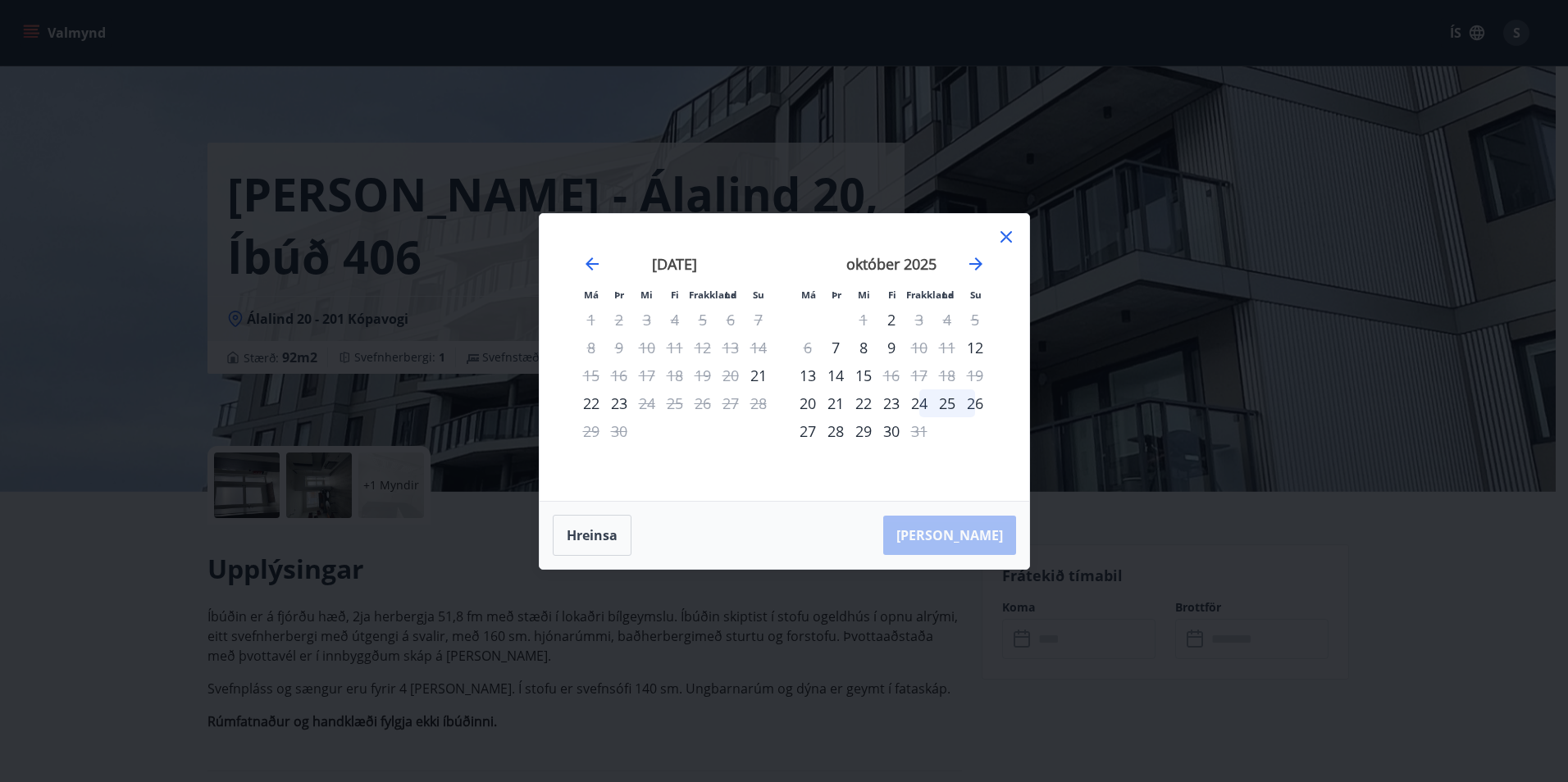
click at [1002, 236] on icon at bounding box center [1006, 237] width 20 height 20
